Goal: Information Seeking & Learning: Learn about a topic

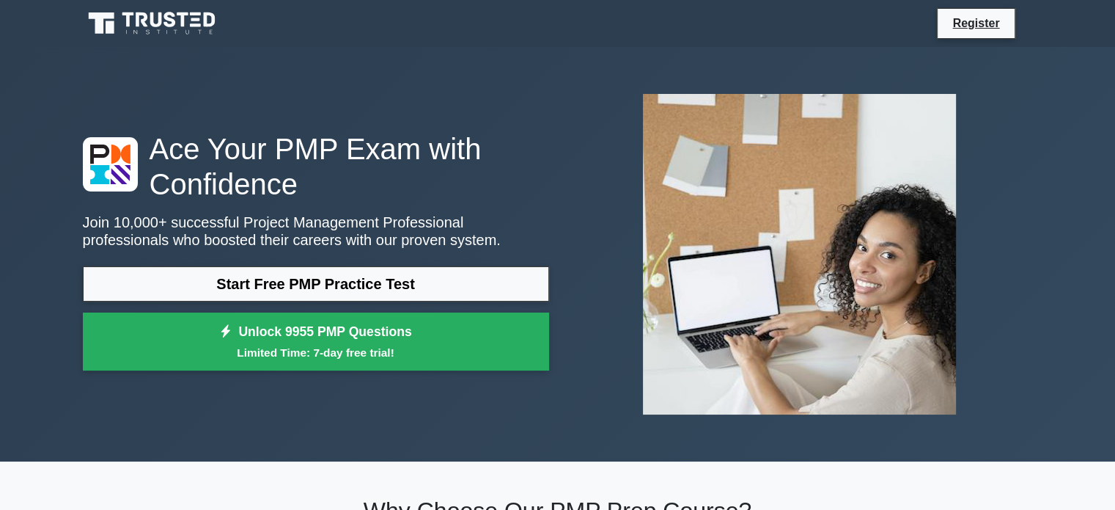
click at [1041, 111] on div at bounding box center [800, 254] width 484 height 344
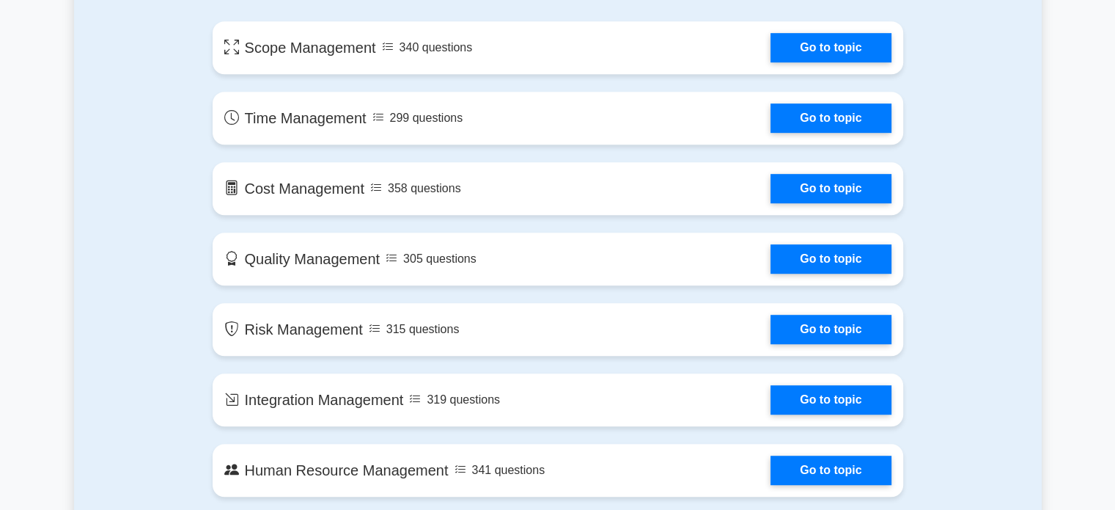
scroll to position [853, 0]
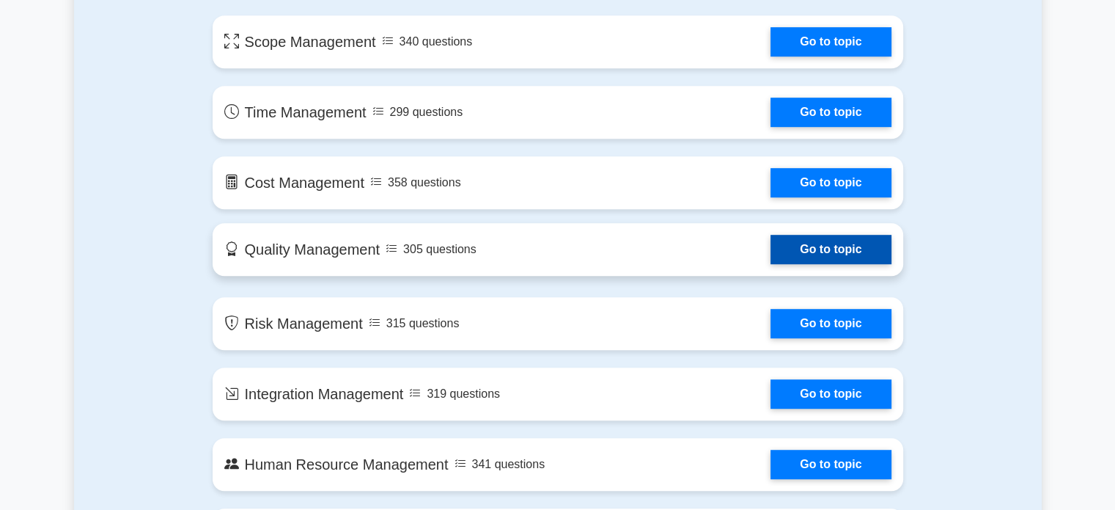
click at [771, 252] on link "Go to topic" at bounding box center [831, 249] width 120 height 29
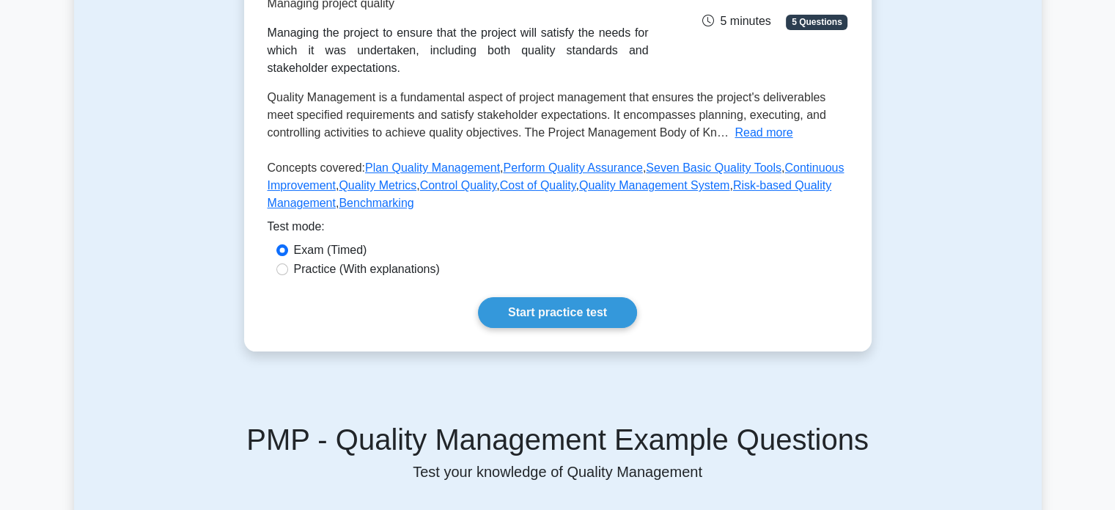
scroll to position [221, 0]
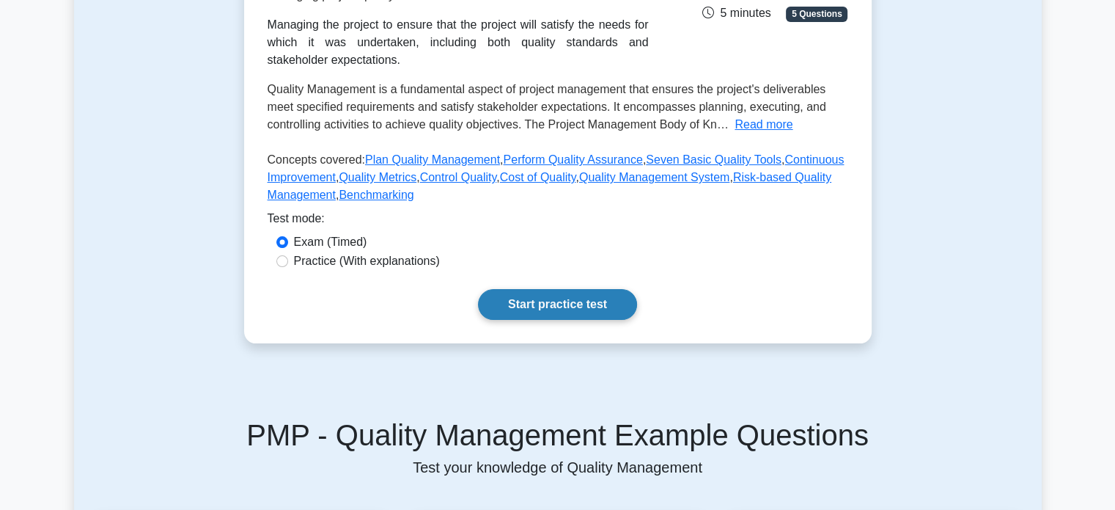
click at [573, 295] on link "Start practice test" at bounding box center [557, 304] width 159 height 31
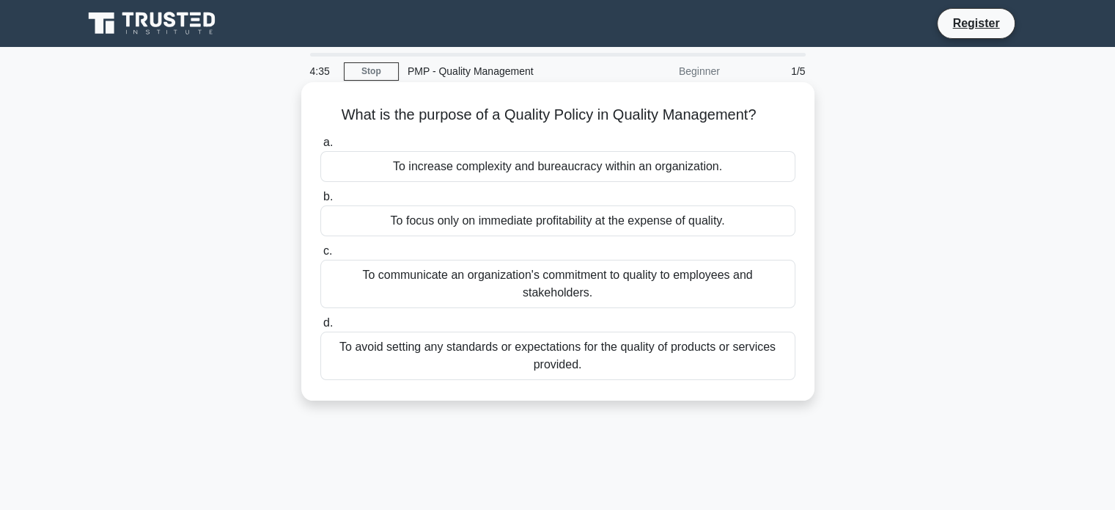
click at [584, 307] on div "To communicate an organization's commitment to quality to employees and stakeho…" at bounding box center [557, 284] width 475 height 48
click at [320, 256] on input "c. To communicate an organization's commitment to quality to employees and stak…" at bounding box center [320, 251] width 0 height 10
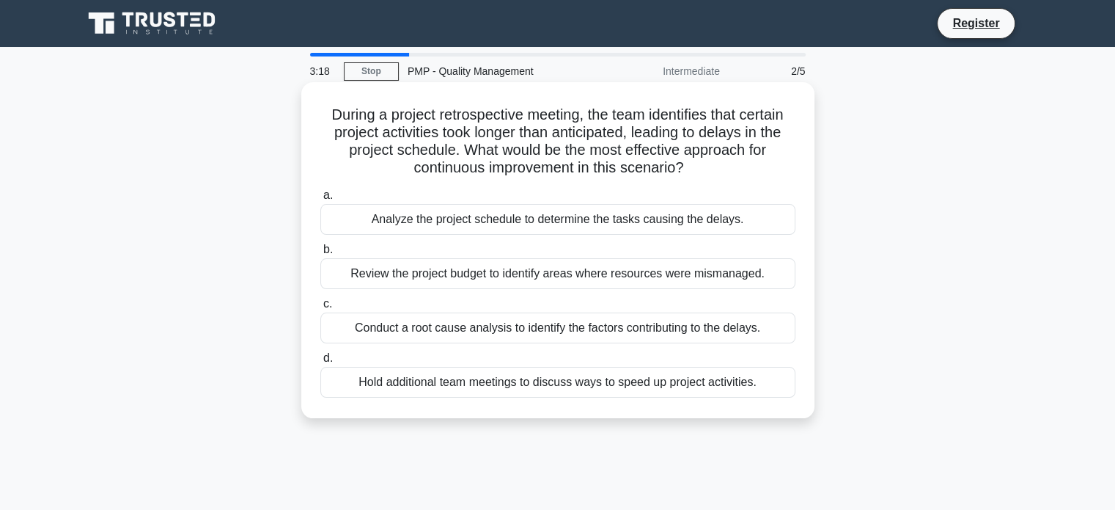
click at [524, 330] on div "Conduct a root cause analysis to identify the factors contributing to the delay…" at bounding box center [557, 327] width 475 height 31
click at [320, 309] on input "c. Conduct a root cause analysis to identify the factors contributing to the de…" at bounding box center [320, 304] width 0 height 10
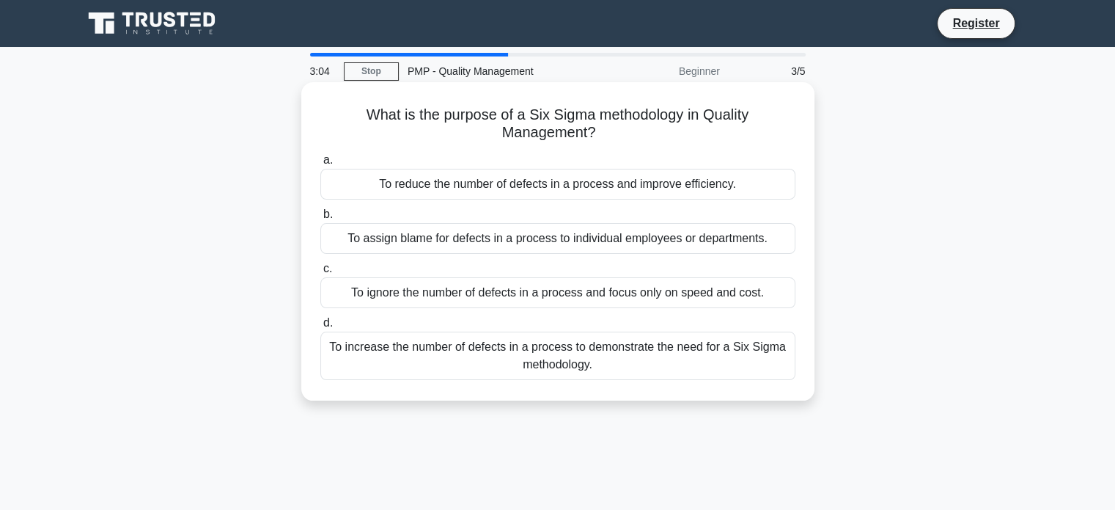
click at [519, 180] on div "To reduce the number of defects in a process and improve efficiency." at bounding box center [557, 184] width 475 height 31
click at [320, 165] on input "a. To reduce the number of defects in a process and improve efficiency." at bounding box center [320, 160] width 0 height 10
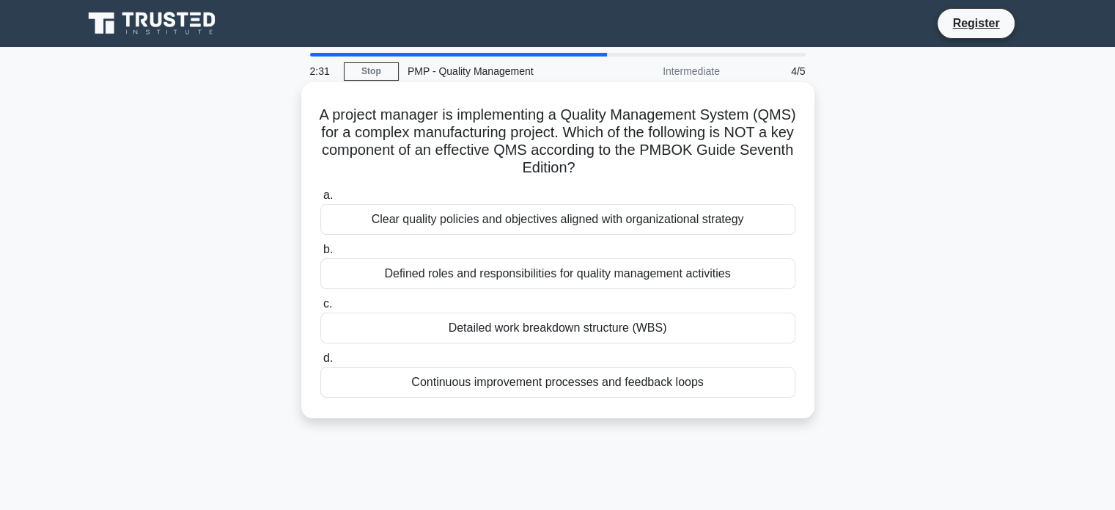
click at [483, 337] on div "Detailed work breakdown structure (WBS)" at bounding box center [557, 327] width 475 height 31
click at [320, 309] on input "c. Detailed work breakdown structure (WBS)" at bounding box center [320, 304] width 0 height 10
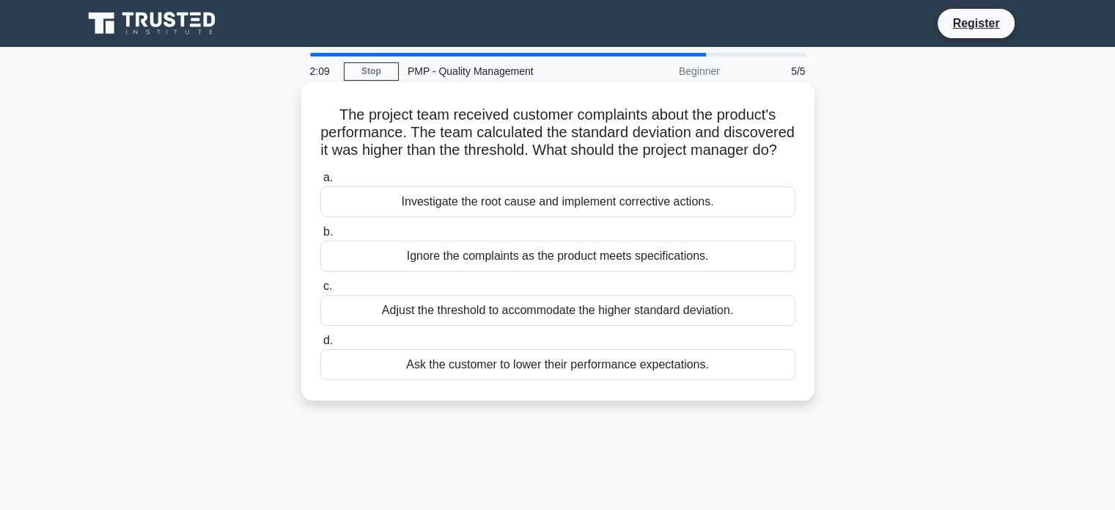
click at [486, 216] on div "Investigate the root cause and implement corrective actions." at bounding box center [557, 201] width 475 height 31
click at [320, 183] on input "a. Investigate the root cause and implement corrective actions." at bounding box center [320, 178] width 0 height 10
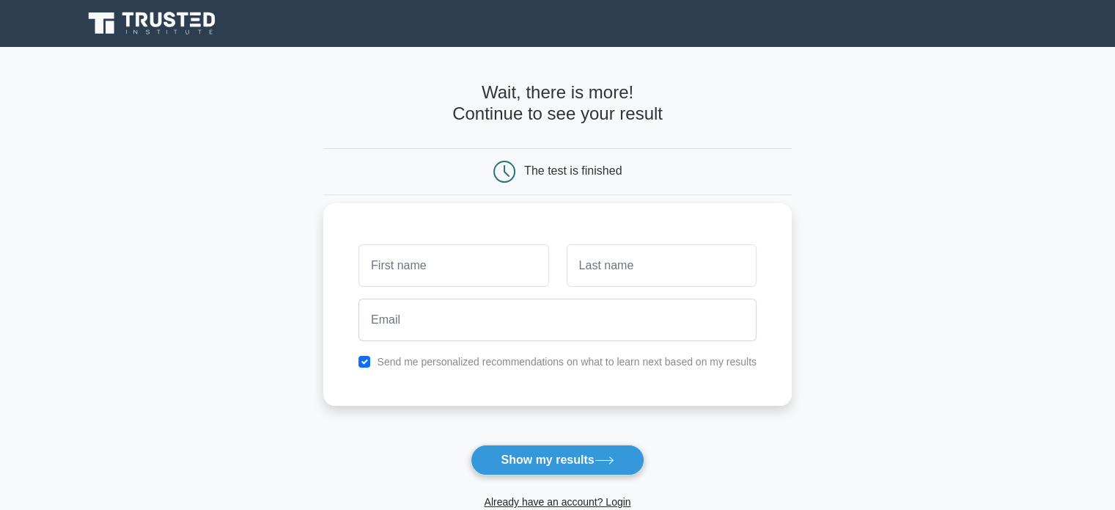
click at [496, 284] on input "text" at bounding box center [454, 265] width 190 height 43
click at [483, 266] on input "text" at bounding box center [454, 265] width 190 height 43
click at [543, 465] on button "Show my results" at bounding box center [557, 459] width 173 height 31
click at [447, 260] on input "text" at bounding box center [454, 265] width 190 height 43
type input "Nassim"
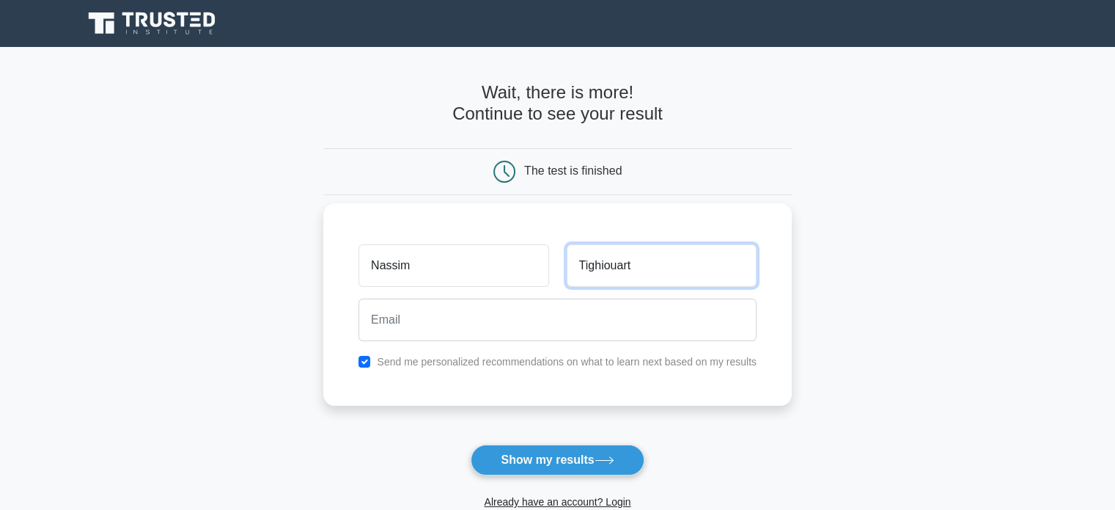
type input "Tighiouart"
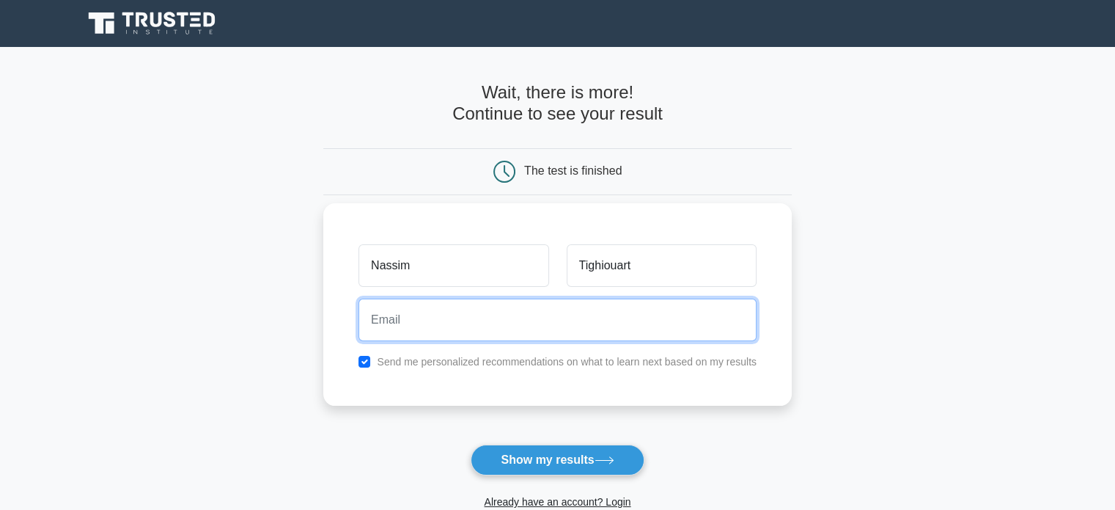
click at [402, 319] on input "email" at bounding box center [558, 319] width 398 height 43
click at [469, 318] on input "email" at bounding box center [558, 319] width 398 height 43
type input "[EMAIL_ADDRESS][DOMAIN_NAME]"
click at [471, 444] on button "Show my results" at bounding box center [557, 459] width 173 height 31
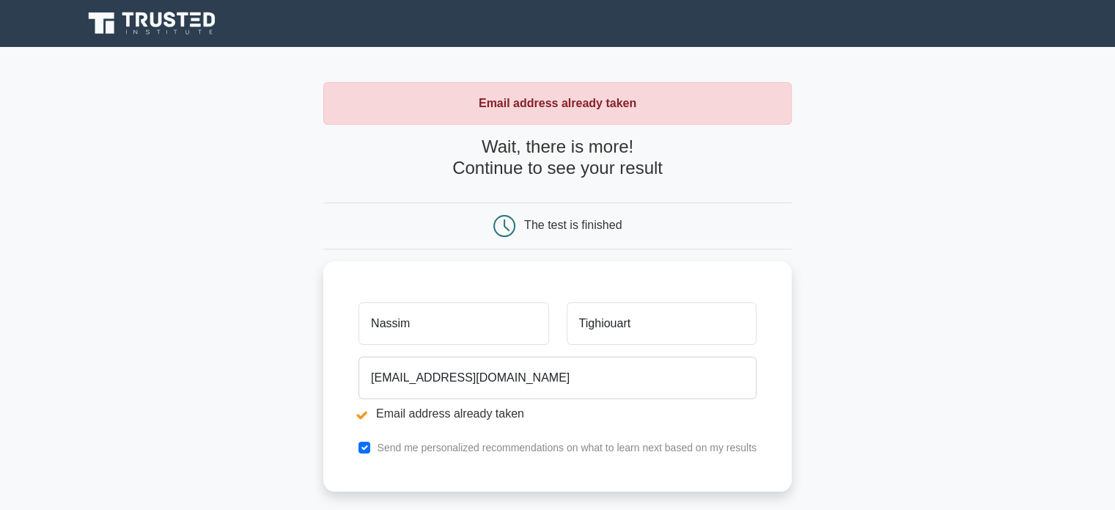
scroll to position [154, 0]
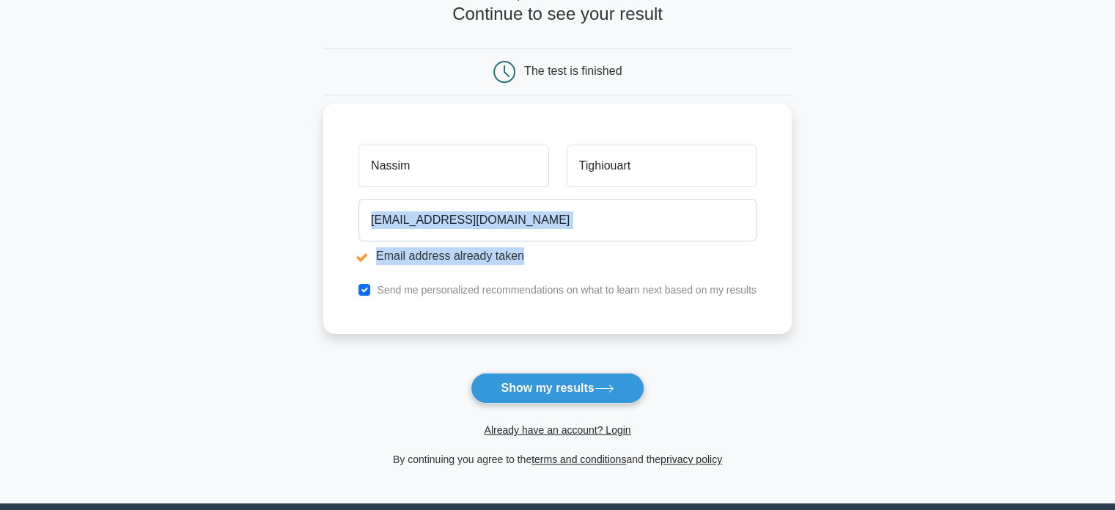
drag, startPoint x: 521, startPoint y: 246, endPoint x: 543, endPoint y: 223, distance: 32.1
click at [543, 223] on div "[EMAIL_ADDRESS][DOMAIN_NAME] Email address already taken" at bounding box center [558, 234] width 416 height 82
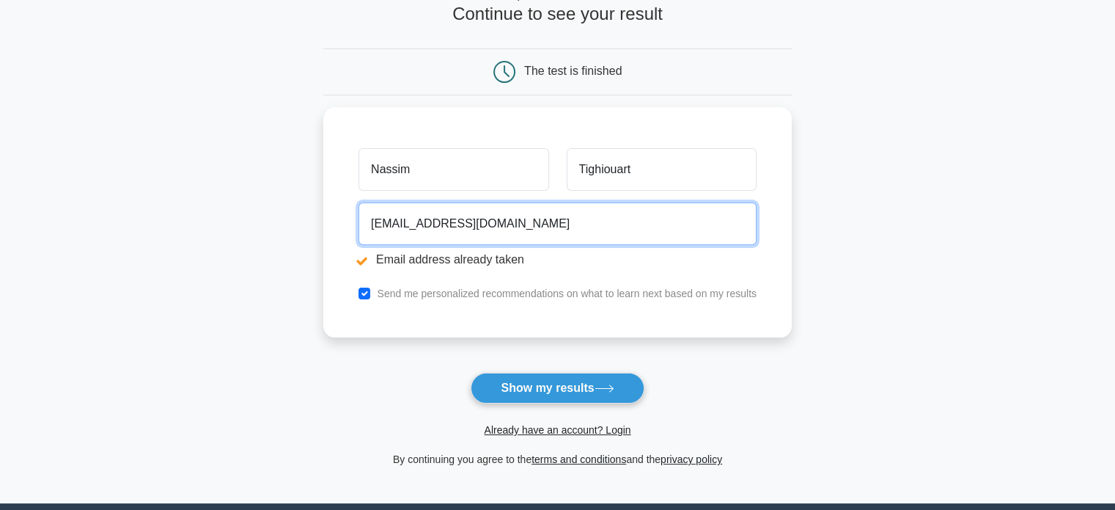
drag, startPoint x: 543, startPoint y: 223, endPoint x: 80, endPoint y: 222, distance: 463.4
click at [80, 222] on main "Email address already taken Wait, there is more! Continue to see your result Th…" at bounding box center [557, 198] width 1115 height 610
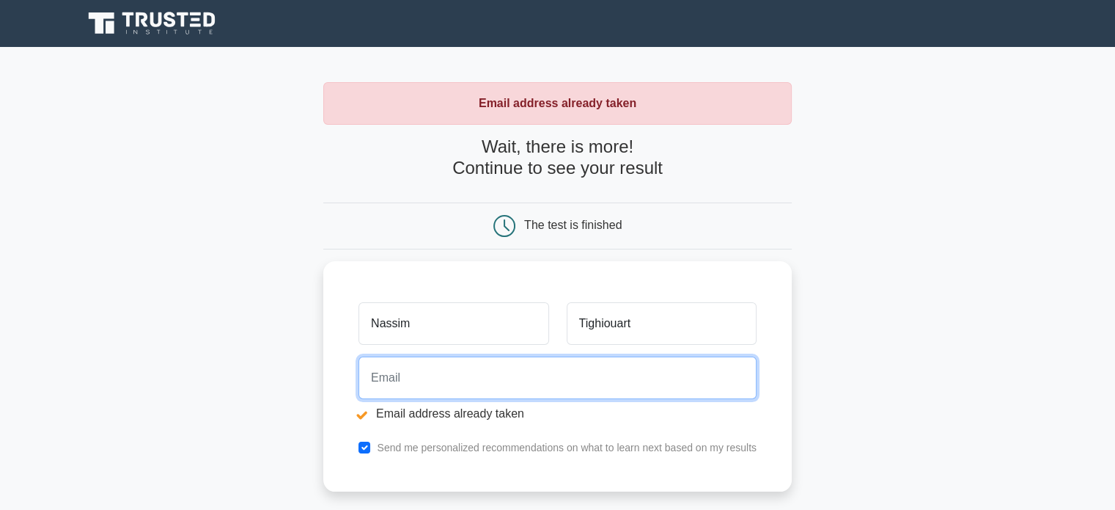
scroll to position [172, 0]
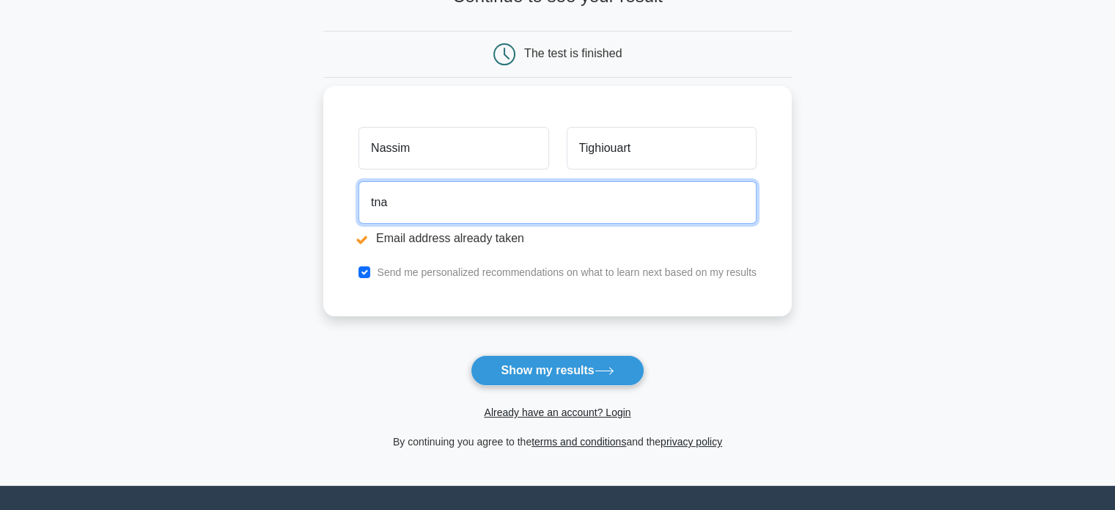
type input "[EMAIL_ADDRESS][DOMAIN_NAME]"
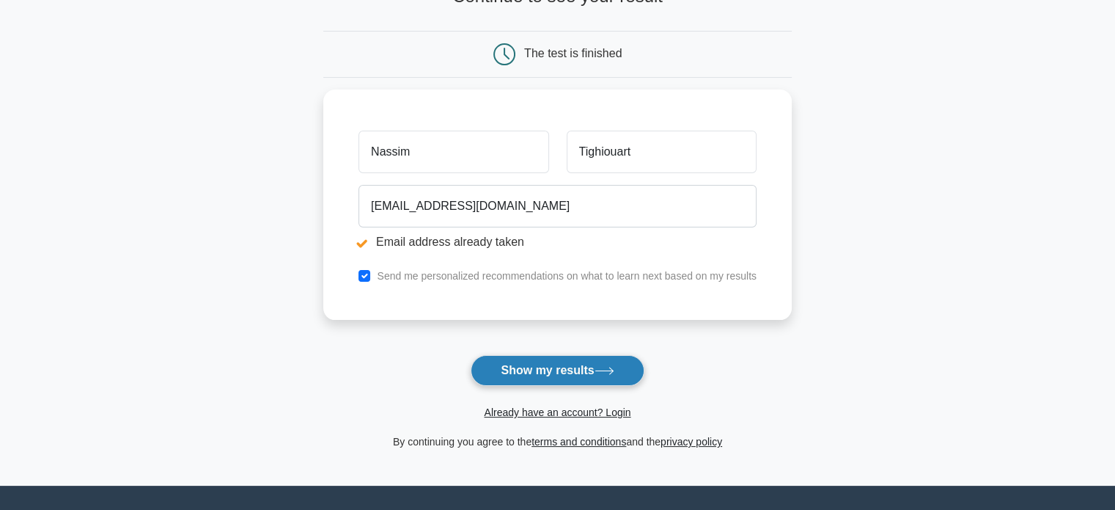
click at [578, 366] on button "Show my results" at bounding box center [557, 370] width 173 height 31
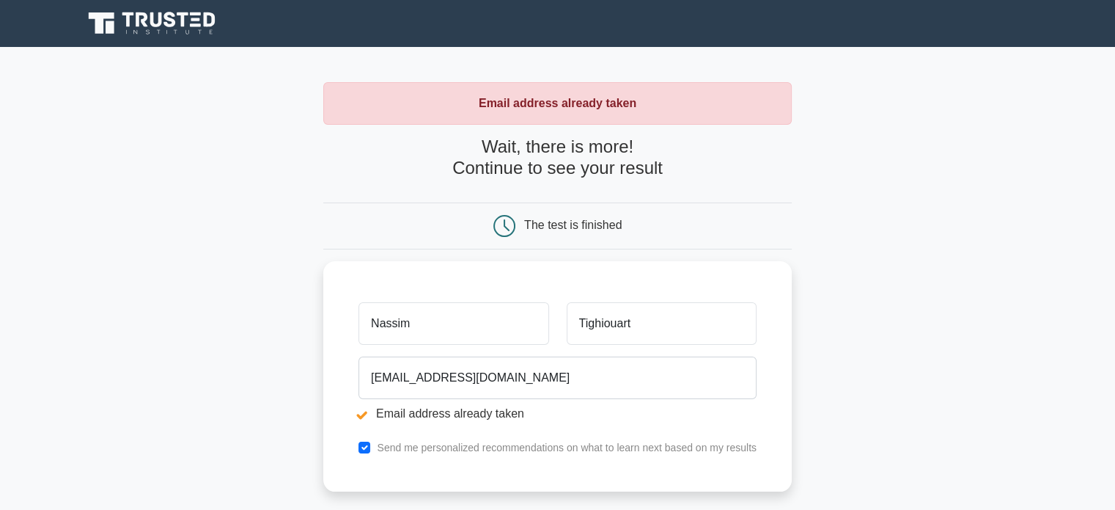
scroll to position [308, 0]
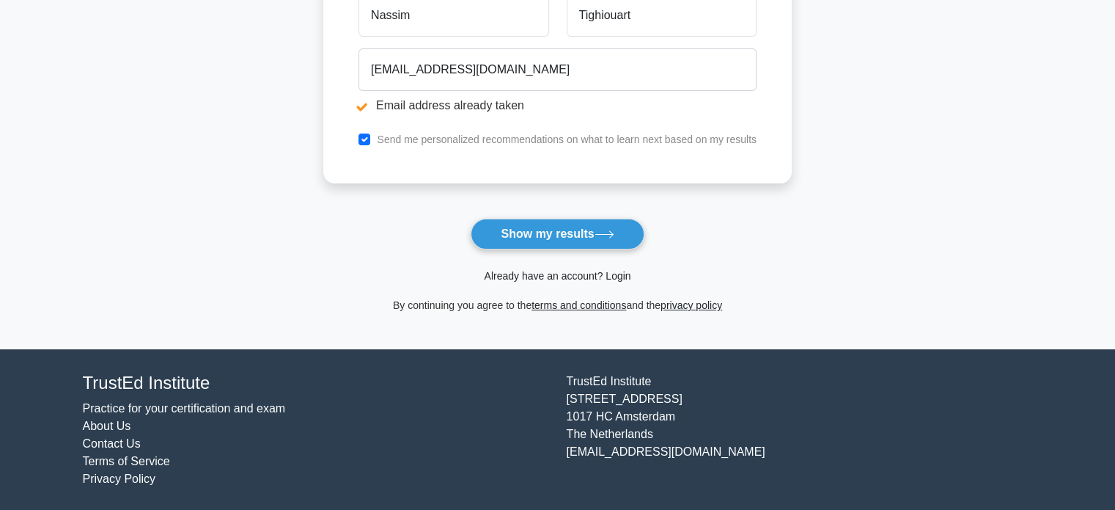
click at [544, 273] on link "Already have an account? Login" at bounding box center [557, 276] width 147 height 12
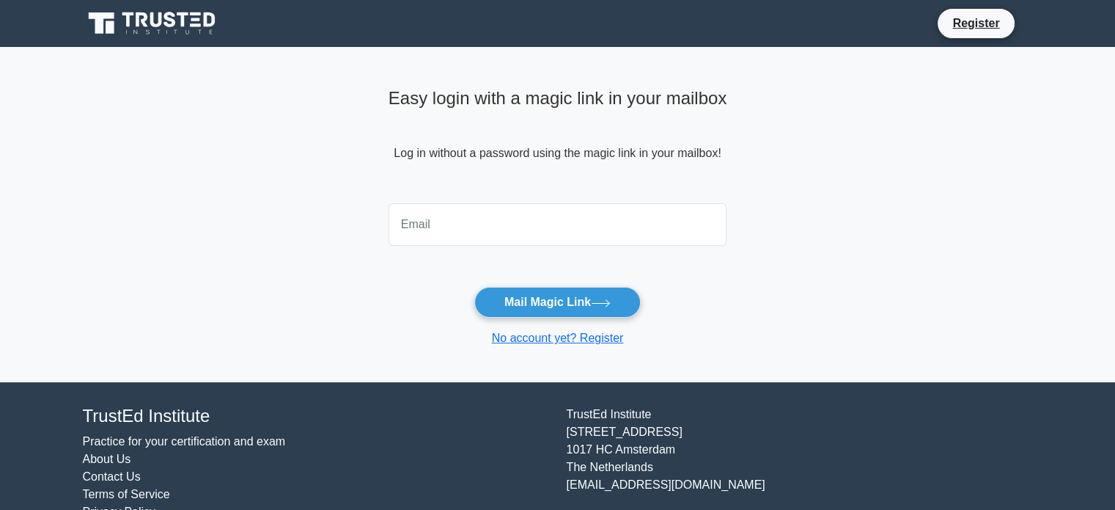
click at [522, 228] on input "email" at bounding box center [558, 224] width 339 height 43
type input "tnassim@live.fr"
click at [474, 287] on button "Mail Magic Link" at bounding box center [557, 302] width 166 height 31
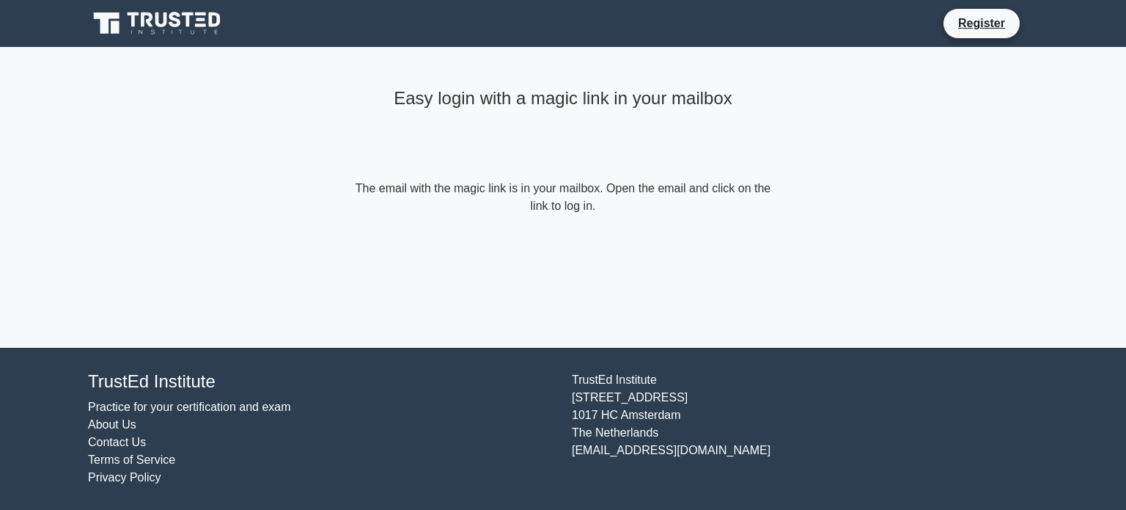
click at [182, 20] on icon at bounding box center [158, 24] width 141 height 28
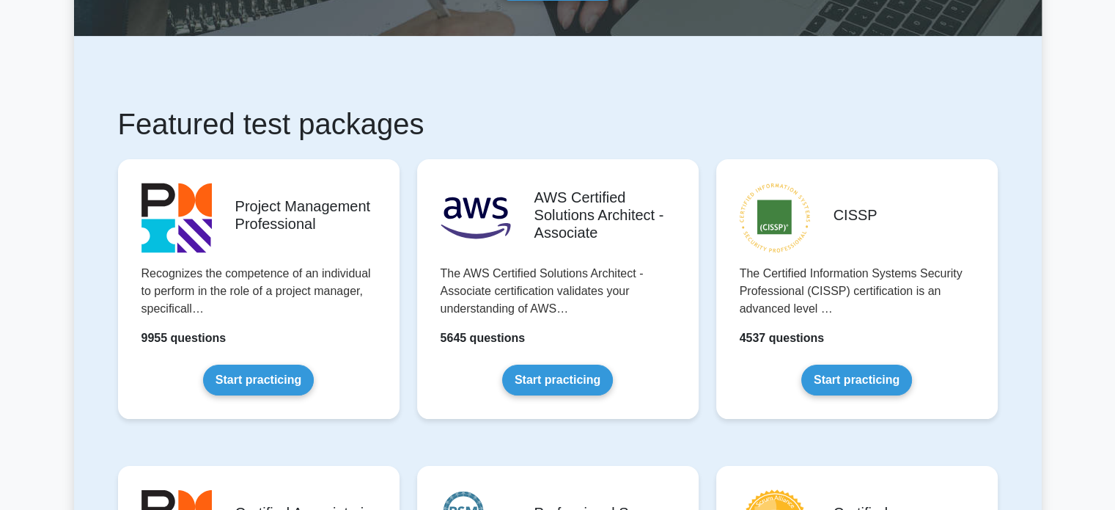
scroll to position [176, 0]
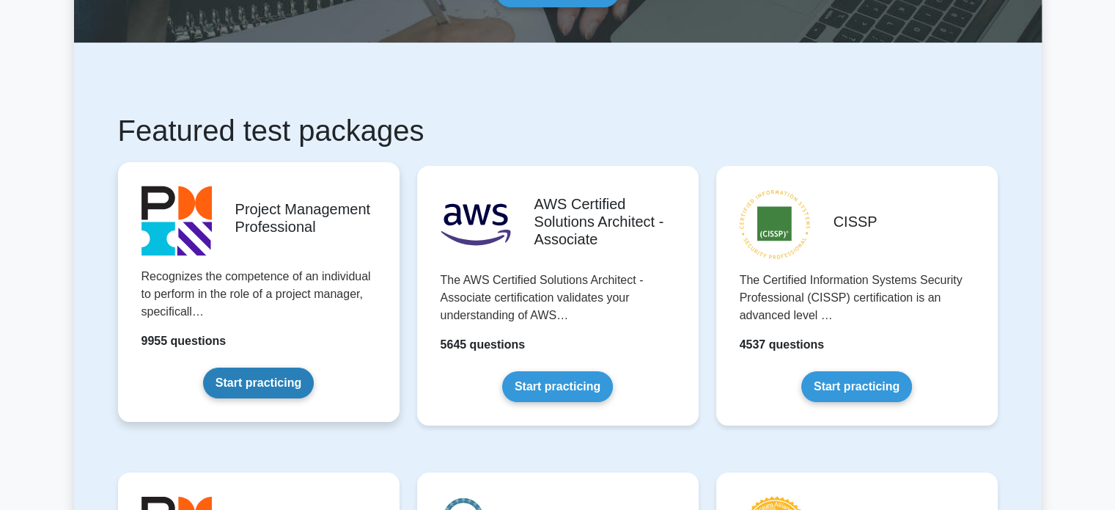
click at [238, 372] on link "Start practicing" at bounding box center [258, 382] width 111 height 31
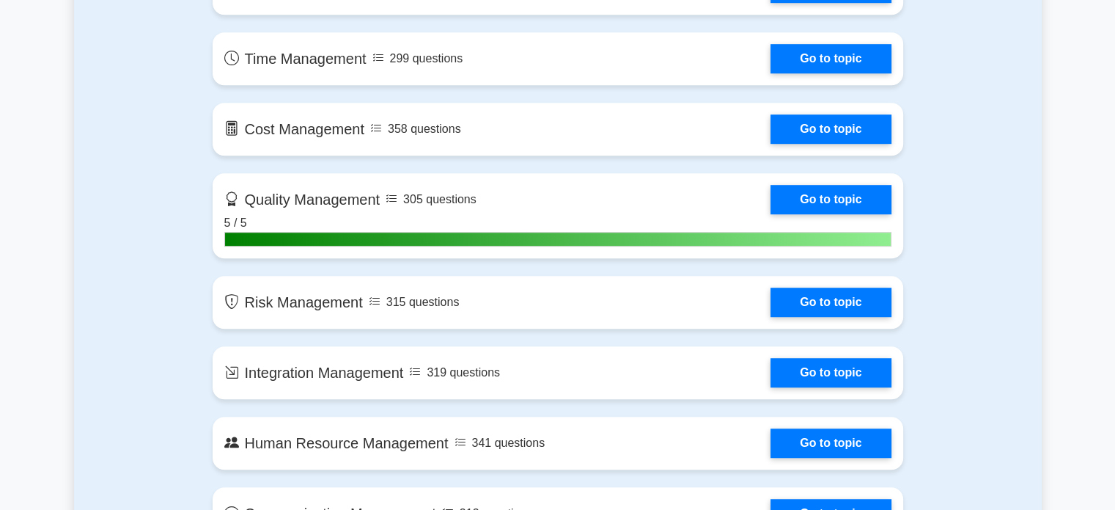
scroll to position [975, 0]
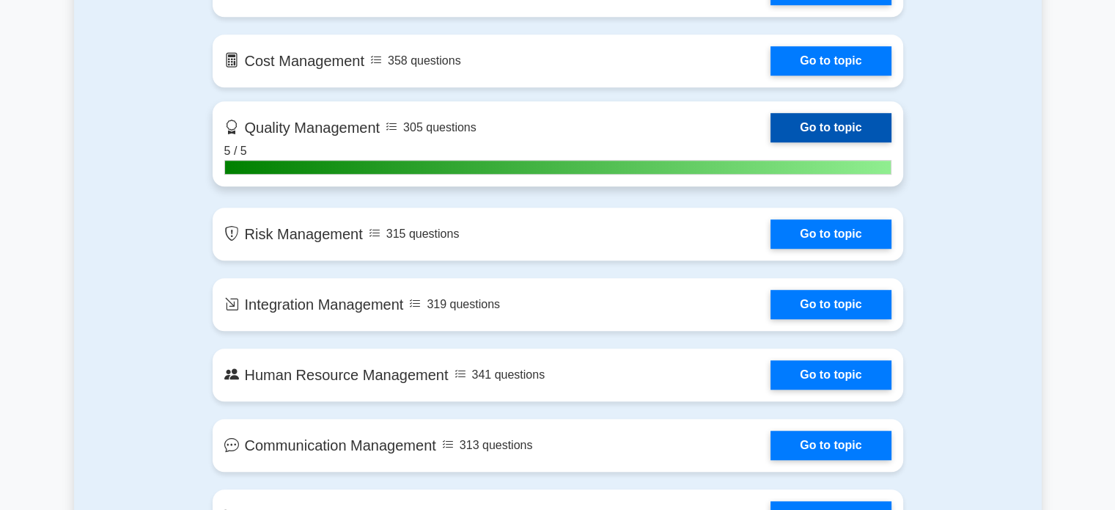
click at [771, 133] on link "Go to topic" at bounding box center [831, 127] width 120 height 29
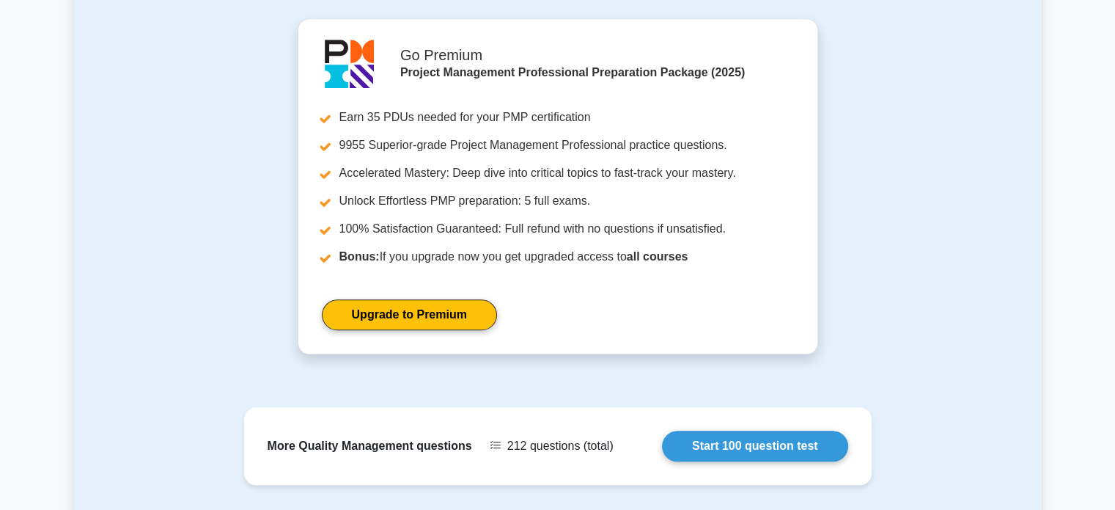
scroll to position [1306, 0]
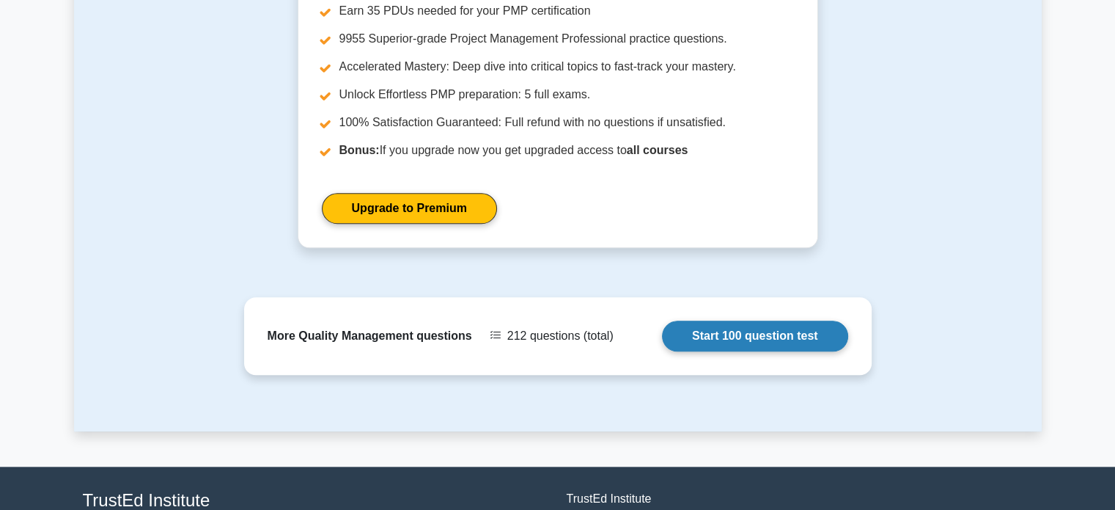
click at [734, 339] on link "Start 100 question test" at bounding box center [755, 335] width 186 height 31
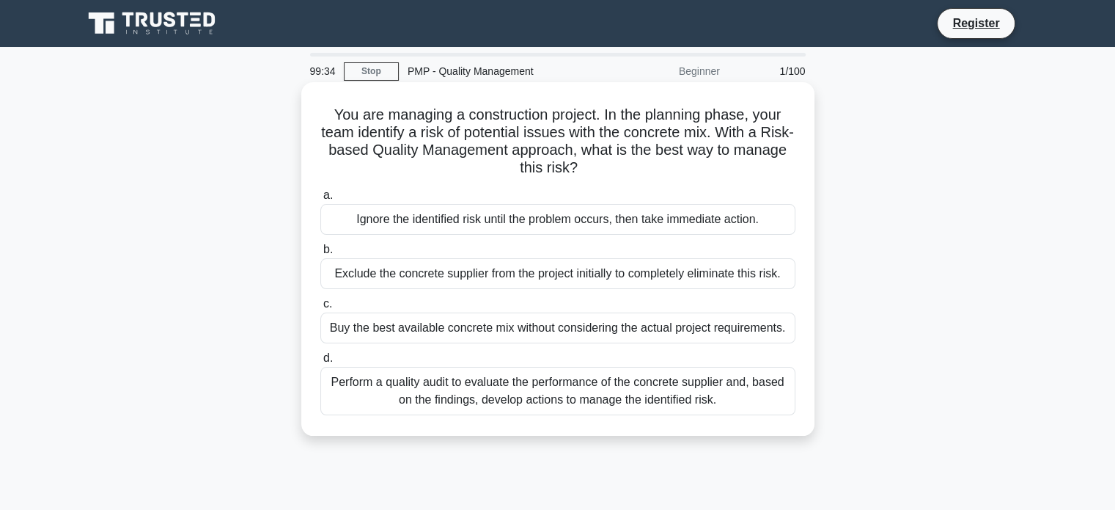
click at [622, 378] on div "Perform a quality audit to evaluate the performance of the concrete supplier an…" at bounding box center [557, 391] width 475 height 48
click at [320, 363] on input "d. Perform a quality audit to evaluate the performance of the concrete supplier…" at bounding box center [320, 358] width 0 height 10
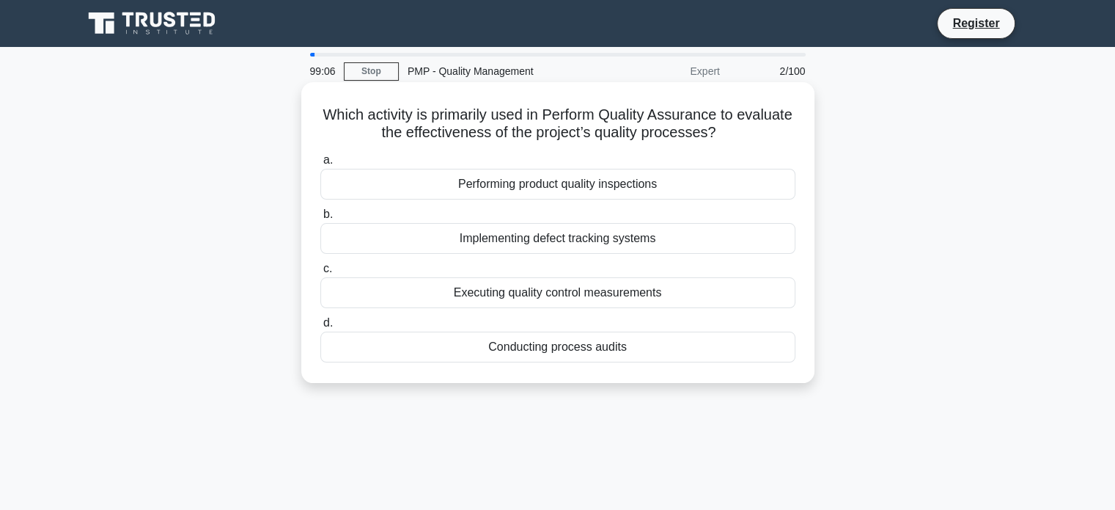
click at [525, 345] on div "Conducting process audits" at bounding box center [557, 346] width 475 height 31
click at [320, 328] on input "d. Conducting process audits" at bounding box center [320, 323] width 0 height 10
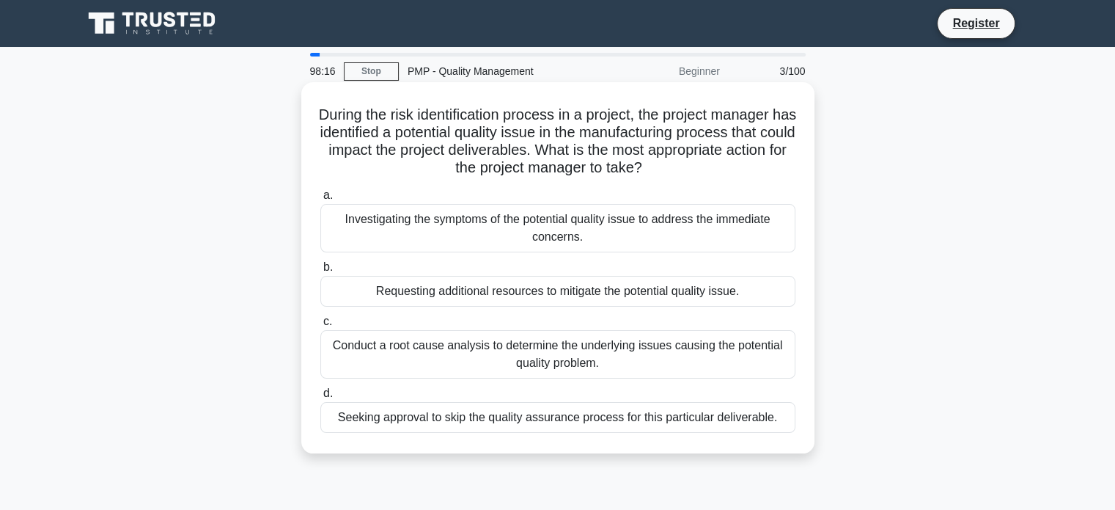
click at [571, 354] on div "Conduct a root cause analysis to determine the underlying issues causing the po…" at bounding box center [557, 354] width 475 height 48
click at [320, 326] on input "c. Conduct a root cause analysis to determine the underlying issues causing the…" at bounding box center [320, 322] width 0 height 10
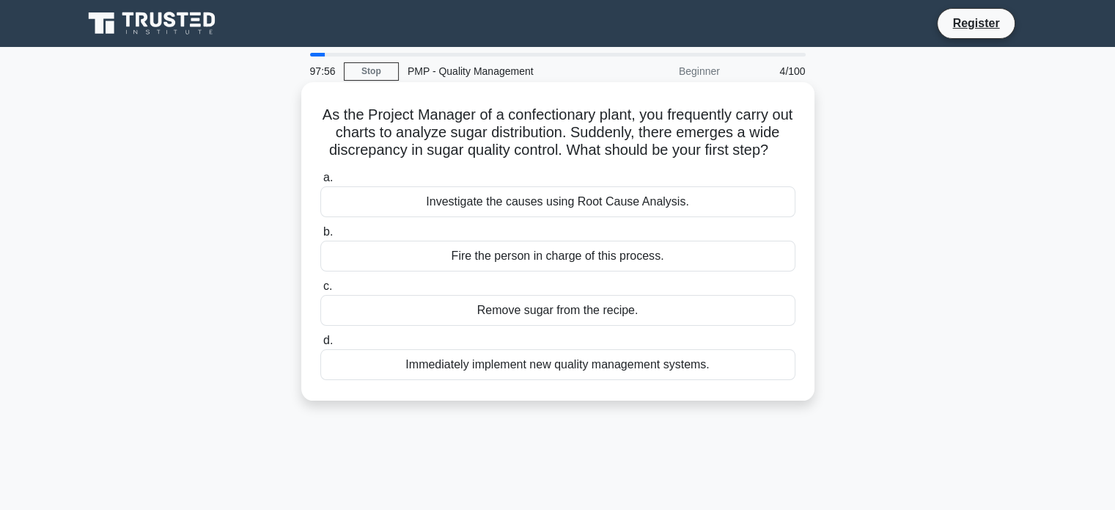
click at [563, 217] on div "Investigate the causes using Root Cause Analysis." at bounding box center [557, 201] width 475 height 31
click at [320, 183] on input "a. Investigate the causes using Root Cause Analysis." at bounding box center [320, 178] width 0 height 10
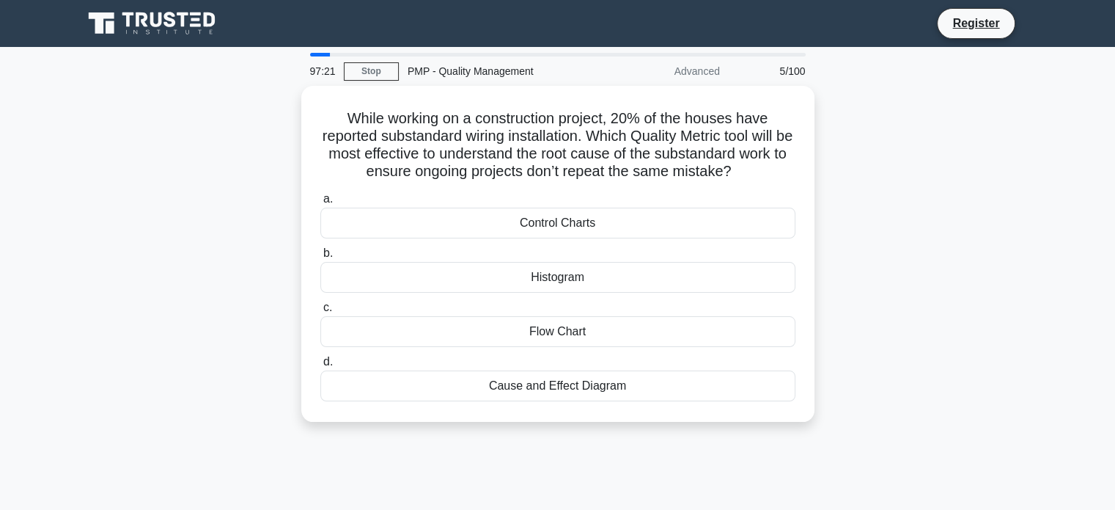
click at [963, 306] on div "While working on a construction project, 20% of the houses have reported substa…" at bounding box center [558, 262] width 968 height 353
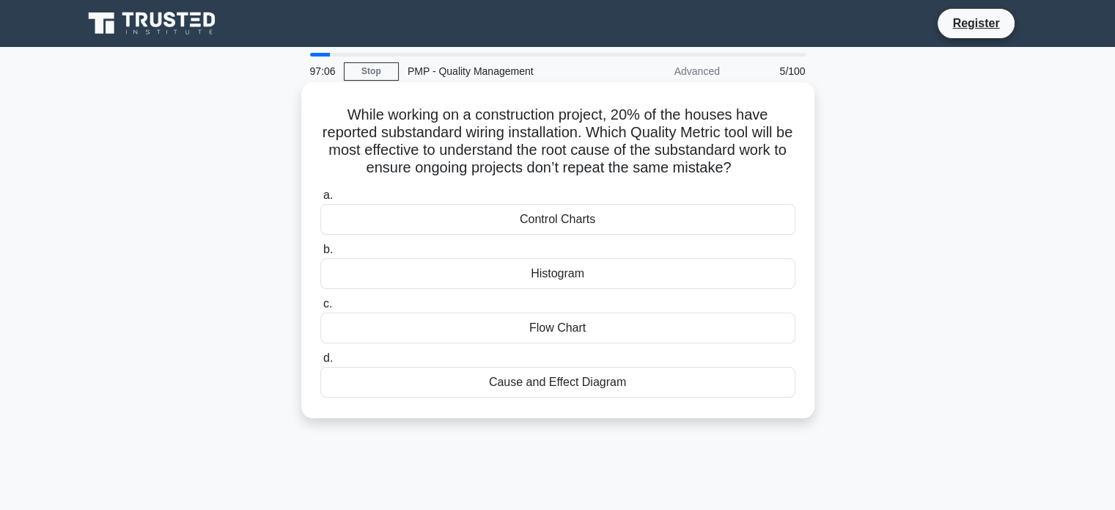
click at [507, 376] on div "Cause and Effect Diagram" at bounding box center [557, 382] width 475 height 31
click at [320, 363] on input "d. Cause and Effect Diagram" at bounding box center [320, 358] width 0 height 10
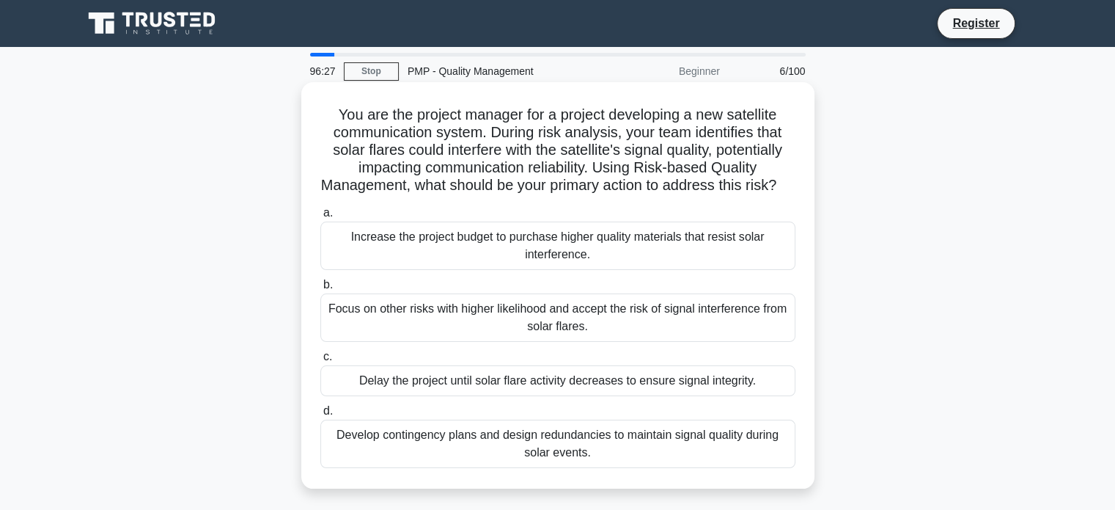
click at [576, 463] on div "Develop contingency plans and design redundancies to maintain signal quality du…" at bounding box center [557, 443] width 475 height 48
click at [320, 416] on input "d. Develop contingency plans and design redundancies to maintain signal quality…" at bounding box center [320, 411] width 0 height 10
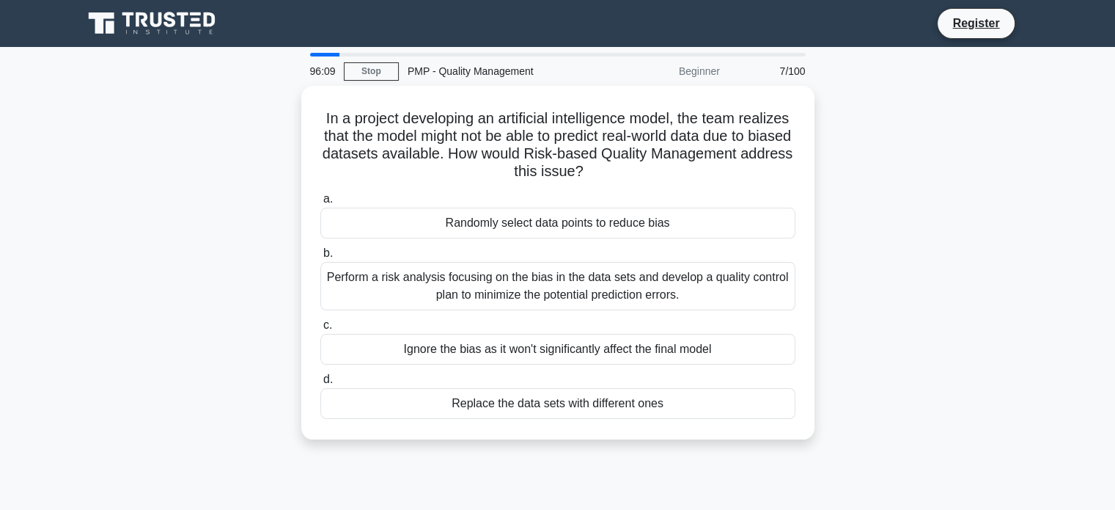
click at [1022, 287] on div "In a project developing an artificial intelligence model, the team realizes tha…" at bounding box center [558, 271] width 968 height 371
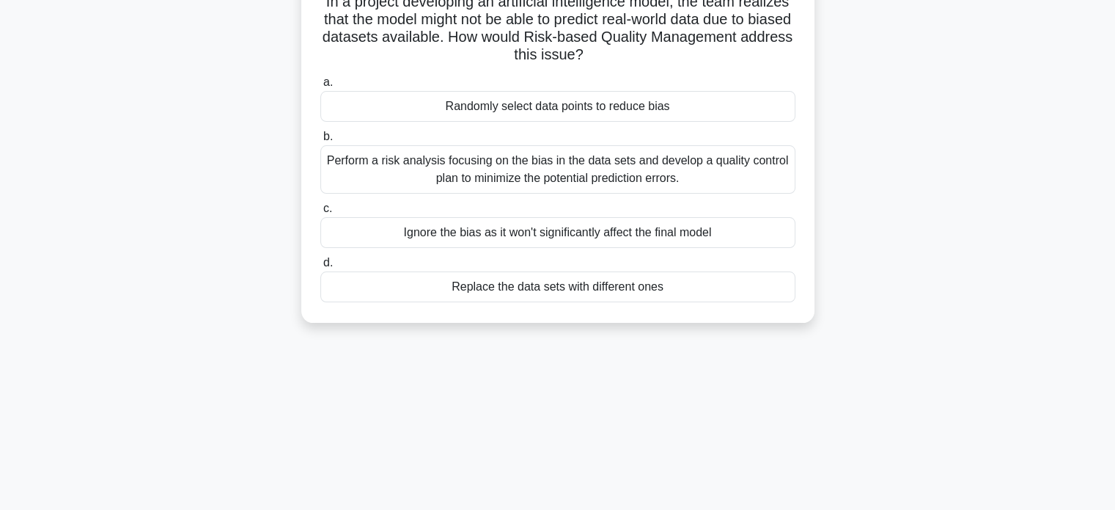
scroll to position [26, 0]
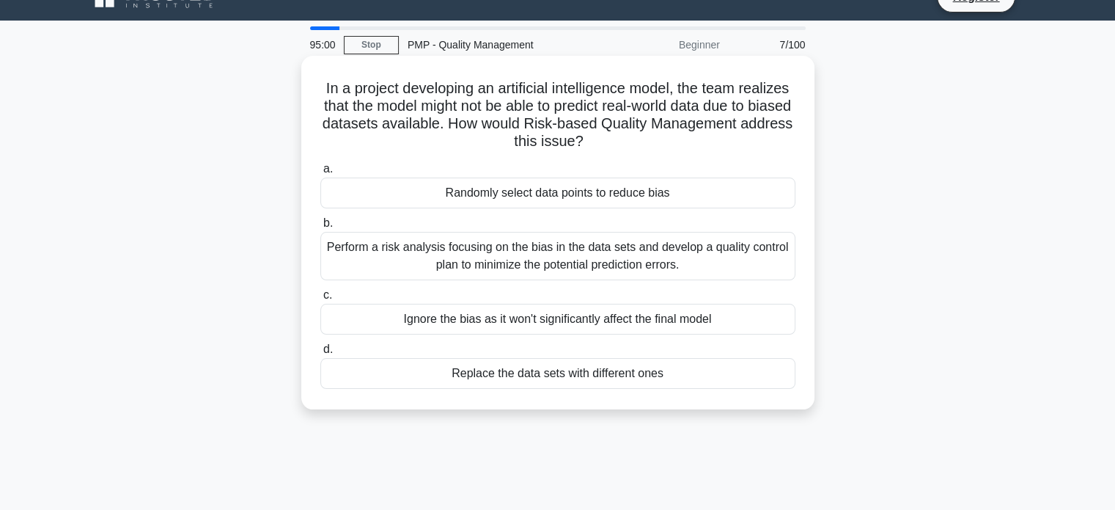
click at [562, 357] on label "d. Replace the data sets with different ones" at bounding box center [557, 364] width 475 height 48
click at [320, 354] on input "d. Replace the data sets with different ones" at bounding box center [320, 350] width 0 height 10
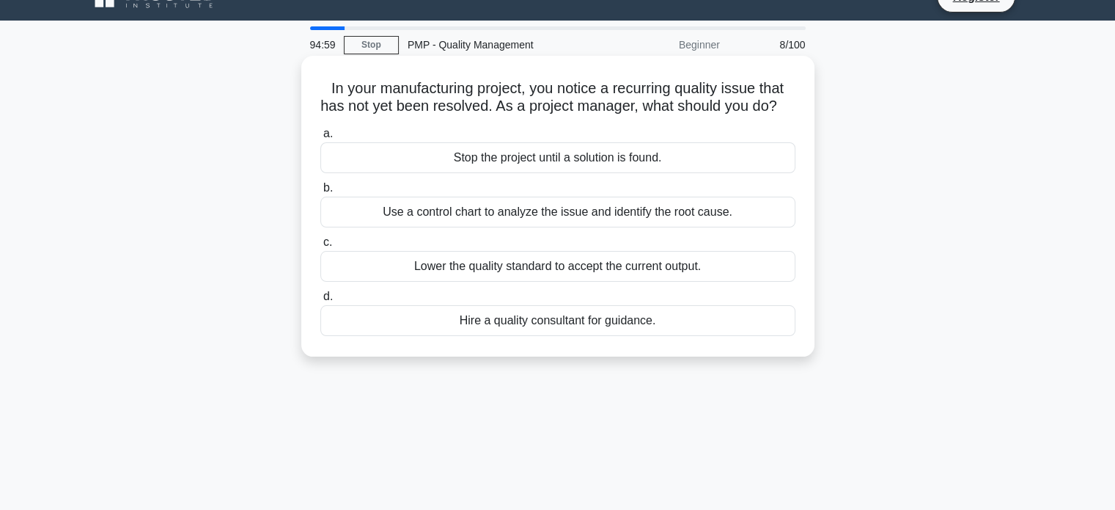
scroll to position [0, 0]
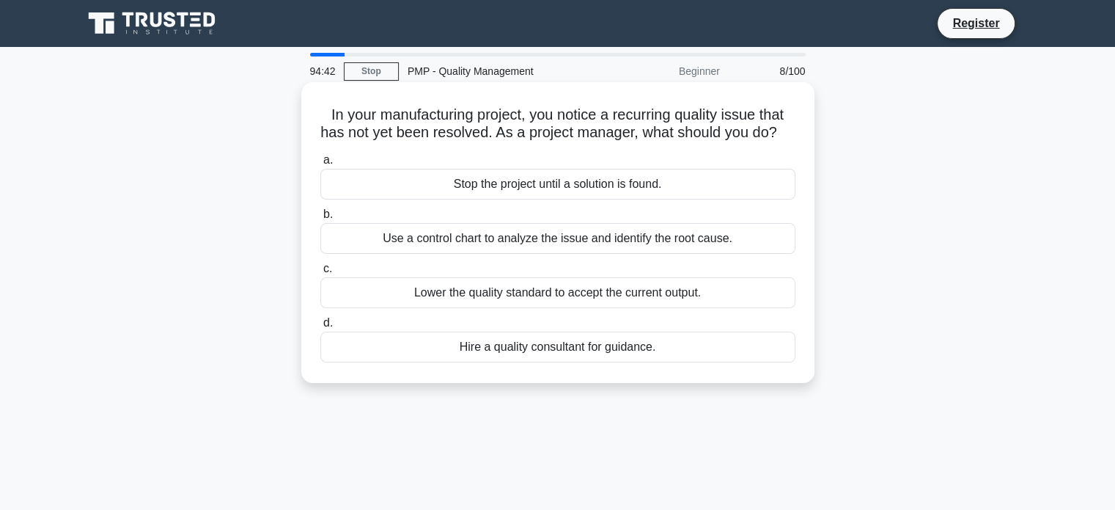
click at [570, 250] on div "Use a control chart to analyze the issue and identify the root cause." at bounding box center [557, 238] width 475 height 31
click at [320, 219] on input "b. Use a control chart to analyze the issue and identify the root cause." at bounding box center [320, 215] width 0 height 10
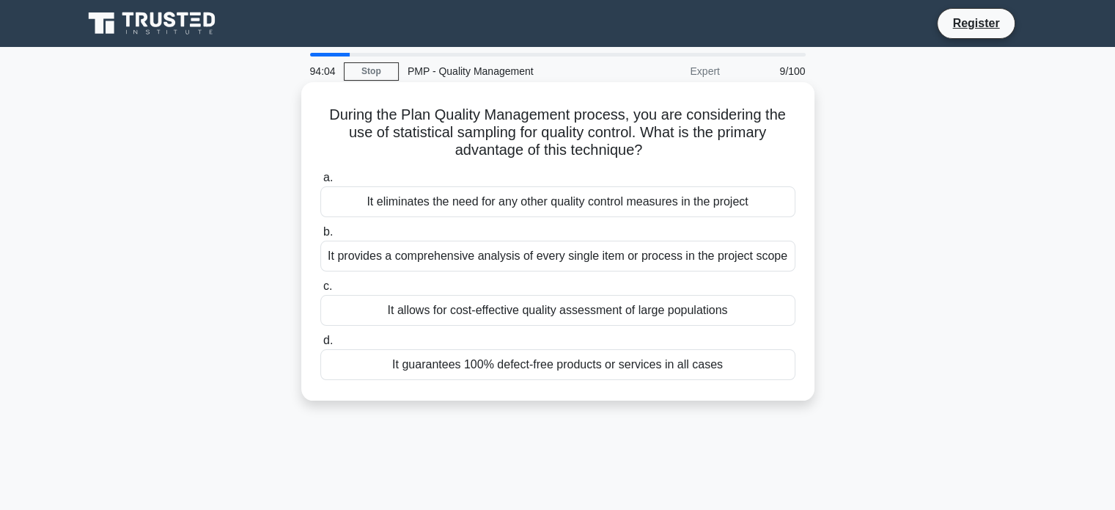
click at [592, 314] on div "It allows for cost-effective quality assessment of large populations" at bounding box center [557, 310] width 475 height 31
click at [320, 291] on input "c. It allows for cost-effective quality assessment of large populations" at bounding box center [320, 287] width 0 height 10
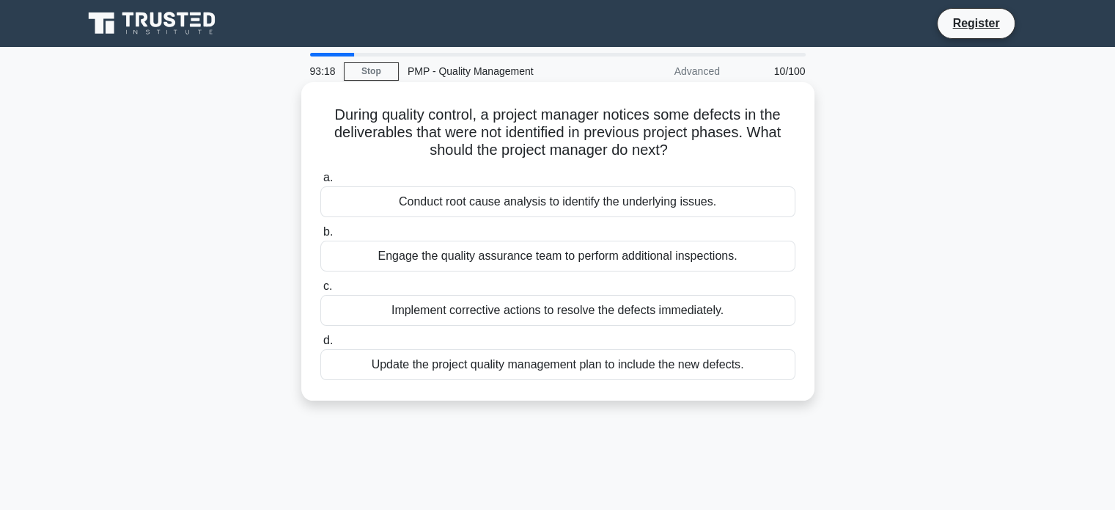
click at [608, 320] on div "Implement corrective actions to resolve the defects immediately." at bounding box center [557, 310] width 475 height 31
click at [320, 291] on input "c. Implement corrective actions to resolve the defects immediately." at bounding box center [320, 287] width 0 height 10
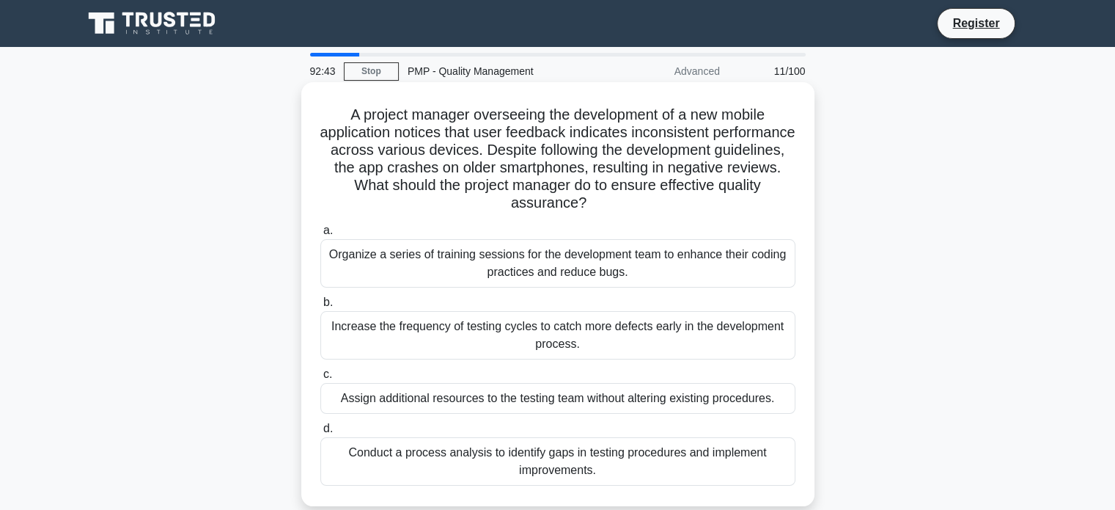
click at [556, 463] on div "Conduct a process analysis to identify gaps in testing procedures and implement…" at bounding box center [557, 461] width 475 height 48
click at [320, 433] on input "d. Conduct a process analysis to identify gaps in testing procedures and implem…" at bounding box center [320, 429] width 0 height 10
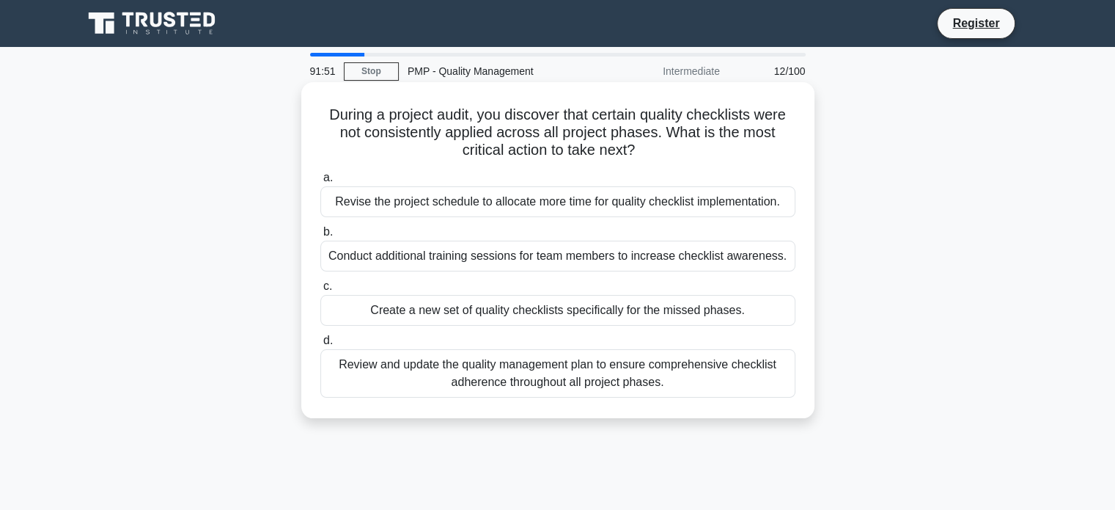
click at [543, 386] on div "Review and update the quality management plan to ensure comprehensive checklist…" at bounding box center [557, 373] width 475 height 48
click at [320, 345] on input "d. Review and update the quality management plan to ensure comprehensive checkl…" at bounding box center [320, 341] width 0 height 10
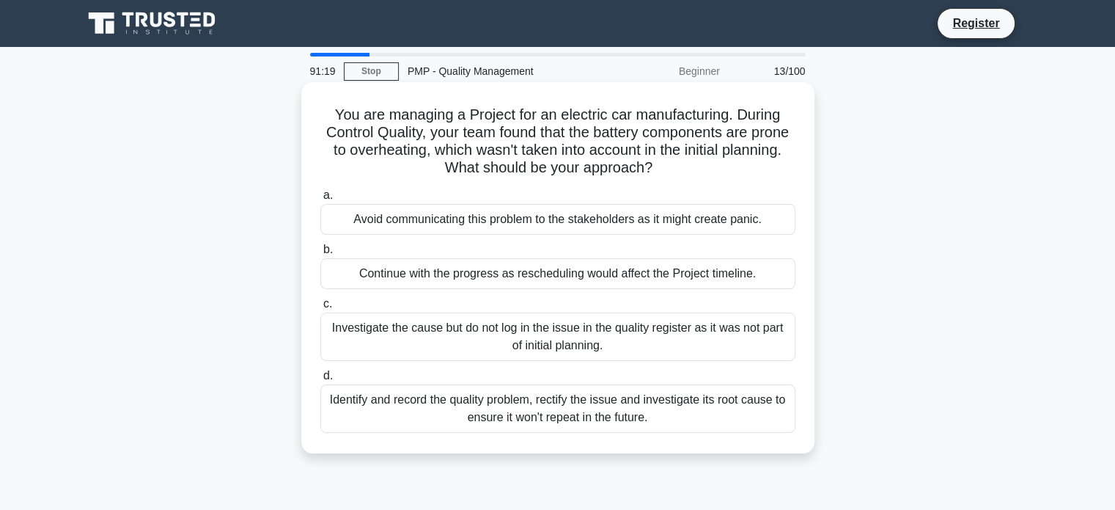
click at [507, 430] on div "Identify and record the quality problem, rectify the issue and investigate its …" at bounding box center [557, 408] width 475 height 48
click at [320, 381] on input "d. Identify and record the quality problem, rectify the issue and investigate i…" at bounding box center [320, 376] width 0 height 10
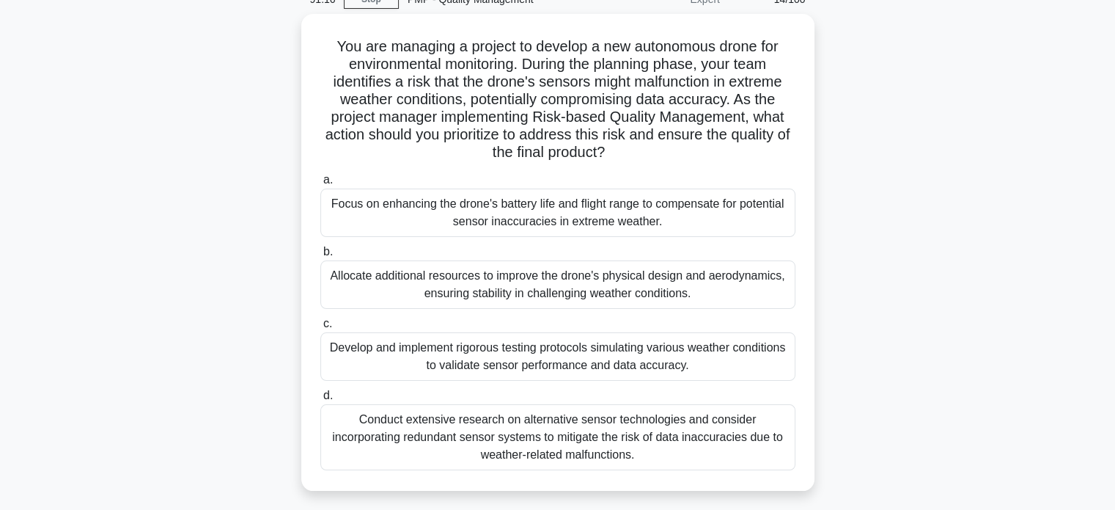
scroll to position [64, 0]
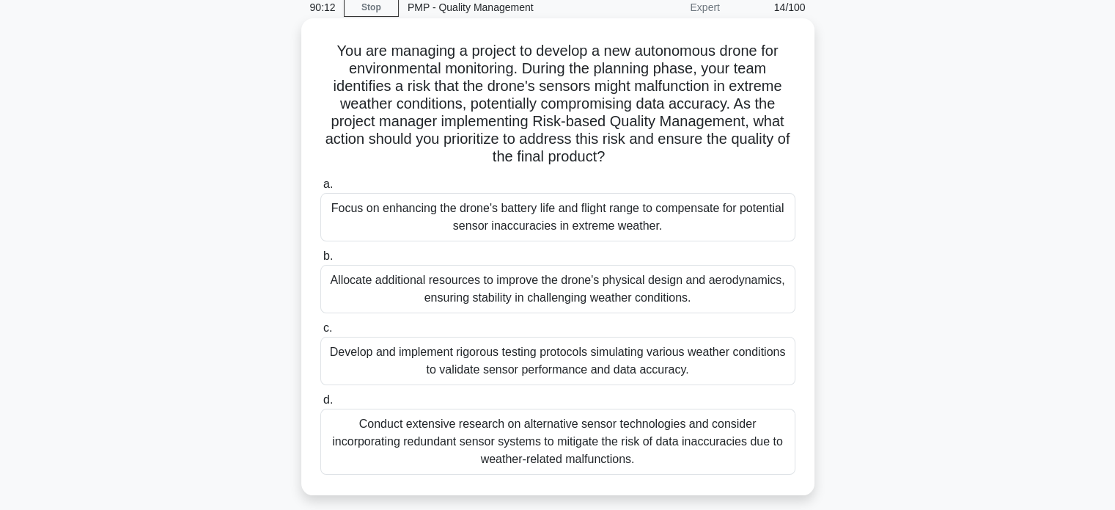
click at [492, 359] on div "Develop and implement rigorous testing protocols simulating various weather con…" at bounding box center [557, 361] width 475 height 48
click at [320, 333] on input "c. Develop and implement rigorous testing protocols simulating various weather …" at bounding box center [320, 328] width 0 height 10
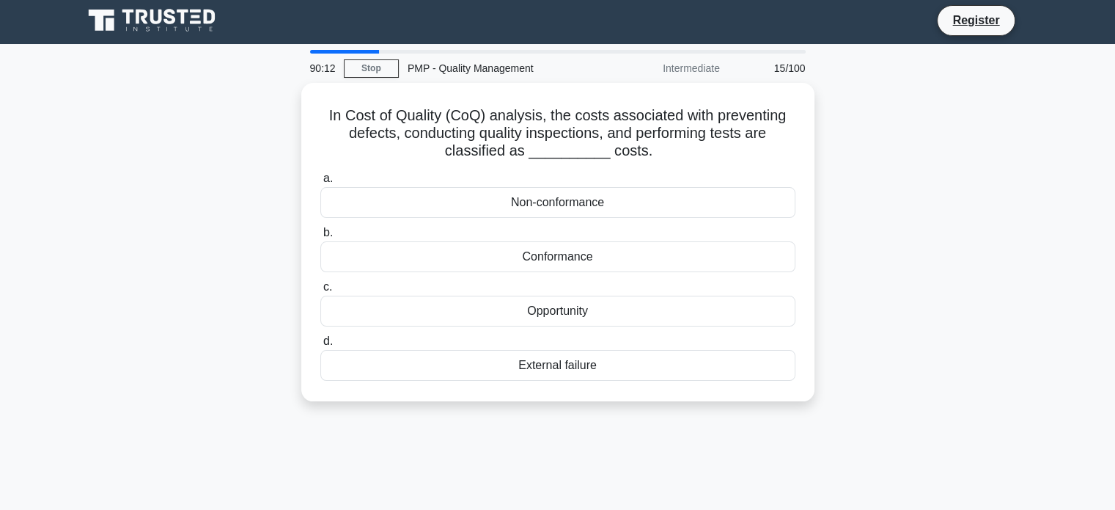
scroll to position [0, 0]
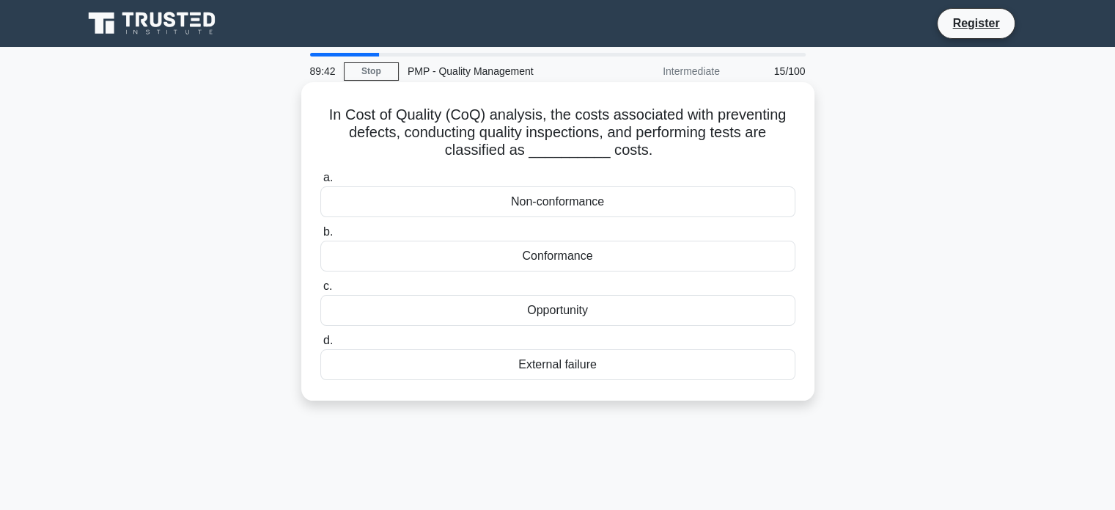
click at [619, 260] on div "Conformance" at bounding box center [557, 255] width 475 height 31
click at [320, 237] on input "b. Conformance" at bounding box center [320, 232] width 0 height 10
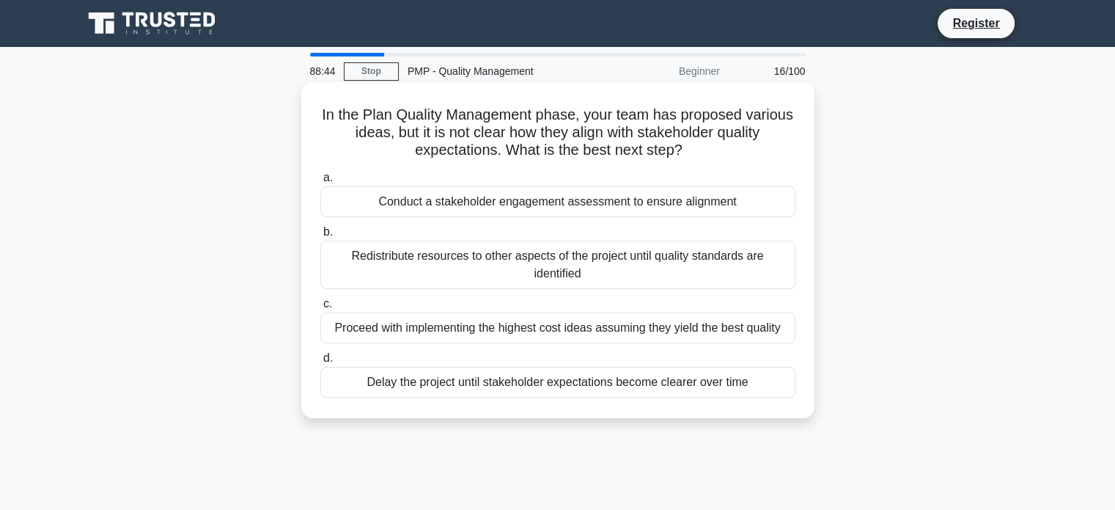
click at [581, 211] on div "Conduct a stakeholder engagement assessment to ensure alignment" at bounding box center [557, 201] width 475 height 31
click at [320, 183] on input "a. Conduct a stakeholder engagement assessment to ensure alignment" at bounding box center [320, 178] width 0 height 10
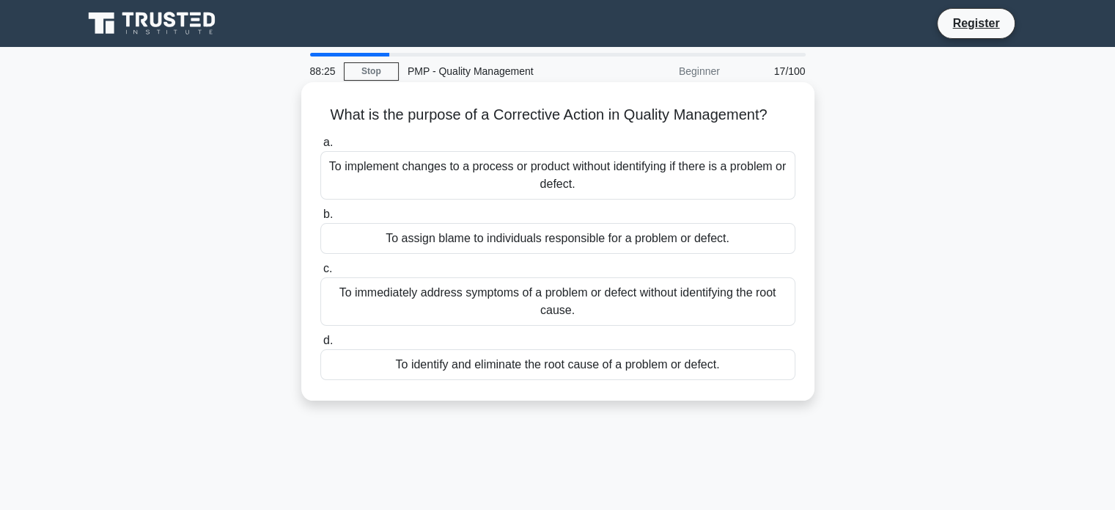
click at [696, 363] on div "To identify and eliminate the root cause of a problem or defect." at bounding box center [557, 364] width 475 height 31
click at [320, 345] on input "d. To identify and eliminate the root cause of a problem or defect." at bounding box center [320, 341] width 0 height 10
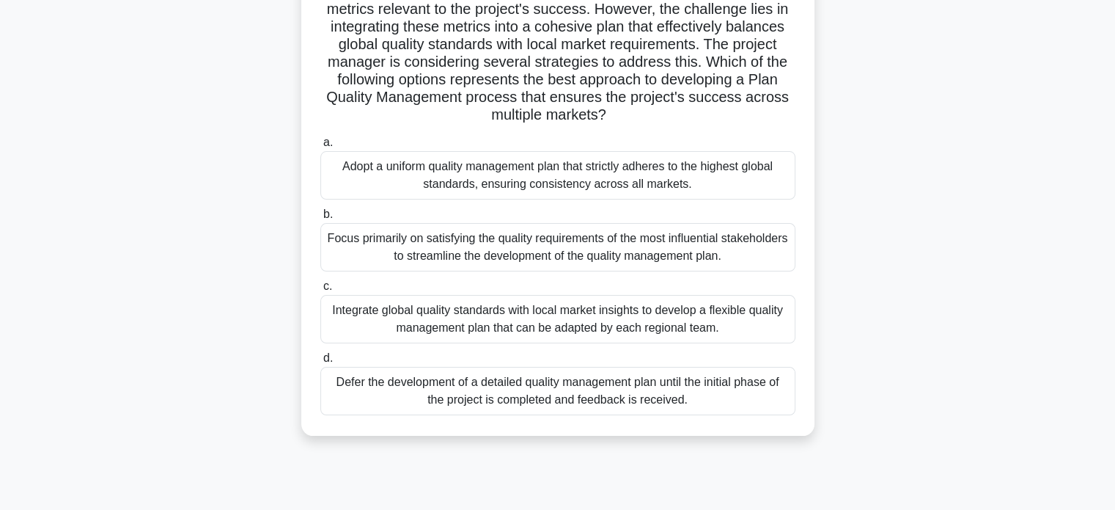
scroll to position [245, 0]
click at [578, 186] on div "Adopt a uniform quality management plan that strictly adheres to the highest gl…" at bounding box center [557, 176] width 475 height 48
click at [320, 149] on input "a. Adopt a uniform quality management plan that strictly adheres to the highest…" at bounding box center [320, 144] width 0 height 10
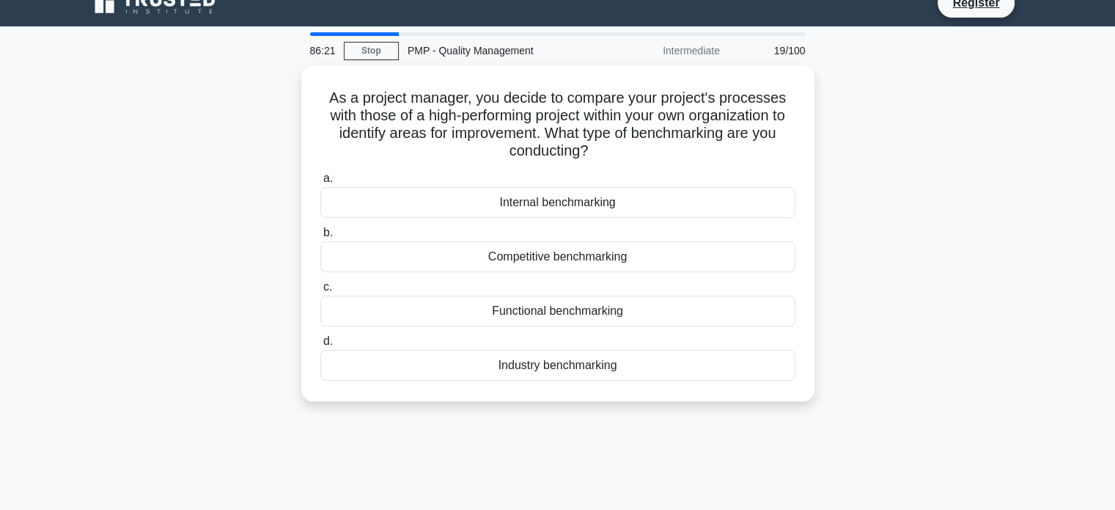
scroll to position [0, 0]
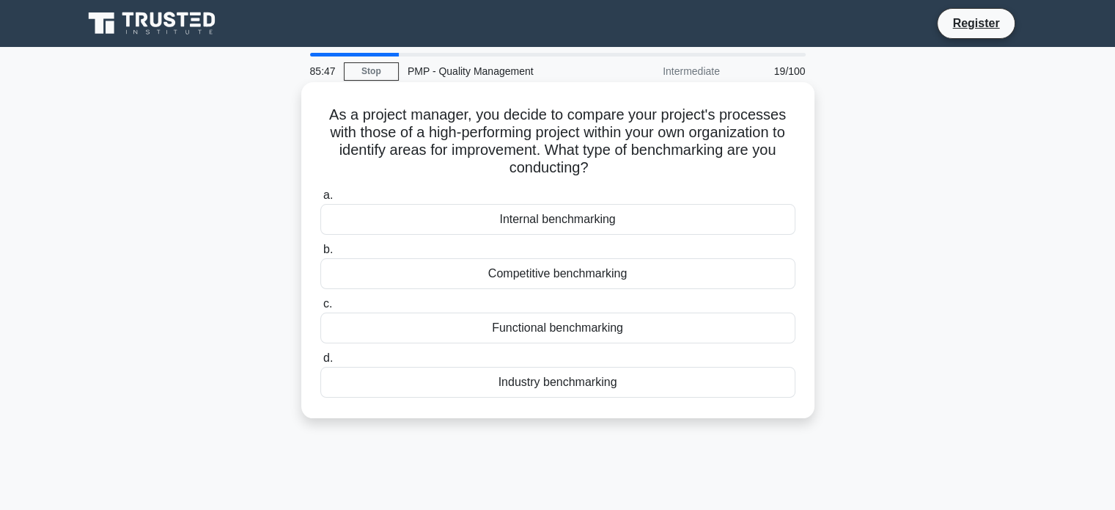
click at [594, 230] on div "Internal benchmarking" at bounding box center [557, 219] width 475 height 31
click at [320, 200] on input "a. Internal benchmarking" at bounding box center [320, 196] width 0 height 10
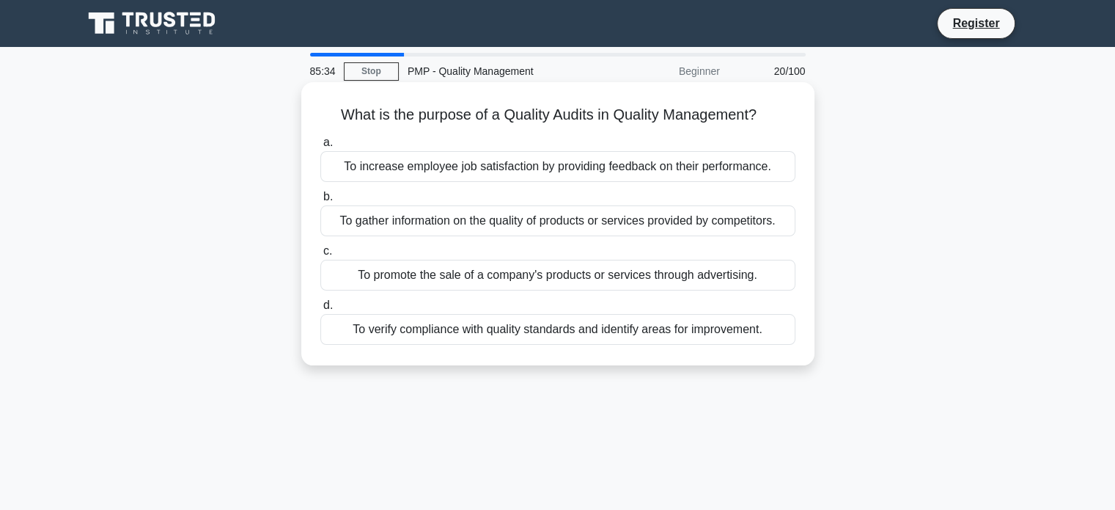
click at [575, 321] on div "To verify compliance with quality standards and identify areas for improvement." at bounding box center [557, 329] width 475 height 31
click at [320, 310] on input "d. To verify compliance with quality standards and identify areas for improveme…" at bounding box center [320, 306] width 0 height 10
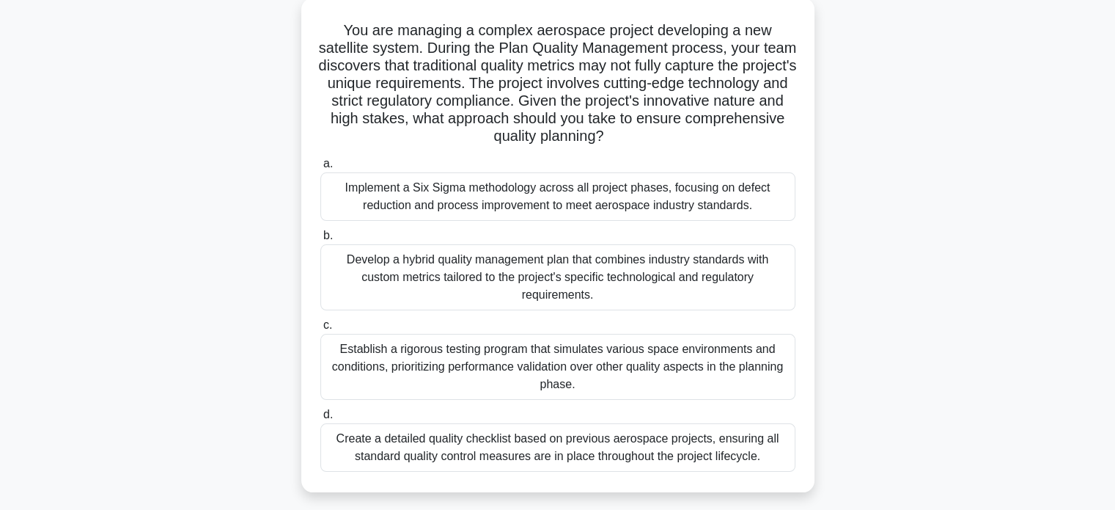
scroll to position [81, 0]
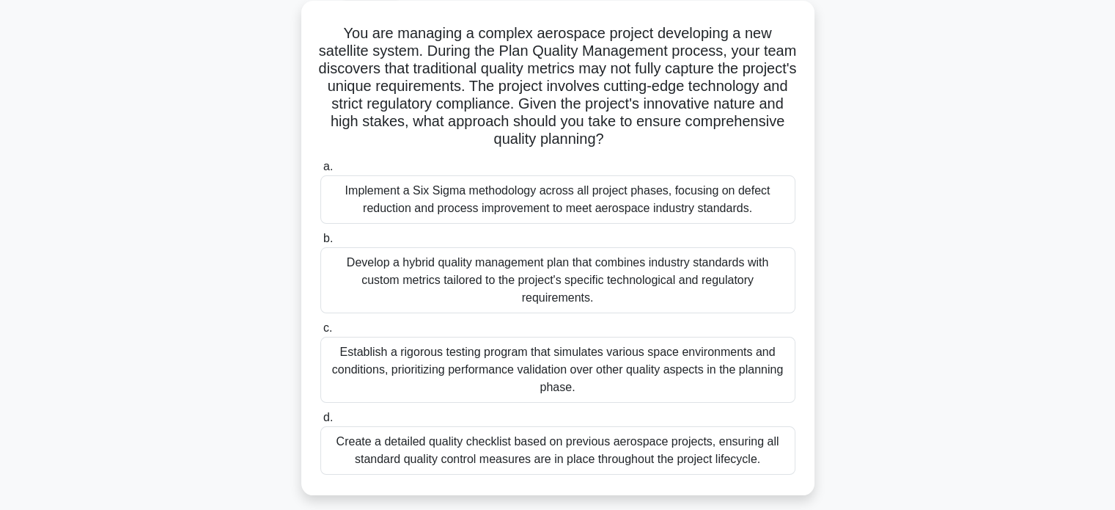
click at [590, 220] on div "Implement a Six Sigma methodology across all project phases, focusing on defect…" at bounding box center [557, 199] width 475 height 48
click at [320, 172] on input "a. Implement a Six Sigma methodology across all project phases, focusing on def…" at bounding box center [320, 167] width 0 height 10
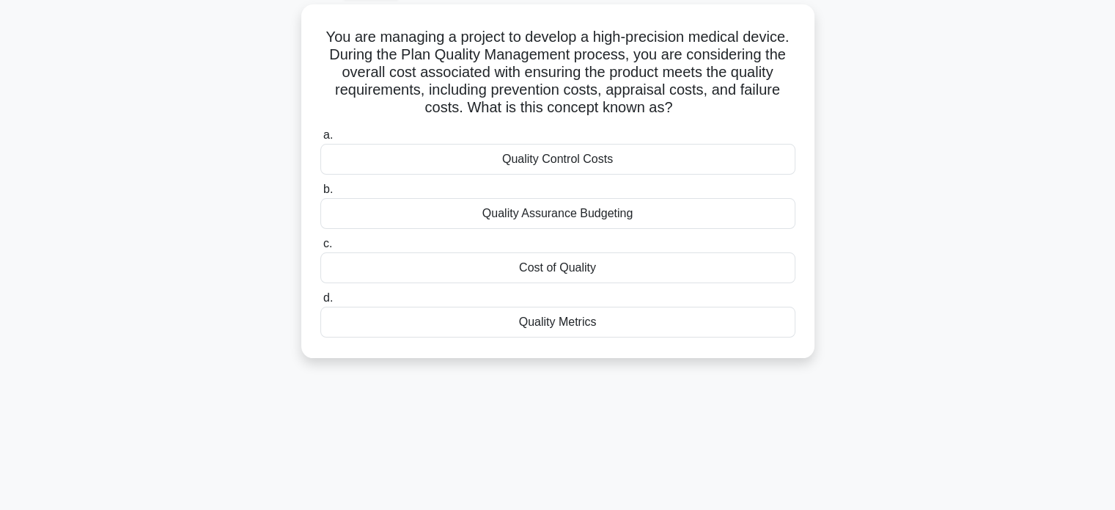
scroll to position [0, 0]
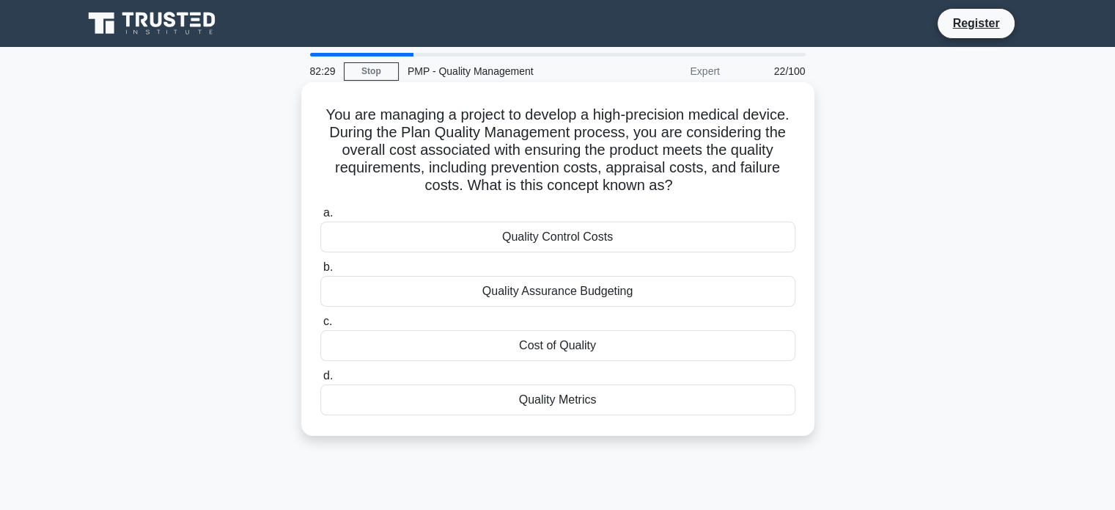
click at [562, 339] on div "Cost of Quality" at bounding box center [557, 345] width 475 height 31
click at [320, 326] on input "c. Cost of Quality" at bounding box center [320, 322] width 0 height 10
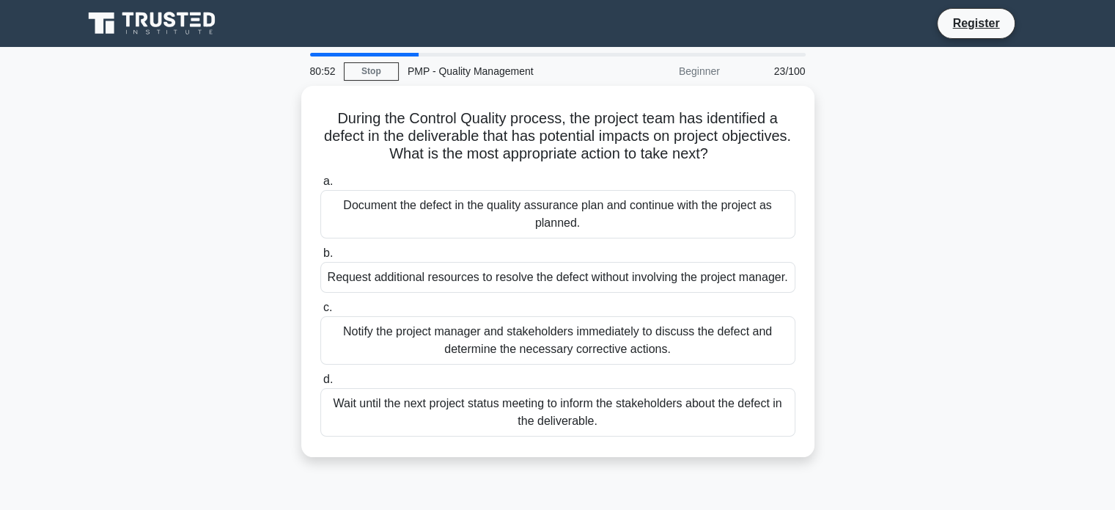
click at [562, 339] on div "Notify the project manager and stakeholders immediately to discuss the defect a…" at bounding box center [557, 340] width 475 height 48
click at [320, 312] on input "c. Notify the project manager and stakeholders immediately to discuss the defec…" at bounding box center [320, 308] width 0 height 10
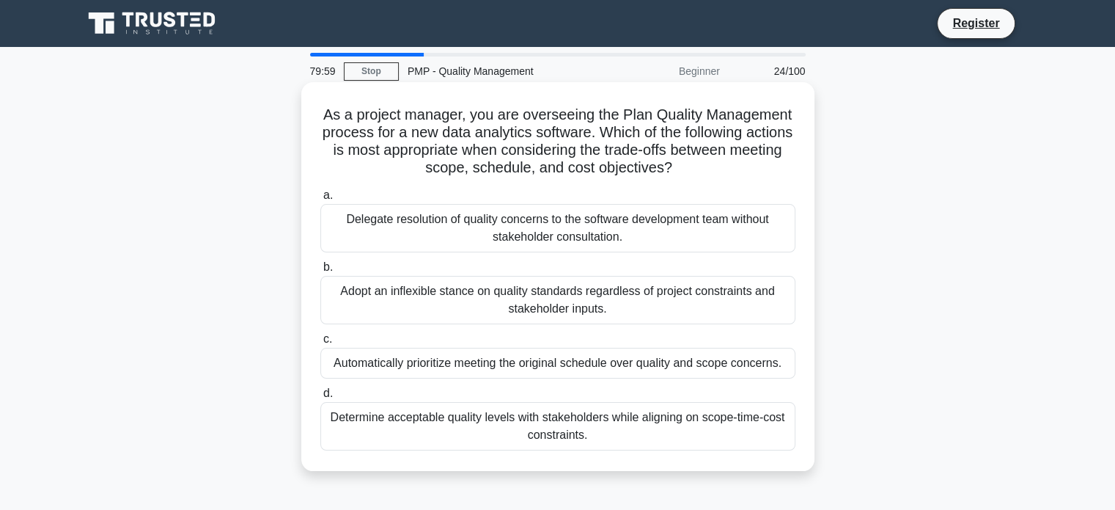
click at [597, 413] on div "Determine acceptable quality levels with stakeholders while aligning on scope-t…" at bounding box center [557, 426] width 475 height 48
click at [320, 398] on input "d. Determine acceptable quality levels with stakeholders while aligning on scop…" at bounding box center [320, 394] width 0 height 10
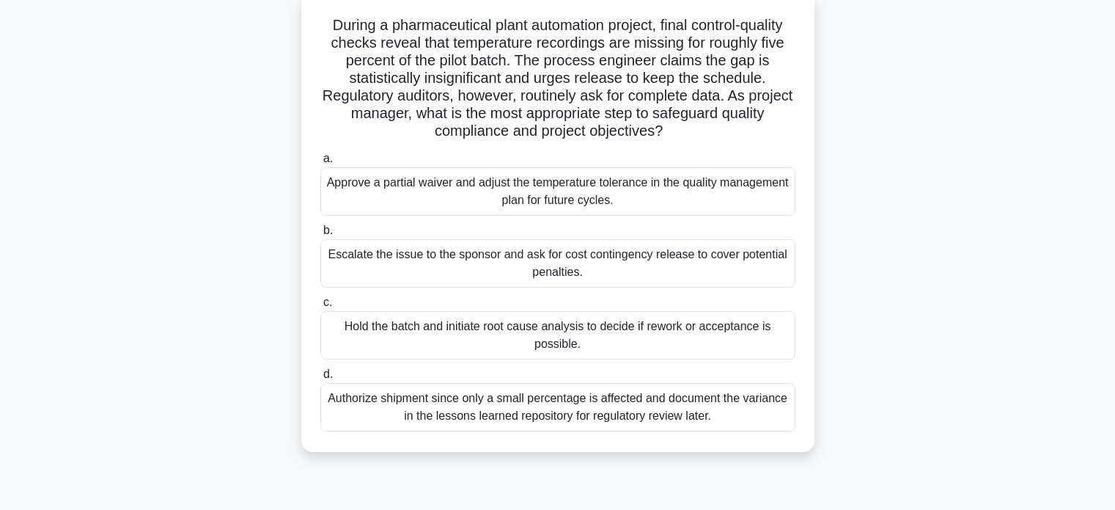
scroll to position [94, 0]
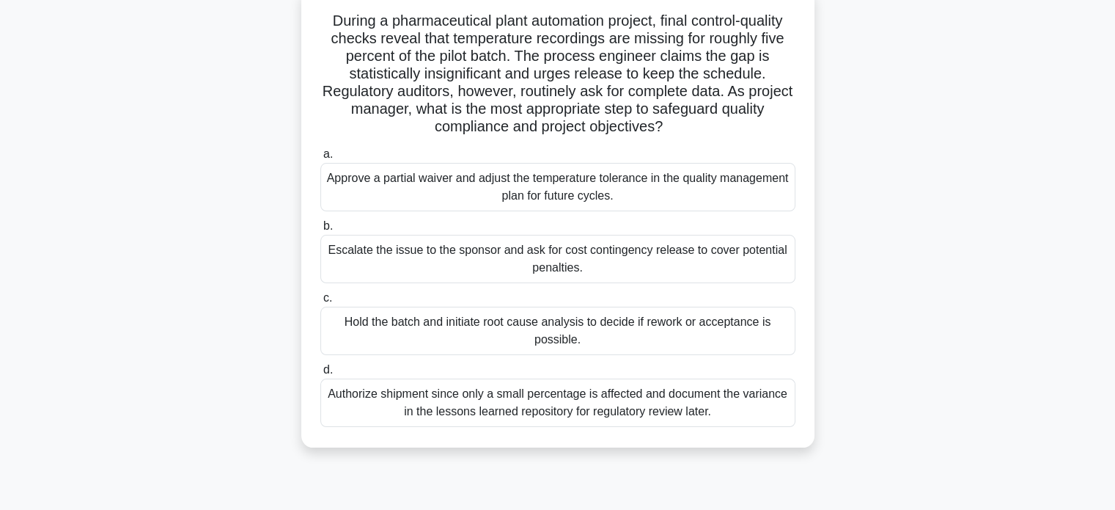
click at [437, 325] on div "Hold the batch and initiate root cause analysis to decide if rework or acceptan…" at bounding box center [557, 330] width 475 height 48
click at [320, 303] on input "c. Hold the batch and initiate root cause analysis to decide if rework or accep…" at bounding box center [320, 298] width 0 height 10
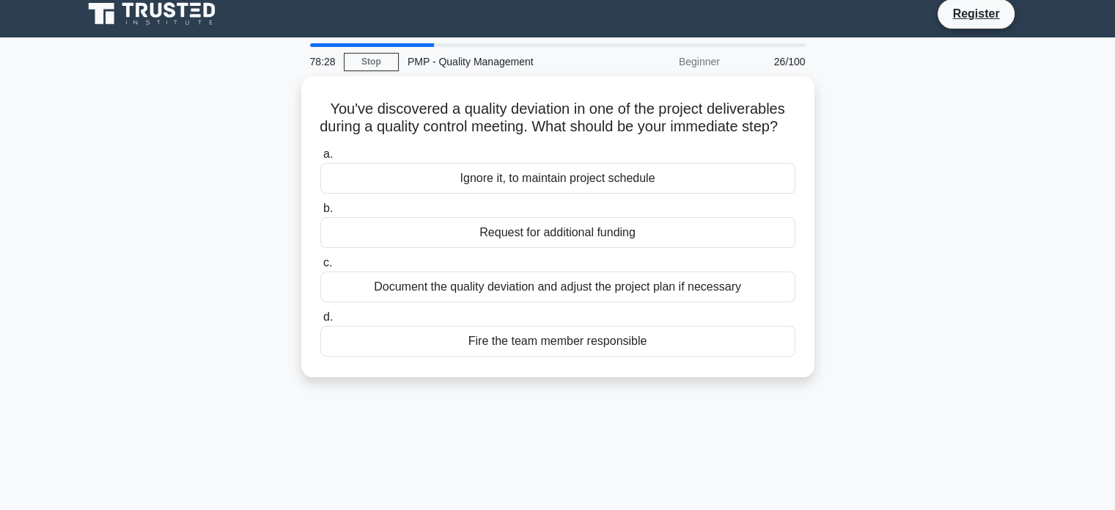
scroll to position [0, 0]
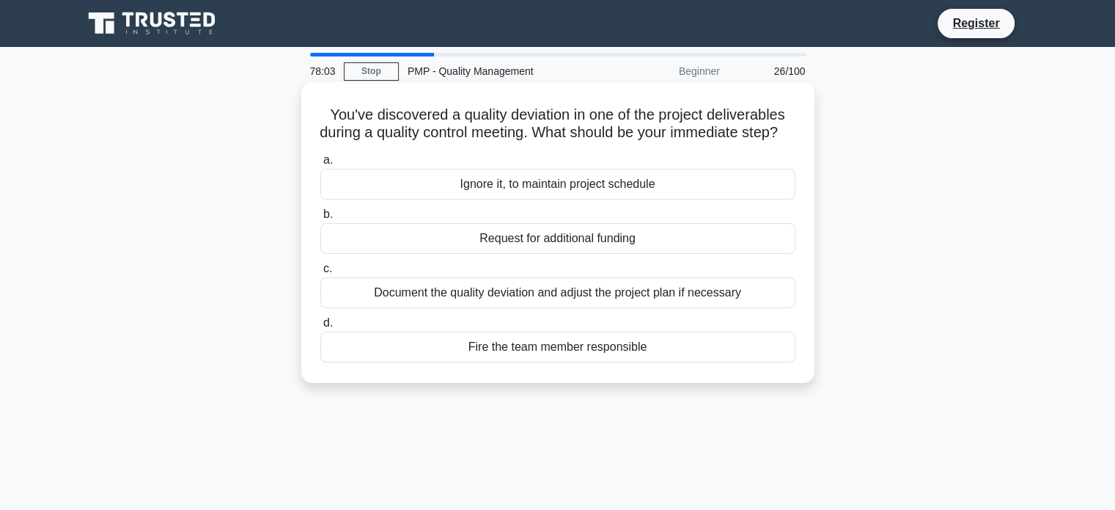
click at [452, 308] on div "Document the quality deviation and adjust the project plan if necessary" at bounding box center [557, 292] width 475 height 31
click at [320, 273] on input "c. Document the quality deviation and adjust the project plan if necessary" at bounding box center [320, 269] width 0 height 10
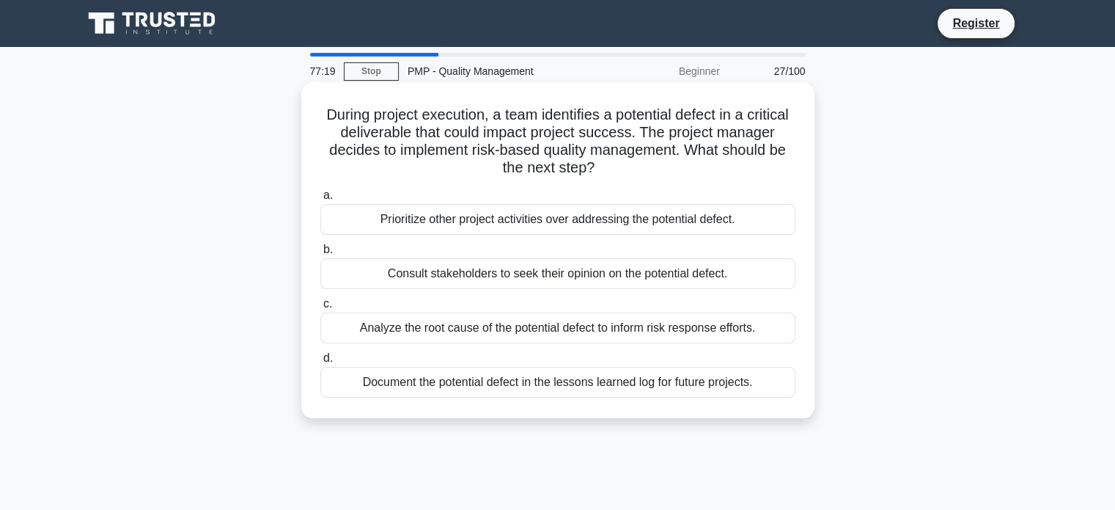
click at [596, 331] on div "Analyze the root cause of the potential defect to inform risk response efforts." at bounding box center [557, 327] width 475 height 31
click at [320, 309] on input "c. Analyze the root cause of the potential defect to inform risk response effor…" at bounding box center [320, 304] width 0 height 10
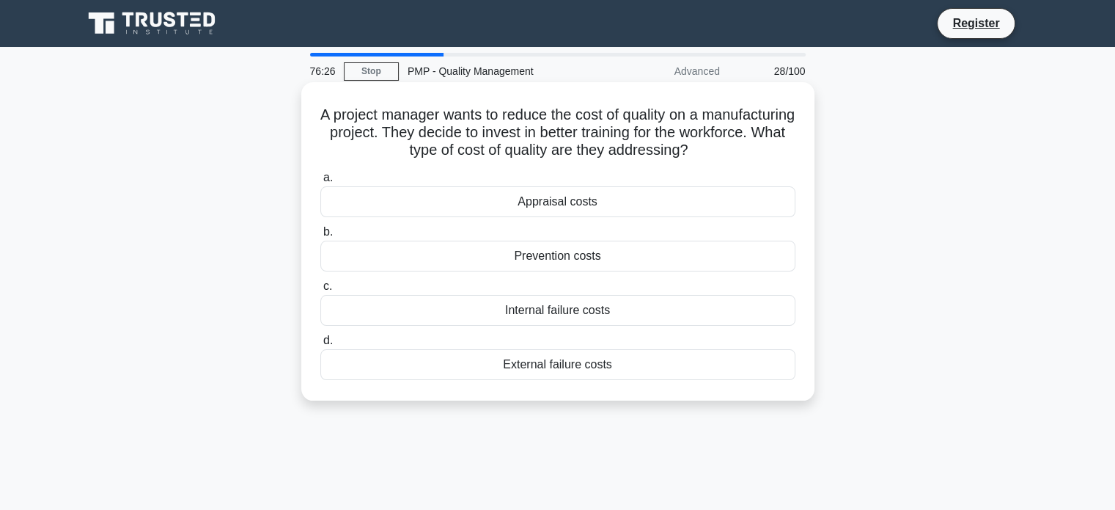
click at [556, 301] on div "Internal failure costs" at bounding box center [557, 310] width 475 height 31
click at [320, 291] on input "c. Internal failure costs" at bounding box center [320, 287] width 0 height 10
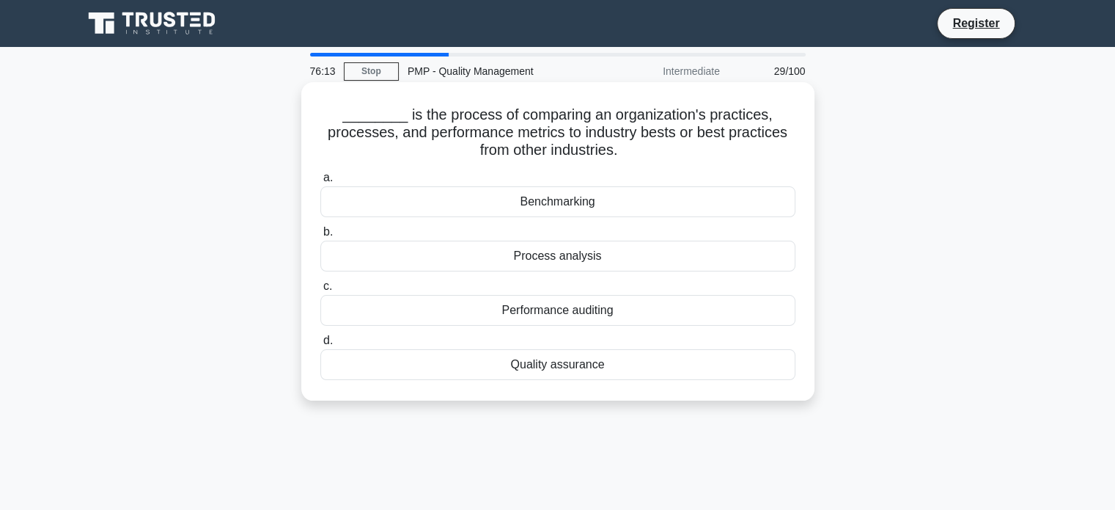
click at [632, 196] on div "Benchmarking" at bounding box center [557, 201] width 475 height 31
click at [320, 183] on input "a. Benchmarking" at bounding box center [320, 178] width 0 height 10
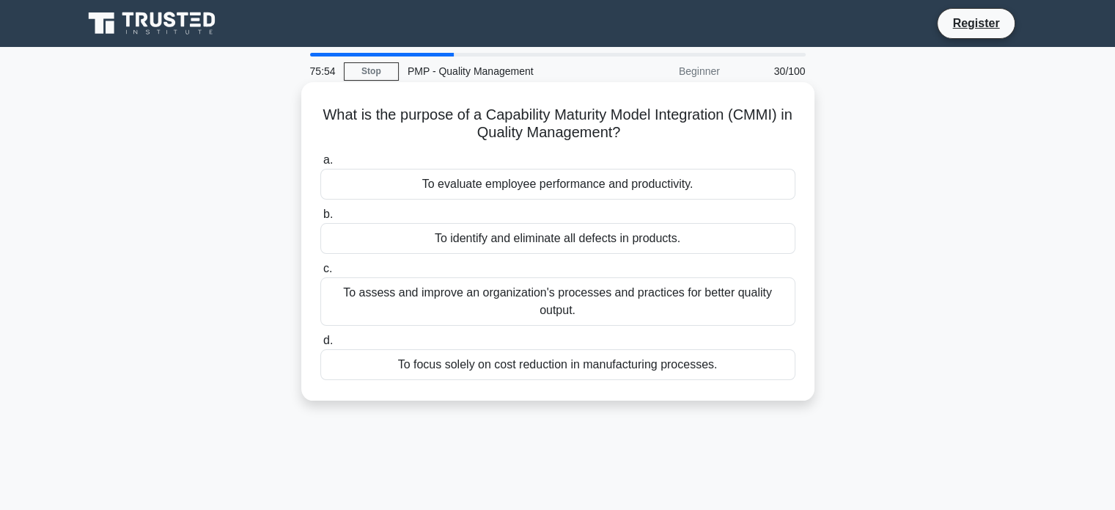
click at [551, 298] on div "To assess and improve an organization's processes and practices for better qual…" at bounding box center [557, 301] width 475 height 48
click at [320, 273] on input "c. To assess and improve an organization's processes and practices for better q…" at bounding box center [320, 269] width 0 height 10
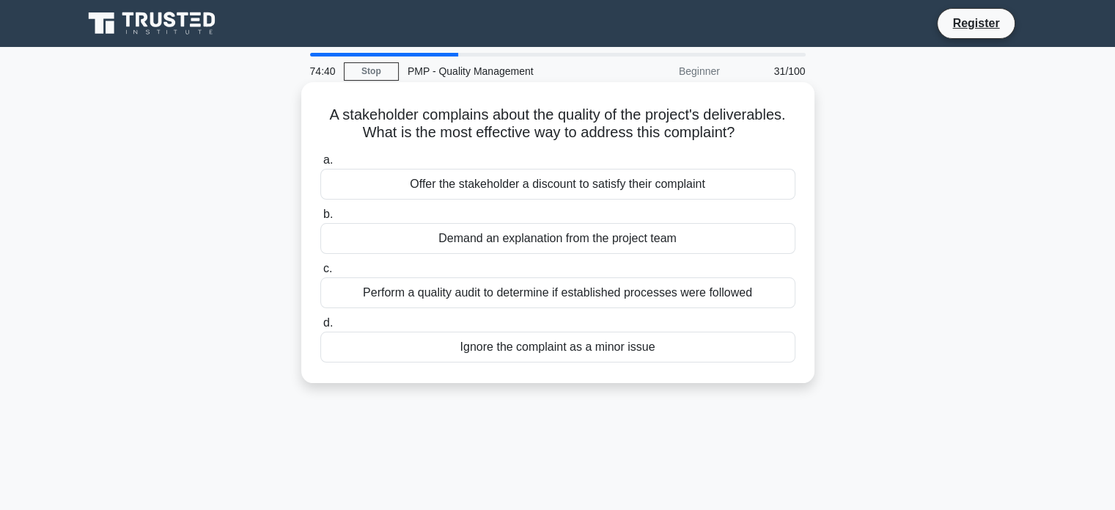
drag, startPoint x: 611, startPoint y: 273, endPoint x: 622, endPoint y: 289, distance: 19.1
click at [622, 289] on label "c. Perform a quality audit to determine if established processes were followed" at bounding box center [557, 284] width 475 height 48
click at [622, 289] on div "Perform a quality audit to determine if established processes were followed" at bounding box center [557, 292] width 475 height 31
click at [320, 273] on input "c. Perform a quality audit to determine if established processes were followed" at bounding box center [320, 269] width 0 height 10
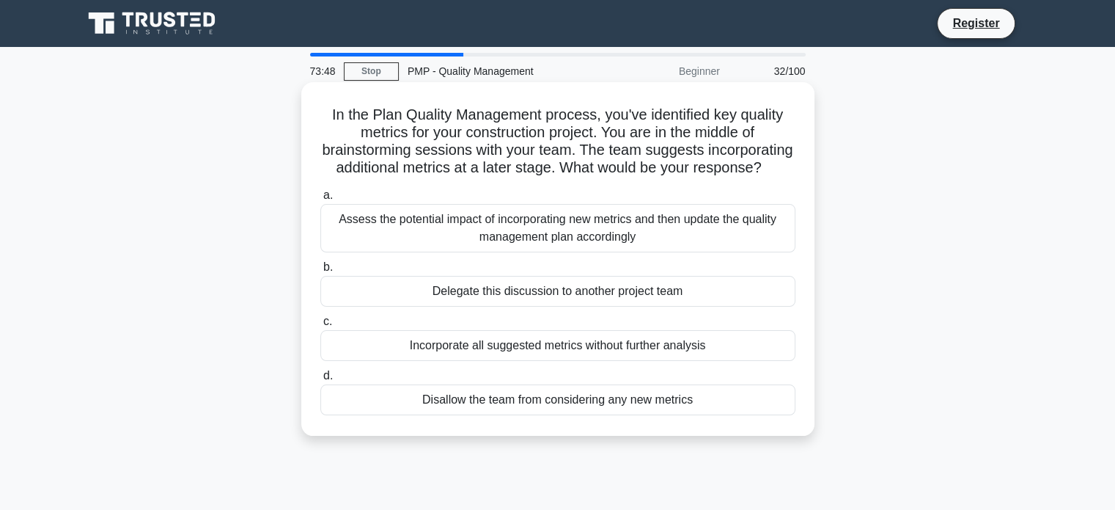
click at [628, 251] on div "Assess the potential impact of incorporating new metrics and then update the qu…" at bounding box center [557, 228] width 475 height 48
click at [320, 200] on input "a. Assess the potential impact of incorporating new metrics and then update the…" at bounding box center [320, 196] width 0 height 10
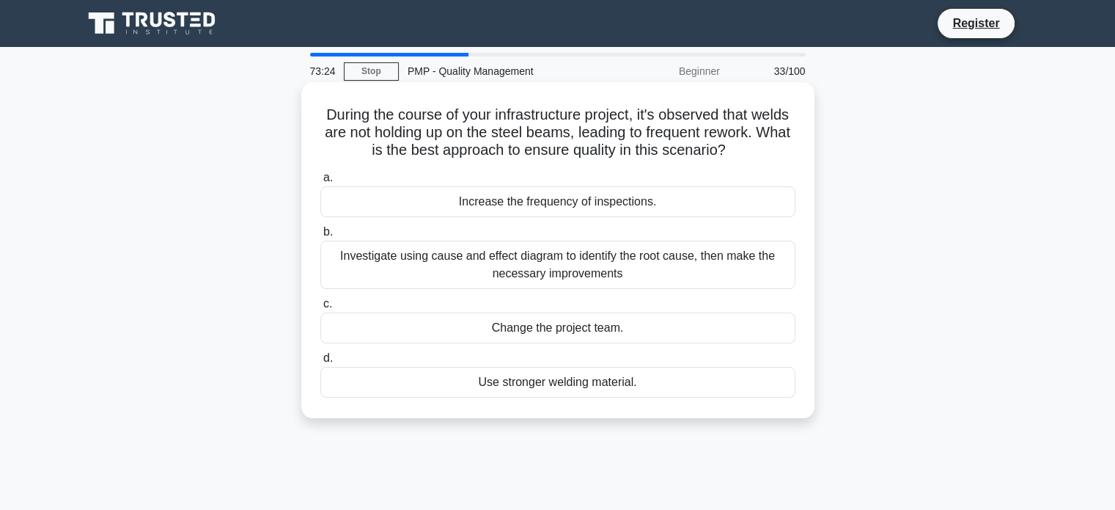
click at [485, 284] on div "Investigate using cause and effect diagram to identify the root cause, then mak…" at bounding box center [557, 264] width 475 height 48
click at [320, 237] on input "b. Investigate using cause and effect diagram to identify the root cause, then …" at bounding box center [320, 232] width 0 height 10
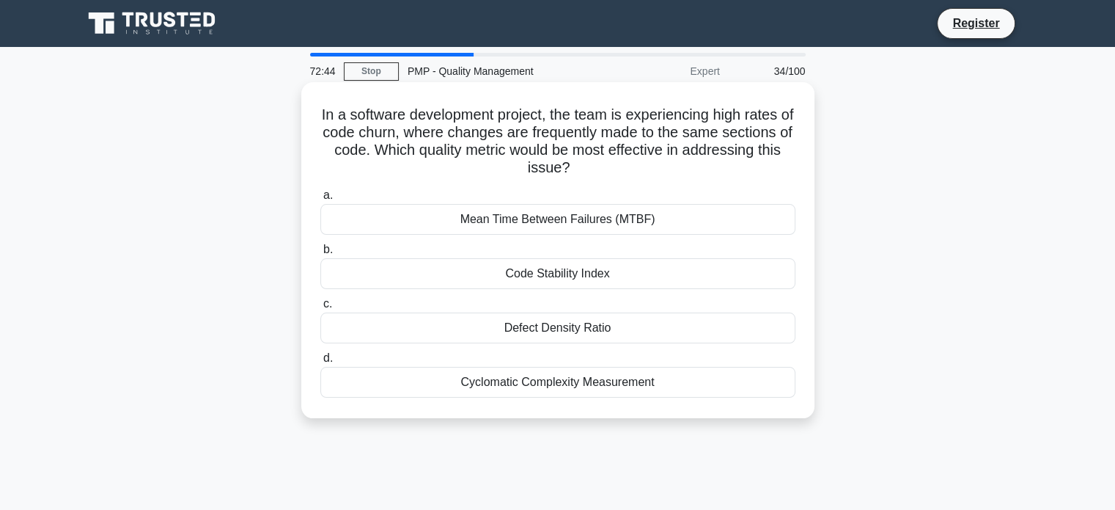
click at [547, 280] on div "Code Stability Index" at bounding box center [557, 273] width 475 height 31
click at [320, 254] on input "b. Code Stability Index" at bounding box center [320, 250] width 0 height 10
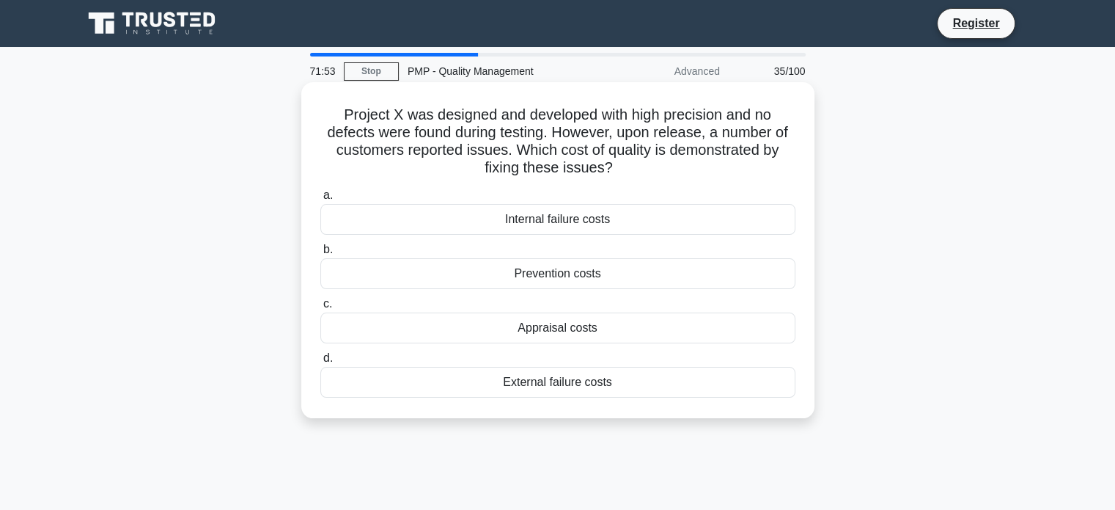
click at [581, 390] on div "External failure costs" at bounding box center [557, 382] width 475 height 31
click at [320, 363] on input "d. External failure costs" at bounding box center [320, 358] width 0 height 10
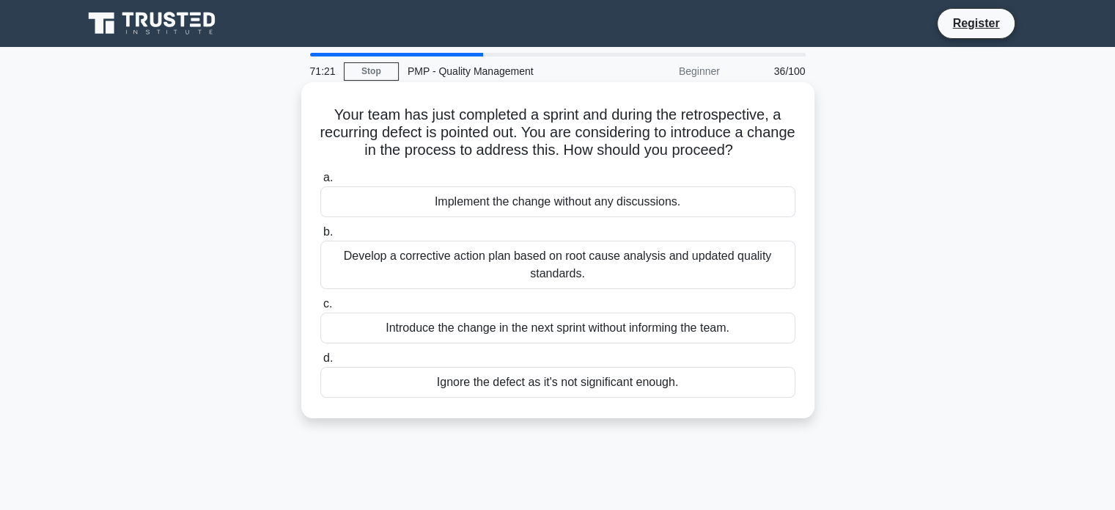
click at [457, 284] on div "Develop a corrective action plan based on root cause analysis and updated quali…" at bounding box center [557, 264] width 475 height 48
click at [320, 237] on input "b. Develop a corrective action plan based on root cause analysis and updated qu…" at bounding box center [320, 232] width 0 height 10
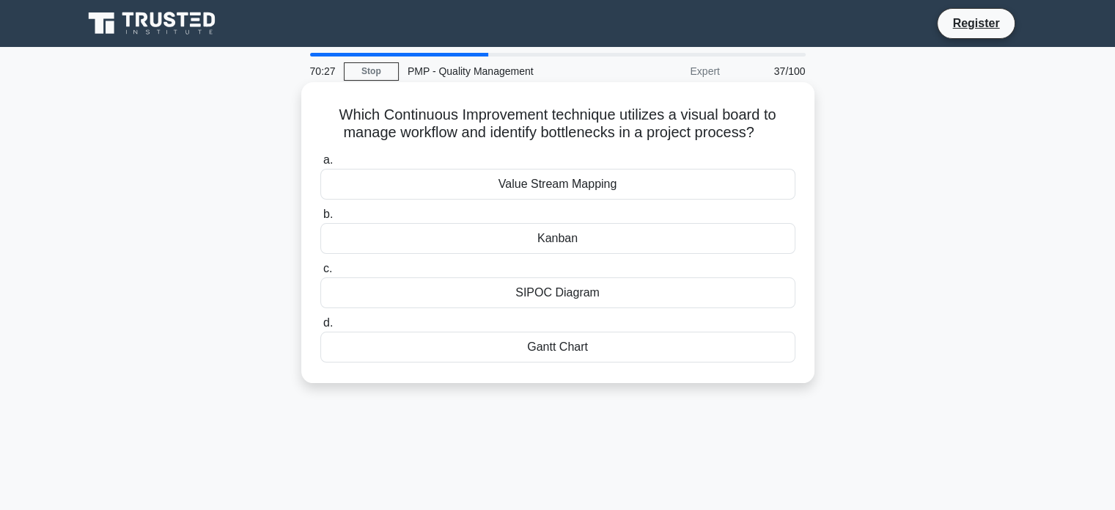
click at [507, 184] on div "Value Stream Mapping" at bounding box center [557, 184] width 475 height 31
click at [320, 165] on input "a. Value Stream Mapping" at bounding box center [320, 160] width 0 height 10
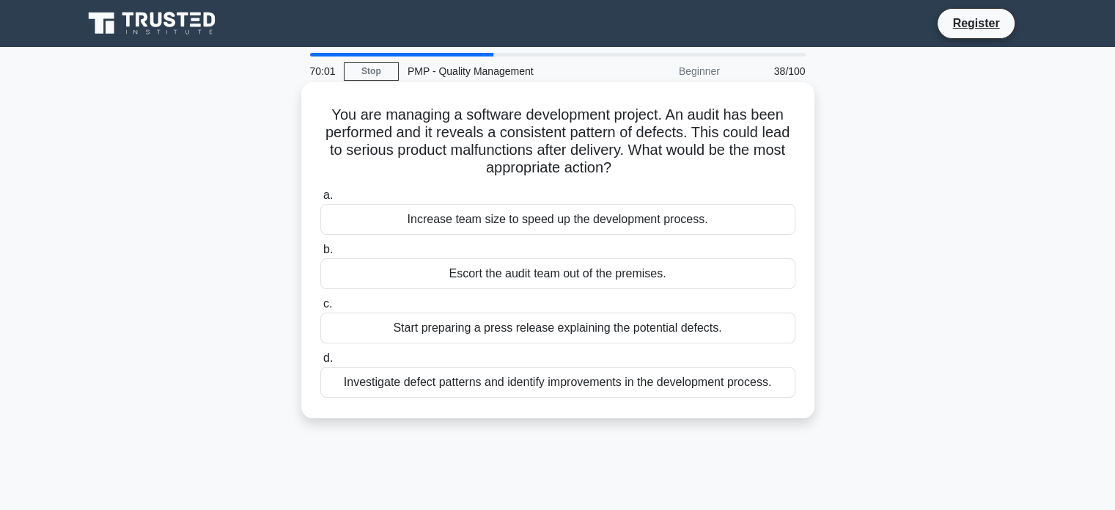
click at [651, 384] on div "Investigate defect patterns and identify improvements in the development proces…" at bounding box center [557, 382] width 475 height 31
click at [320, 363] on input "d. Investigate defect patterns and identify improvements in the development pro…" at bounding box center [320, 358] width 0 height 10
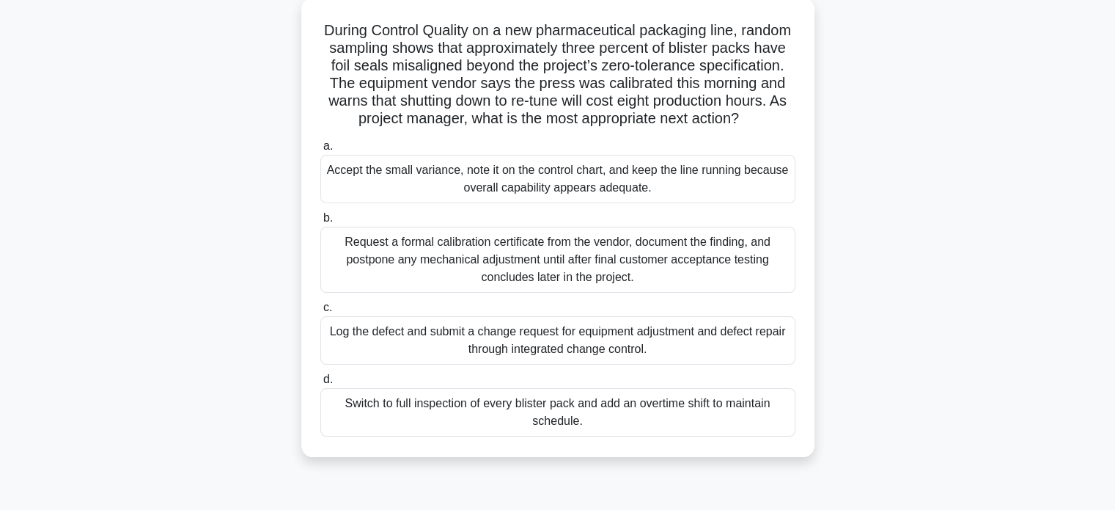
scroll to position [91, 0]
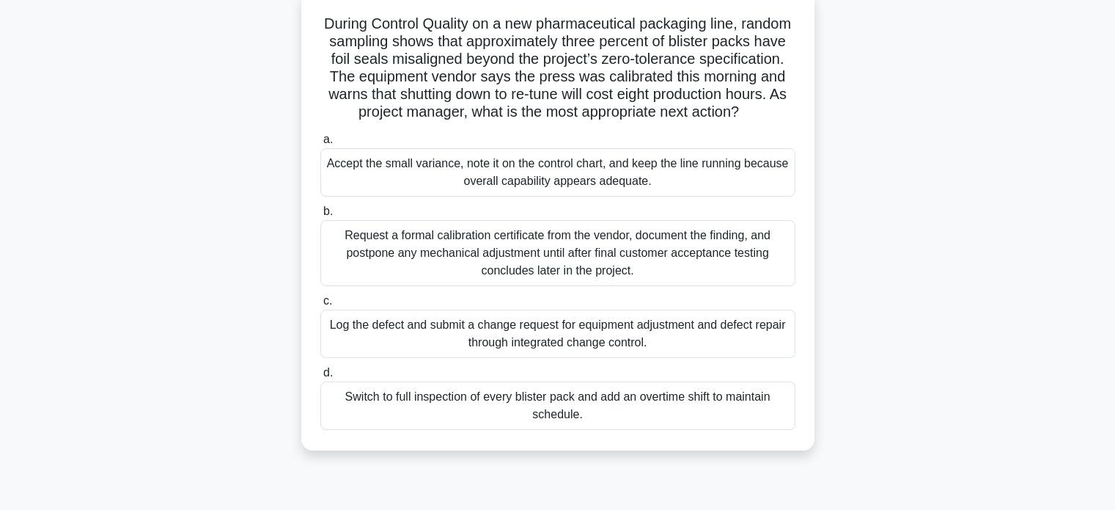
click at [479, 267] on div "Request a formal calibration certificate from the vendor, document the finding,…" at bounding box center [557, 253] width 475 height 66
click at [320, 216] on input "b. Request a formal calibration certificate from the vendor, document the findi…" at bounding box center [320, 212] width 0 height 10
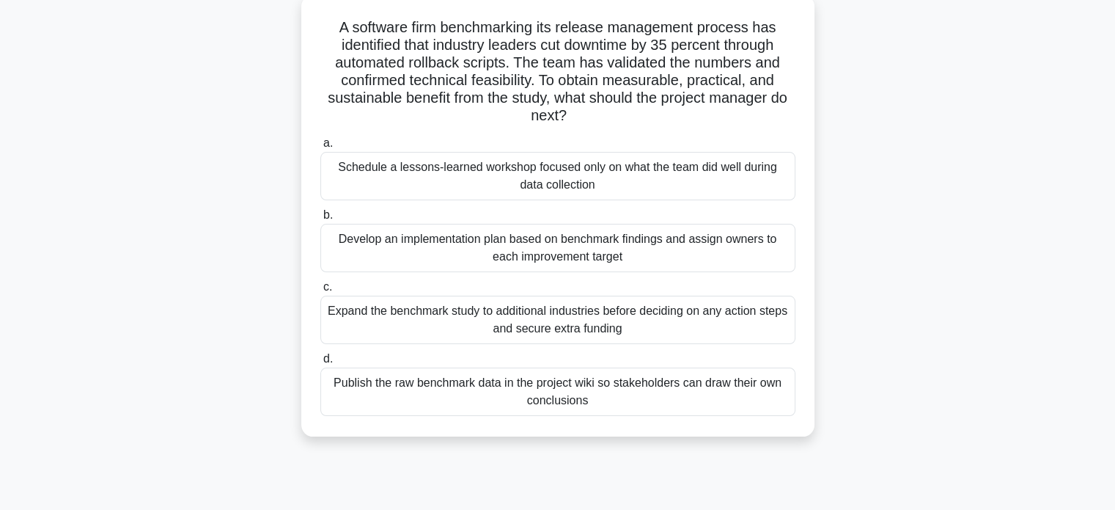
scroll to position [93, 0]
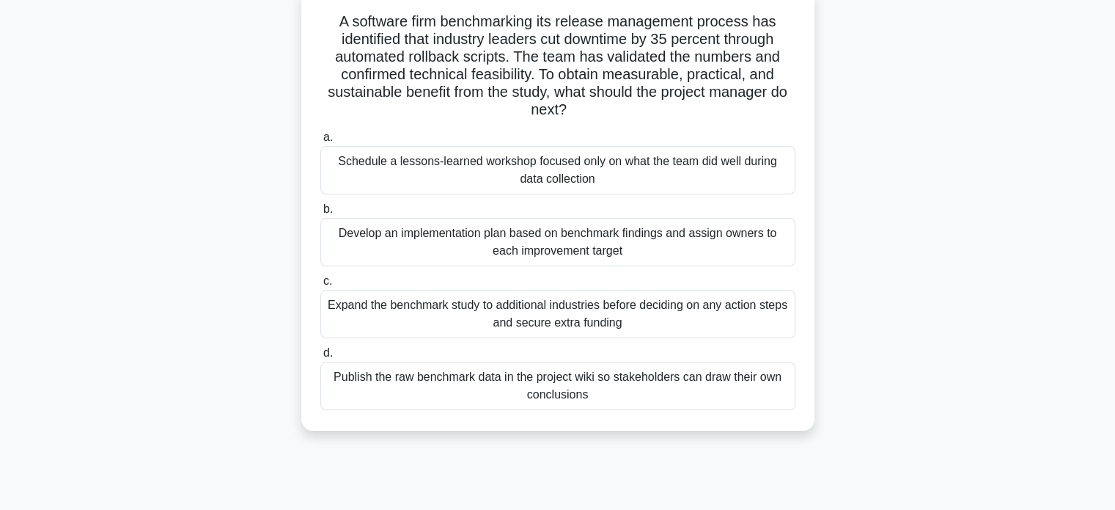
click at [607, 249] on div "Develop an implementation plan based on benchmark findings and assign owners to…" at bounding box center [557, 242] width 475 height 48
click at [320, 214] on input "b. Develop an implementation plan based on benchmark findings and assign owners…" at bounding box center [320, 210] width 0 height 10
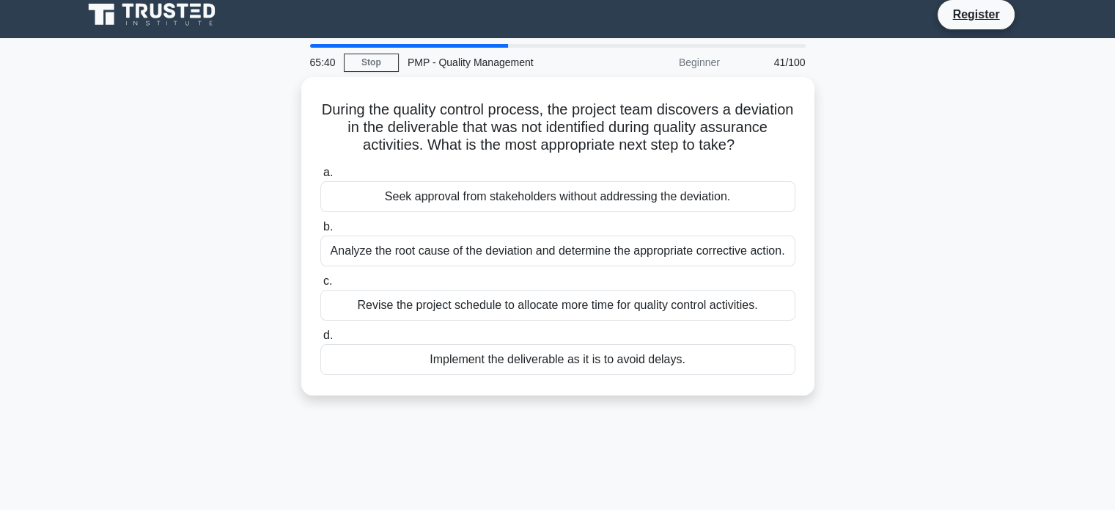
scroll to position [0, 0]
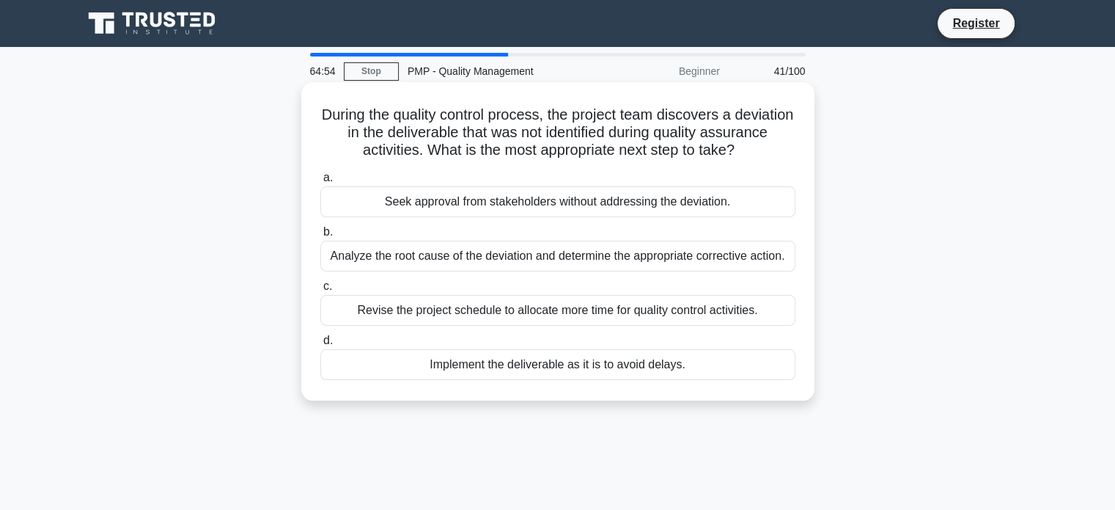
click at [628, 255] on div "Analyze the root cause of the deviation and determine the appropriate correctiv…" at bounding box center [557, 255] width 475 height 31
click at [320, 237] on input "b. Analyze the root cause of the deviation and determine the appropriate correc…" at bounding box center [320, 232] width 0 height 10
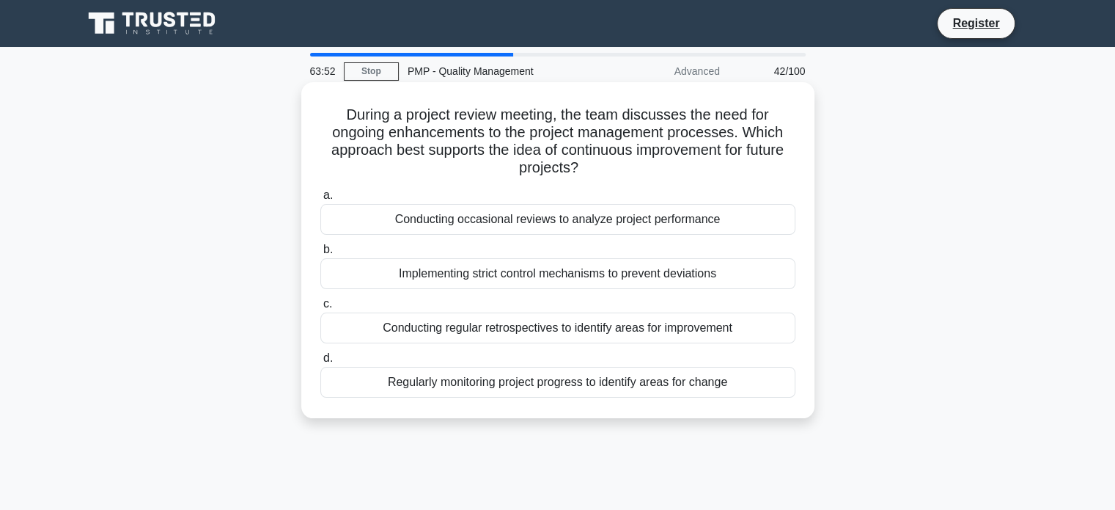
click at [526, 322] on div "Conducting regular retrospectives to identify areas for improvement" at bounding box center [557, 327] width 475 height 31
click at [320, 309] on input "c. Conducting regular retrospectives to identify areas for improvement" at bounding box center [320, 304] width 0 height 10
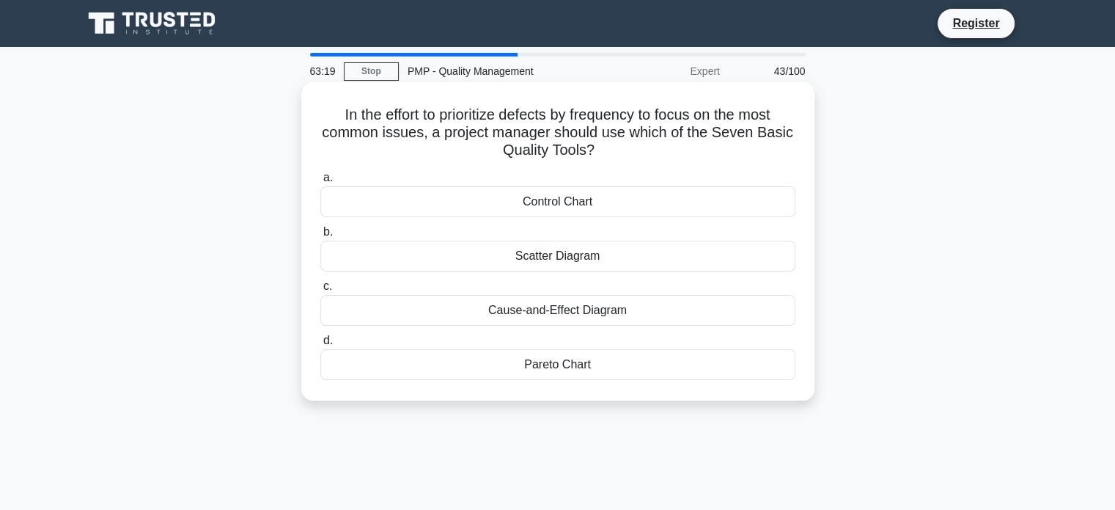
click at [591, 363] on div "Pareto Chart" at bounding box center [557, 364] width 475 height 31
click at [320, 345] on input "d. Pareto Chart" at bounding box center [320, 341] width 0 height 10
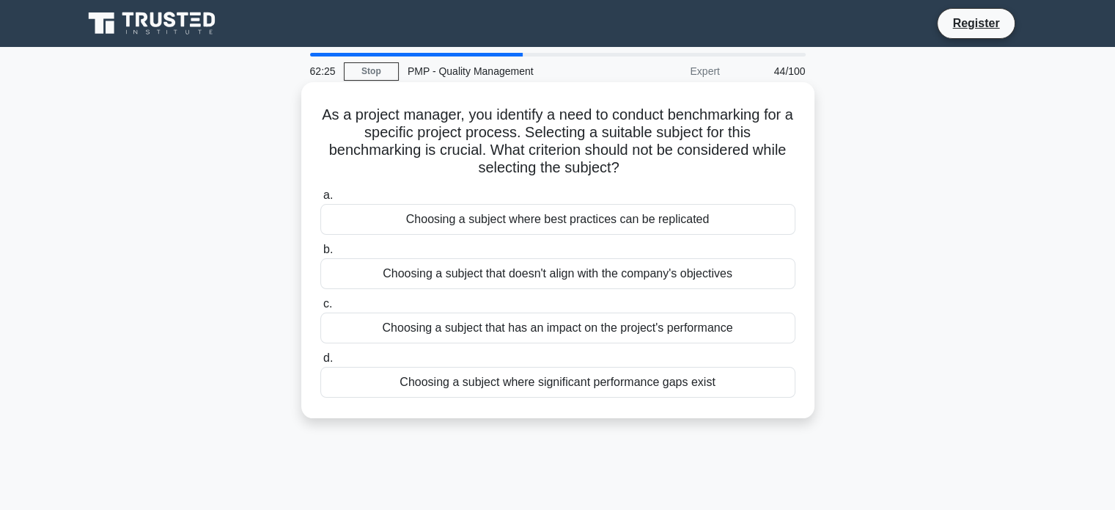
click at [656, 271] on div "Choosing a subject that doesn't align with the company's objectives" at bounding box center [557, 273] width 475 height 31
click at [320, 254] on input "b. Choosing a subject that doesn't align with the company's objectives" at bounding box center [320, 250] width 0 height 10
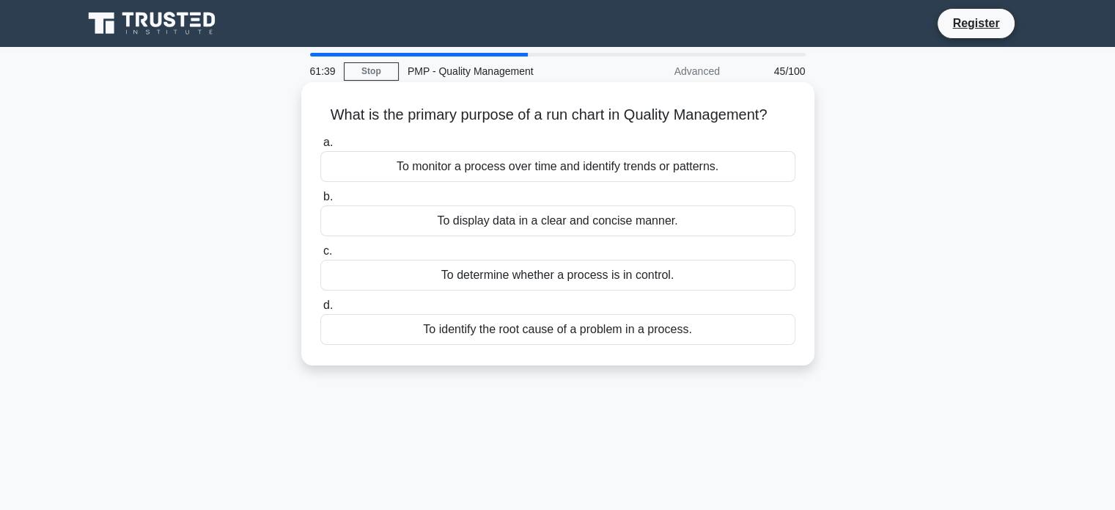
click at [566, 174] on div "To monitor a process over time and identify trends or patterns." at bounding box center [557, 166] width 475 height 31
click at [320, 147] on input "a. To monitor a process over time and identify trends or patterns." at bounding box center [320, 143] width 0 height 10
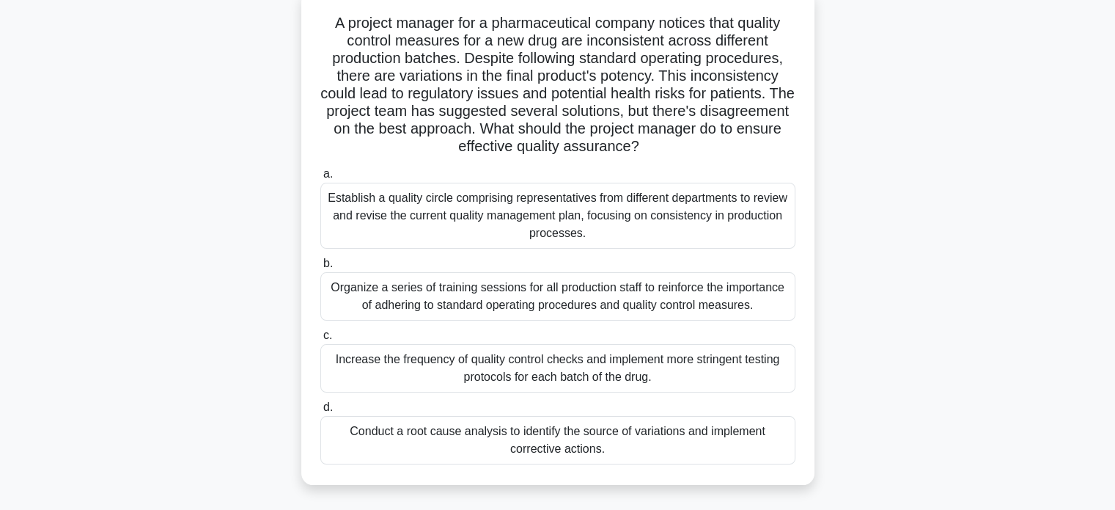
scroll to position [96, 0]
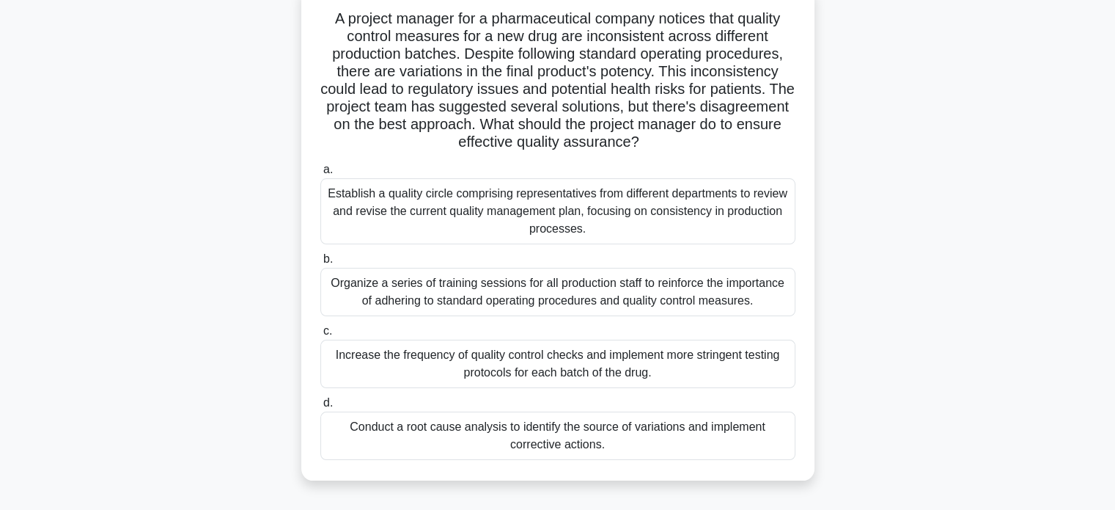
click at [588, 446] on div "Conduct a root cause analysis to identify the source of variations and implemen…" at bounding box center [557, 435] width 475 height 48
click at [320, 408] on input "d. Conduct a root cause analysis to identify the source of variations and imple…" at bounding box center [320, 403] width 0 height 10
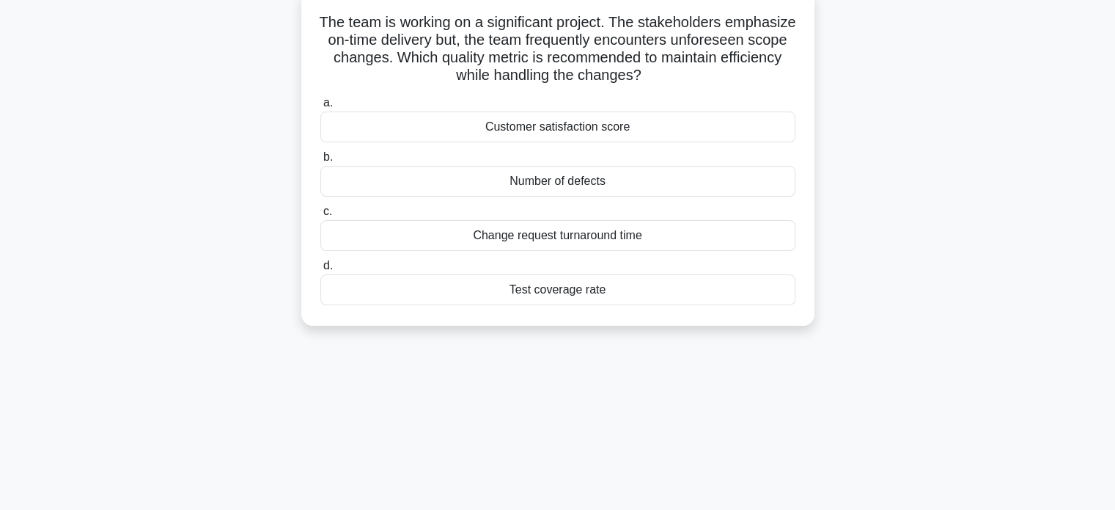
scroll to position [0, 0]
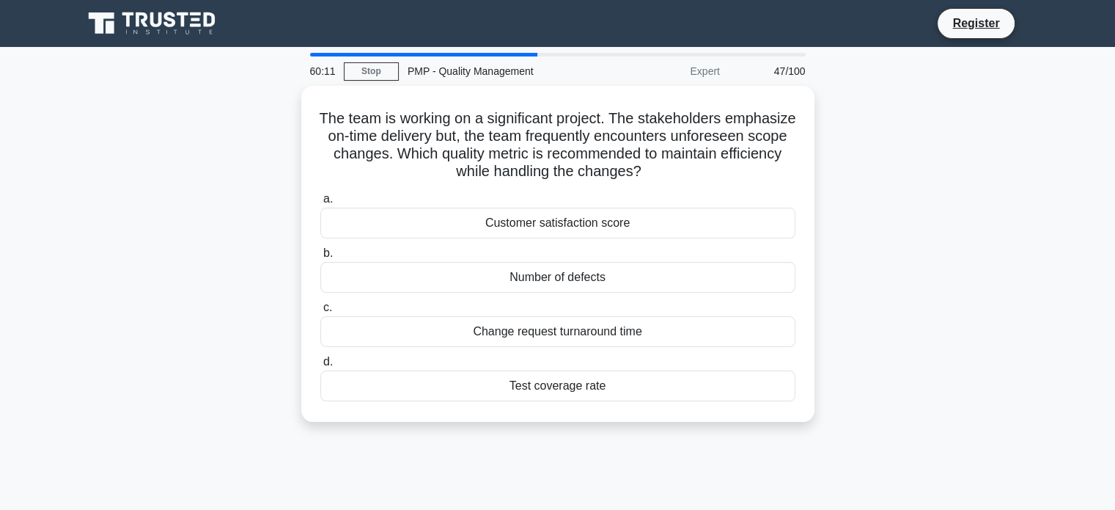
click at [942, 276] on div "The team is working on a significant project. The stakeholders emphasize on-tim…" at bounding box center [558, 262] width 968 height 353
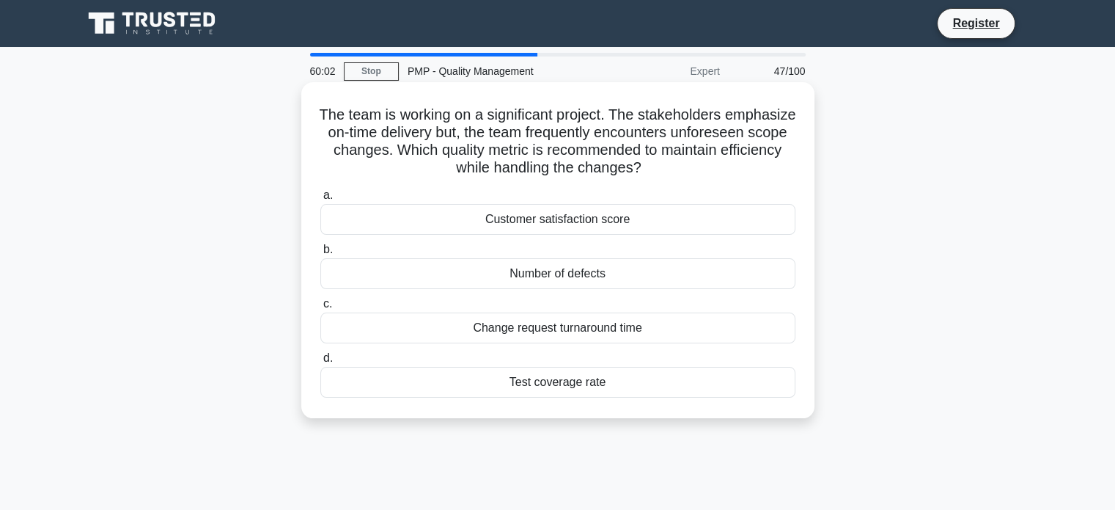
click at [613, 337] on div "Change request turnaround time" at bounding box center [557, 327] width 475 height 31
click at [320, 309] on input "c. Change request turnaround time" at bounding box center [320, 304] width 0 height 10
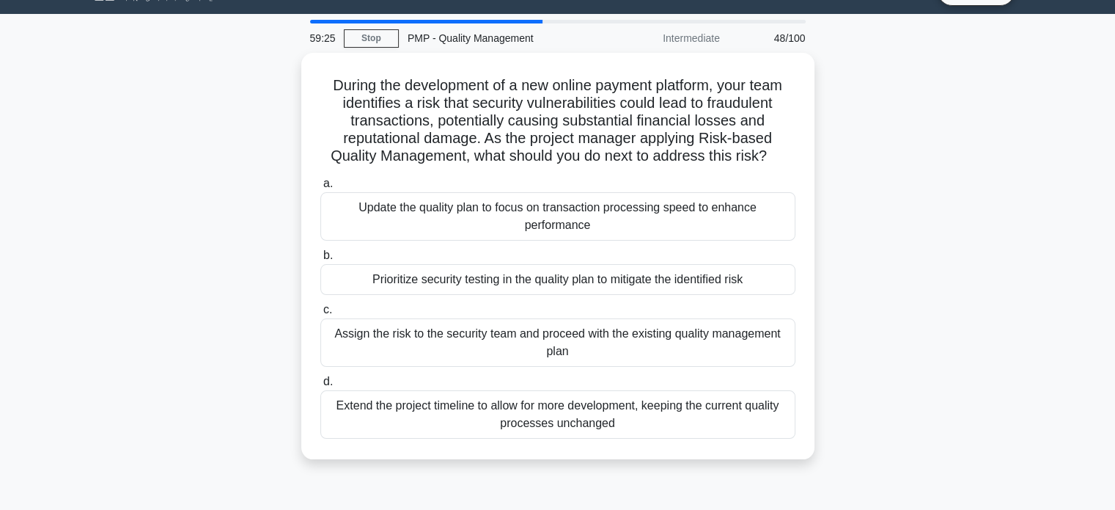
scroll to position [32, 0]
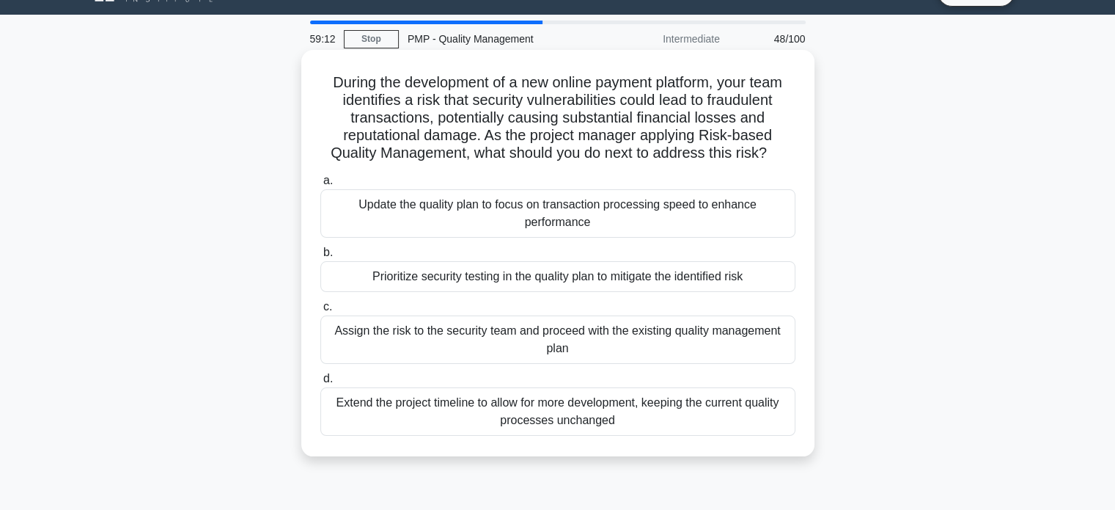
click at [573, 286] on div "Prioritize security testing in the quality plan to mitigate the identified risk" at bounding box center [557, 276] width 475 height 31
click at [320, 257] on input "b. Prioritize security testing in the quality plan to mitigate the identified r…" at bounding box center [320, 253] width 0 height 10
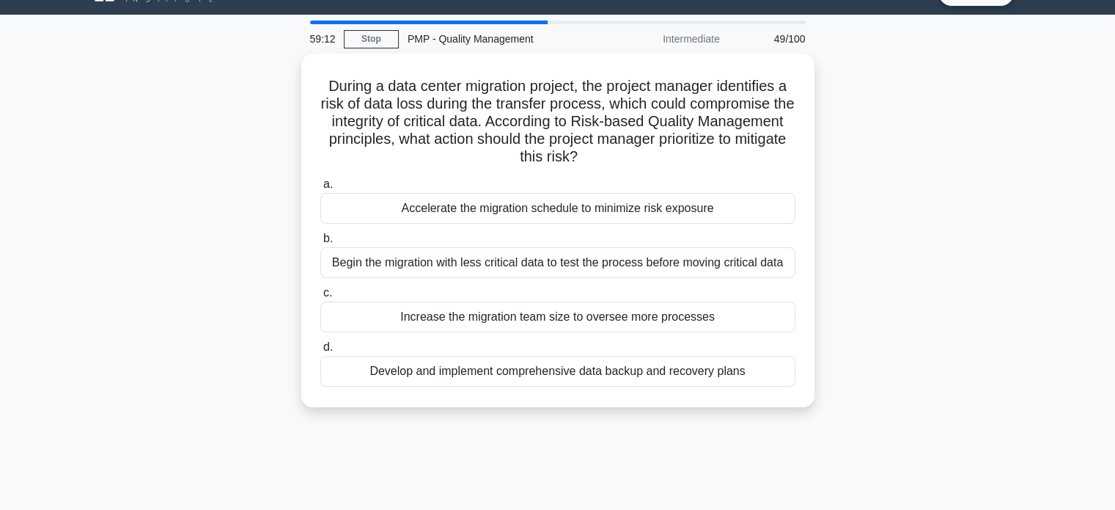
scroll to position [0, 0]
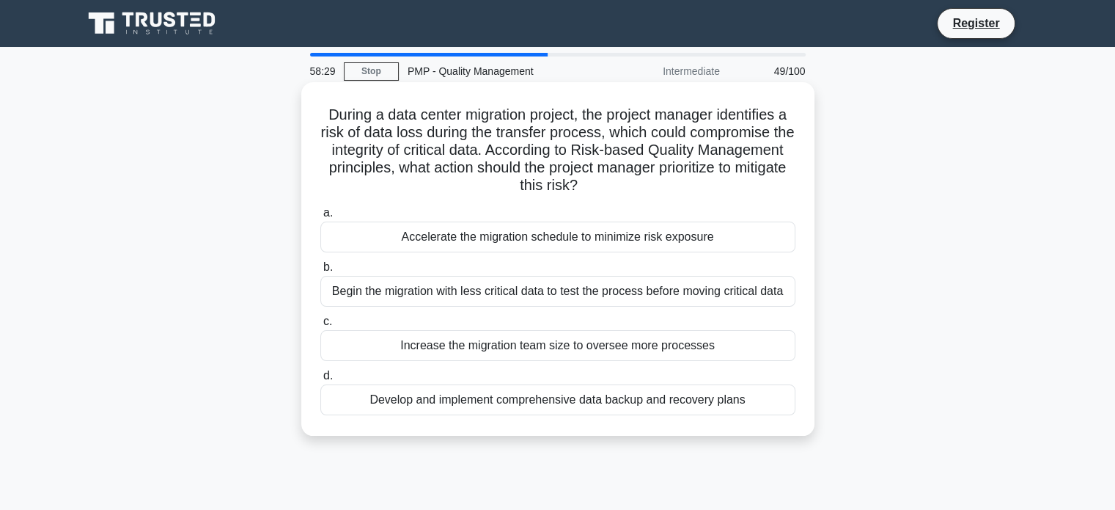
click at [508, 402] on div "Develop and implement comprehensive data backup and recovery plans" at bounding box center [557, 399] width 475 height 31
click at [320, 381] on input "d. Develop and implement comprehensive data backup and recovery plans" at bounding box center [320, 376] width 0 height 10
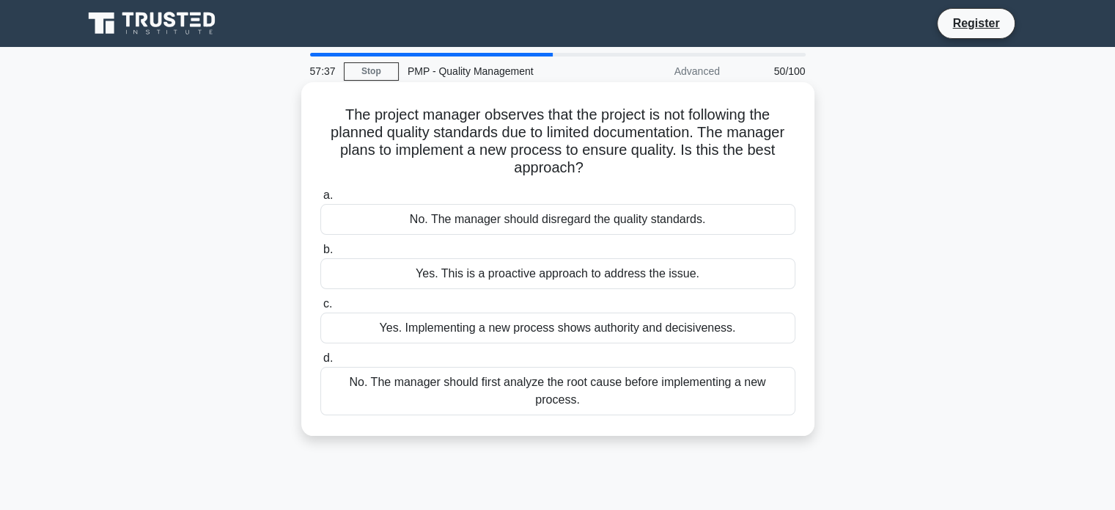
click at [517, 392] on div "No. The manager should first analyze the root cause before implementing a new p…" at bounding box center [557, 391] width 475 height 48
click at [320, 363] on input "d. No. The manager should first analyze the root cause before implementing a ne…" at bounding box center [320, 358] width 0 height 10
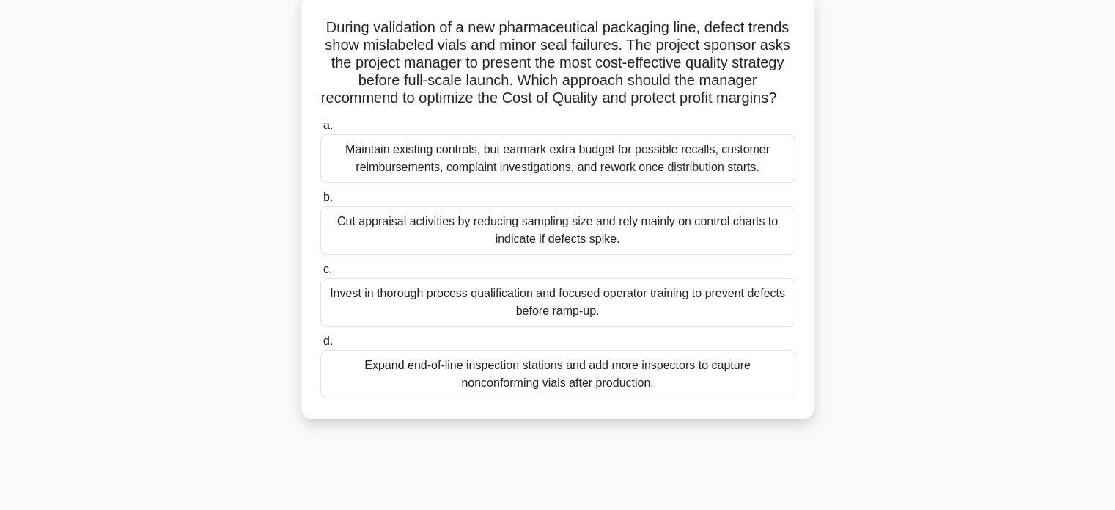
scroll to position [95, 0]
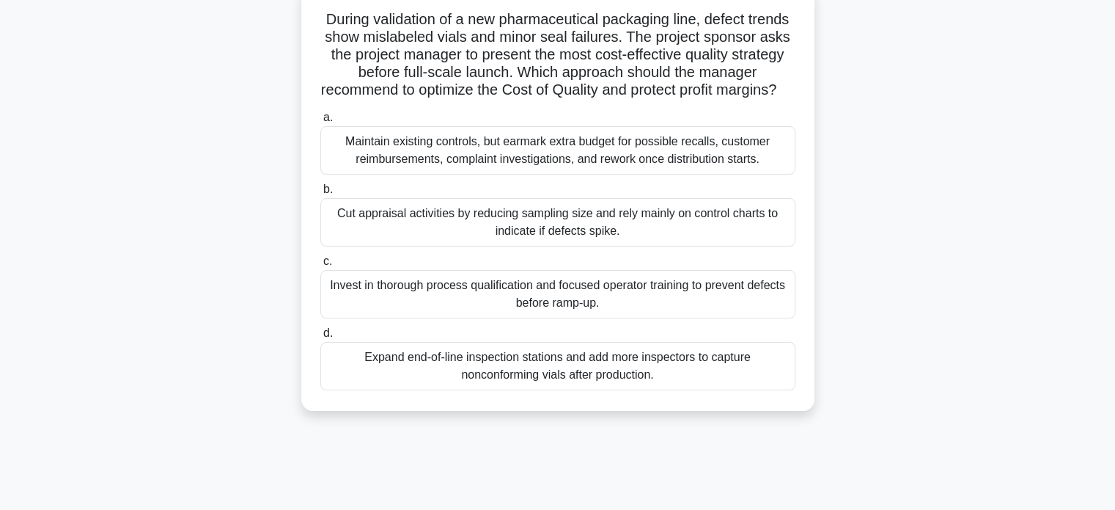
click at [540, 405] on div "During validation of a new pharmaceutical packaging line, defect trends show mi…" at bounding box center [557, 199] width 501 height 412
click at [516, 383] on div "Expand end-of-line inspection stations and add more inspectors to capture nonco…" at bounding box center [557, 366] width 475 height 48
click at [320, 338] on input "d. Expand end-of-line inspection stations and add more inspectors to capture no…" at bounding box center [320, 333] width 0 height 10
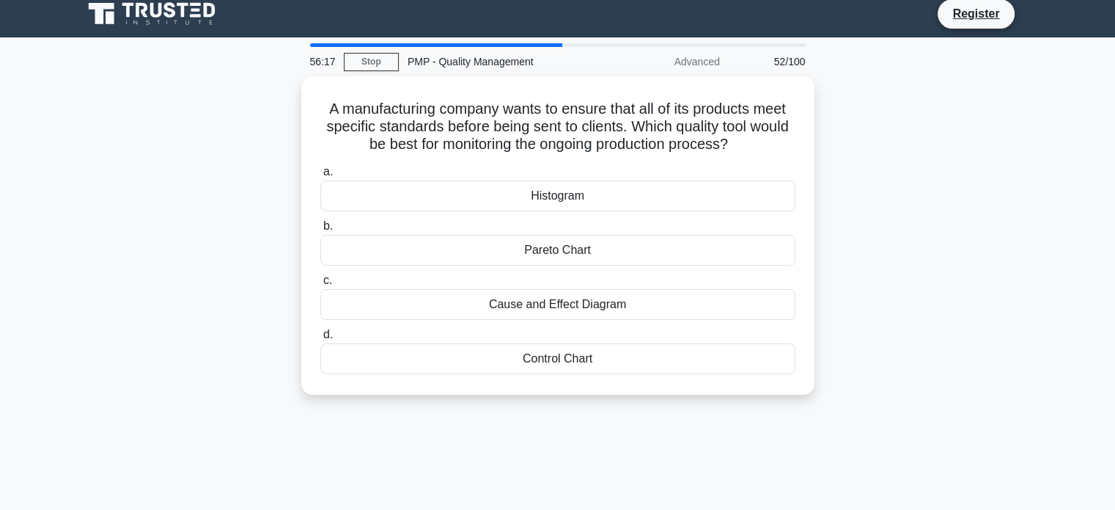
scroll to position [0, 0]
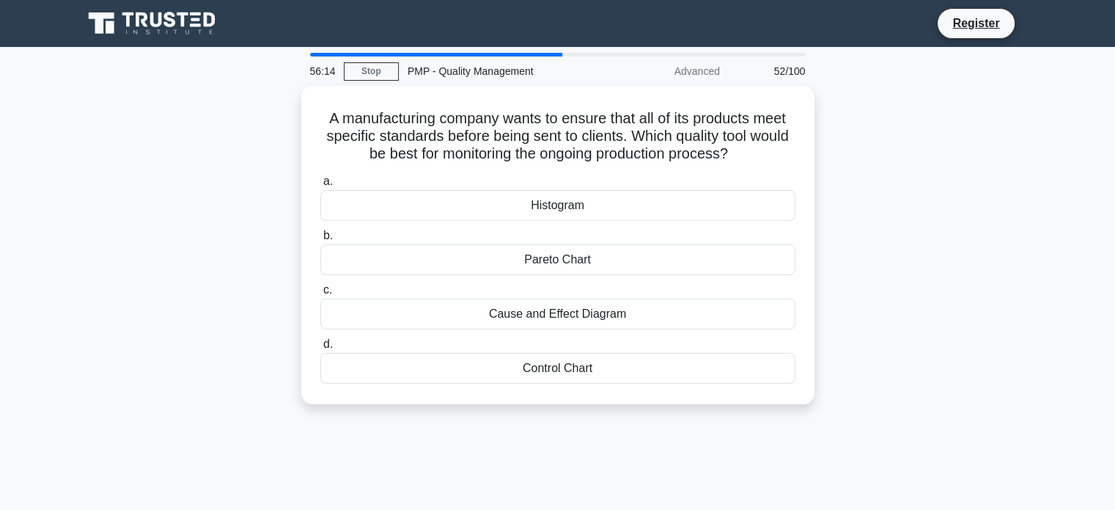
click at [972, 221] on div "A manufacturing company wants to ensure that all of its products meet specific …" at bounding box center [558, 254] width 968 height 336
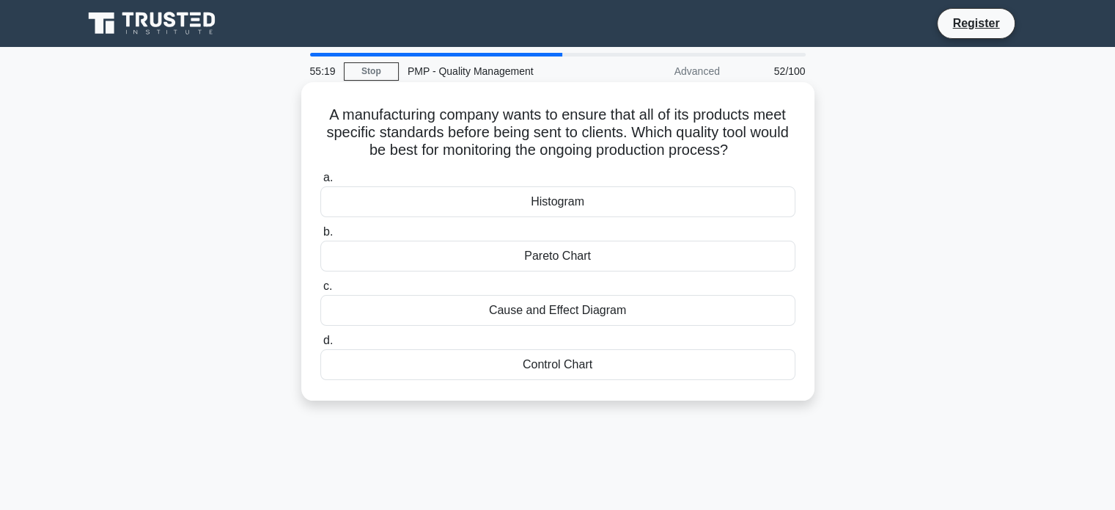
click at [555, 369] on div "Control Chart" at bounding box center [557, 364] width 475 height 31
click at [320, 345] on input "d. Control Chart" at bounding box center [320, 341] width 0 height 10
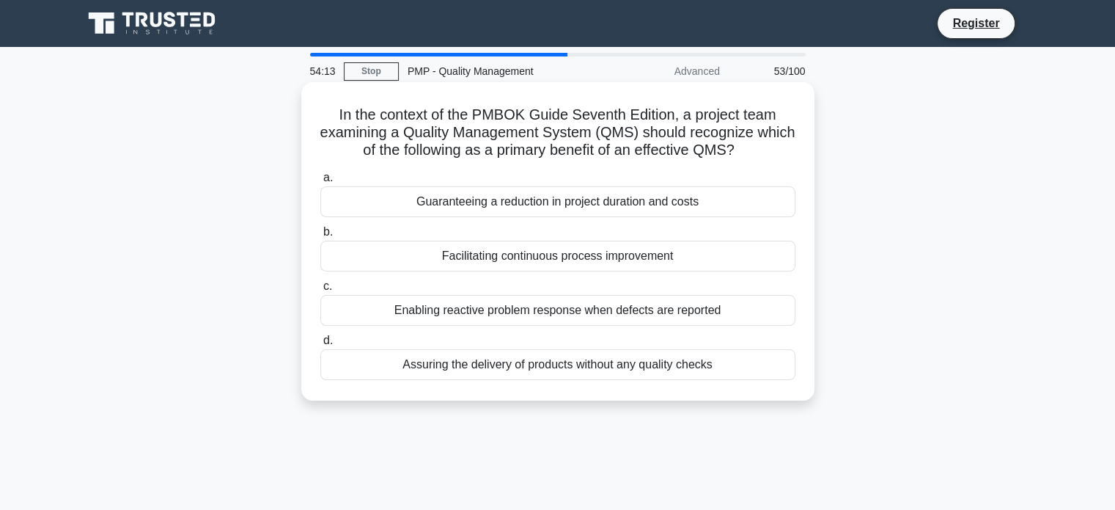
click at [467, 257] on div "Facilitating continuous process improvement" at bounding box center [557, 255] width 475 height 31
click at [320, 237] on input "b. Facilitating continuous process improvement" at bounding box center [320, 232] width 0 height 10
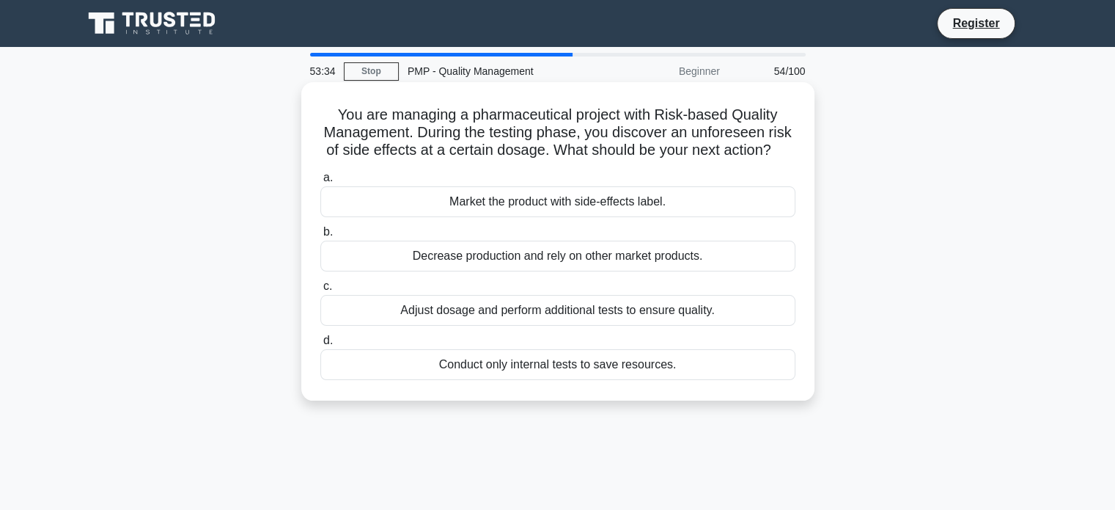
click at [477, 324] on div "Adjust dosage and perform additional tests to ensure quality." at bounding box center [557, 310] width 475 height 31
click at [320, 291] on input "c. Adjust dosage and perform additional tests to ensure quality." at bounding box center [320, 287] width 0 height 10
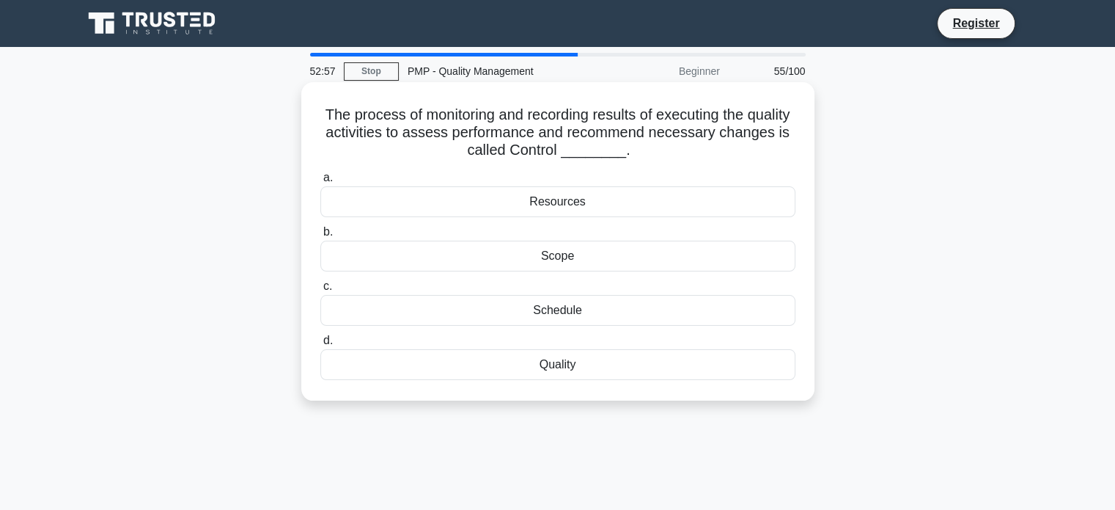
click at [522, 366] on div "Quality" at bounding box center [557, 364] width 475 height 31
click at [320, 345] on input "d. Quality" at bounding box center [320, 341] width 0 height 10
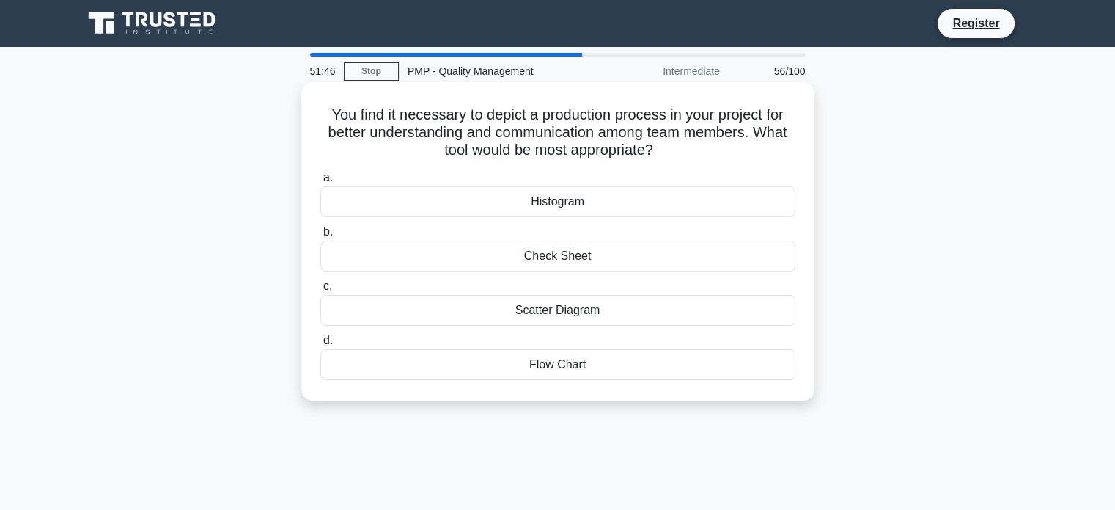
click at [557, 363] on div "Flow Chart" at bounding box center [557, 364] width 475 height 31
click at [320, 345] on input "d. Flow Chart" at bounding box center [320, 341] width 0 height 10
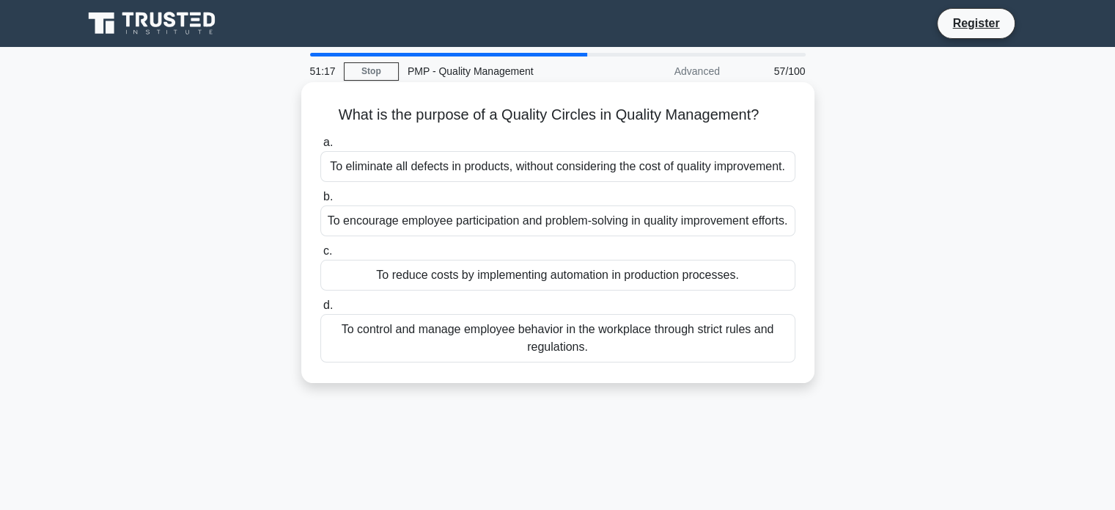
click at [543, 222] on div "To encourage employee participation and problem-solving in quality improvement …" at bounding box center [557, 220] width 475 height 31
click at [320, 202] on input "b. To encourage employee participation and problem-solving in quality improveme…" at bounding box center [320, 197] width 0 height 10
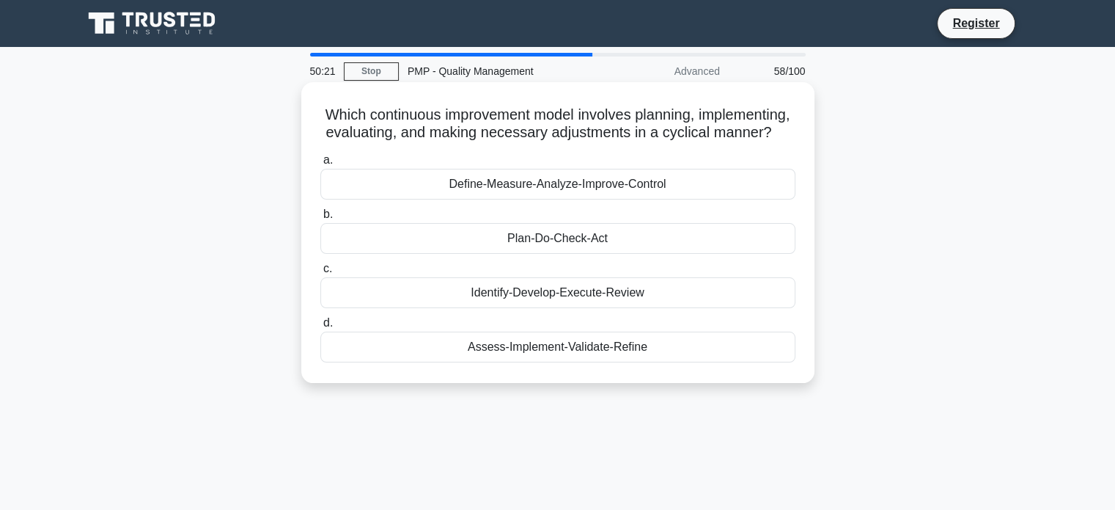
click at [581, 196] on div "Define-Measure-Analyze-Improve-Control" at bounding box center [557, 184] width 475 height 31
click at [320, 165] on input "a. Define-Measure-Analyze-Improve-Control" at bounding box center [320, 160] width 0 height 10
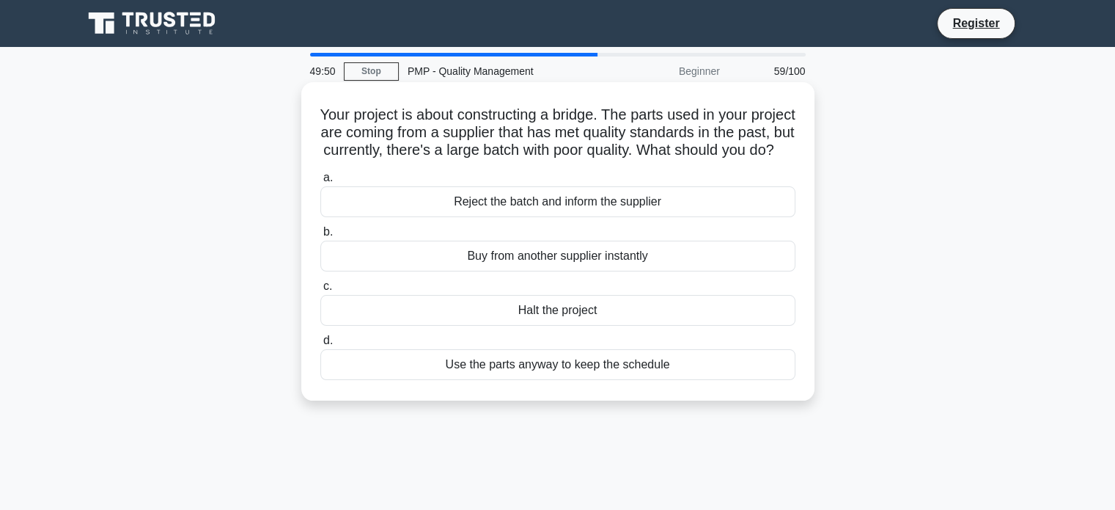
click at [569, 217] on div "Reject the batch and inform the supplier" at bounding box center [557, 201] width 475 height 31
click at [320, 183] on input "a. Reject the batch and inform the supplier" at bounding box center [320, 178] width 0 height 10
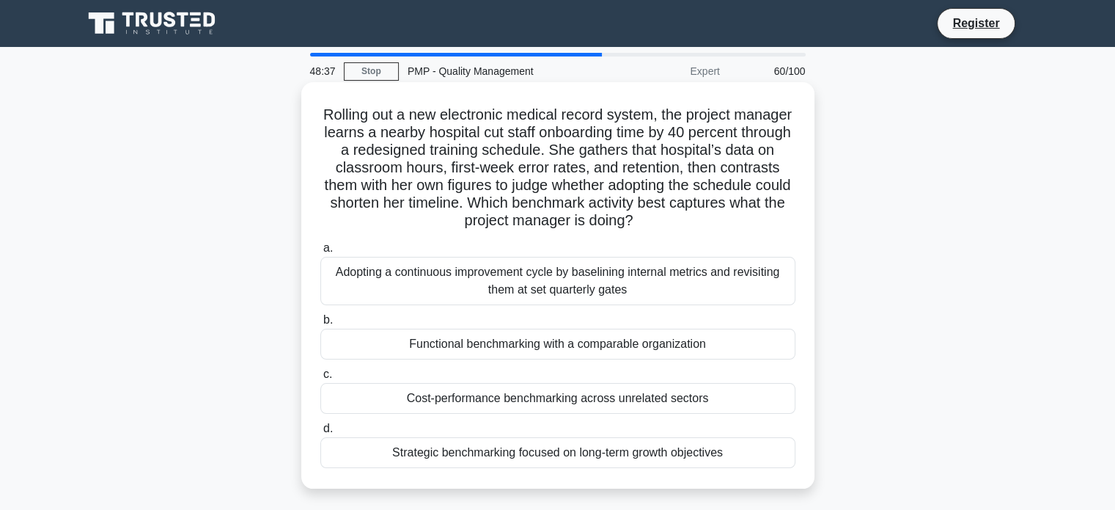
click at [636, 451] on div "Strategic benchmarking focused on long-term growth objectives" at bounding box center [557, 452] width 475 height 31
click at [320, 433] on input "d. Strategic benchmarking focused on long-term growth objectives" at bounding box center [320, 429] width 0 height 10
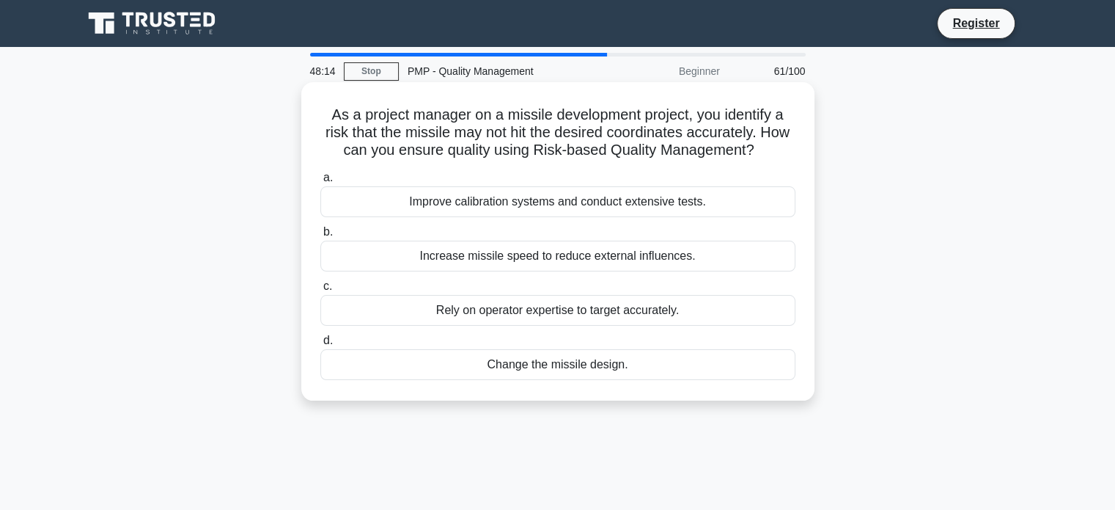
click at [627, 207] on div "Improve calibration systems and conduct extensive tests." at bounding box center [557, 201] width 475 height 31
click at [320, 183] on input "a. Improve calibration systems and conduct extensive tests." at bounding box center [320, 178] width 0 height 10
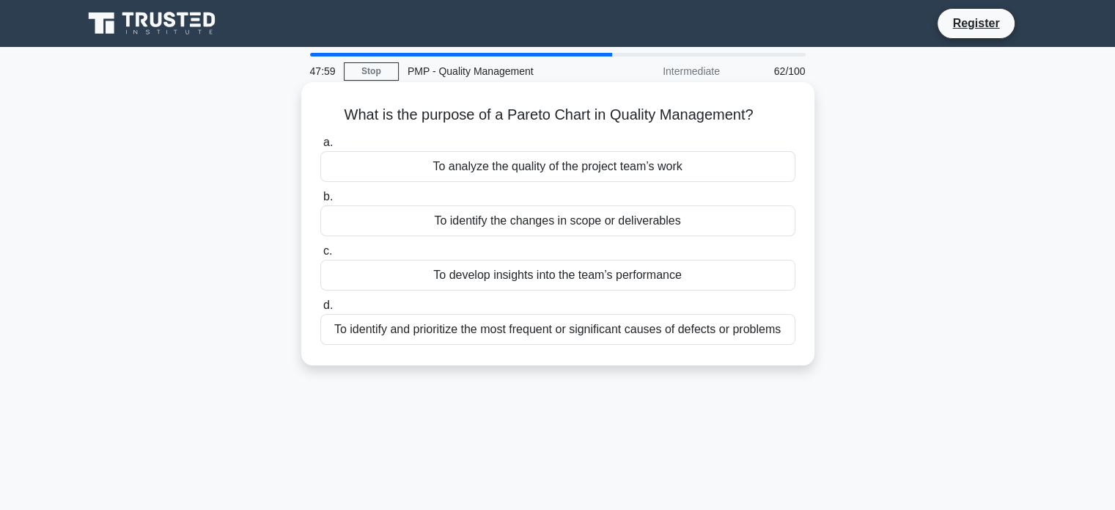
click at [657, 328] on div "To identify and prioritize the most frequent or significant causes of defects o…" at bounding box center [557, 329] width 475 height 31
click at [320, 310] on input "d. To identify and prioritize the most frequent or significant causes of defect…" at bounding box center [320, 306] width 0 height 10
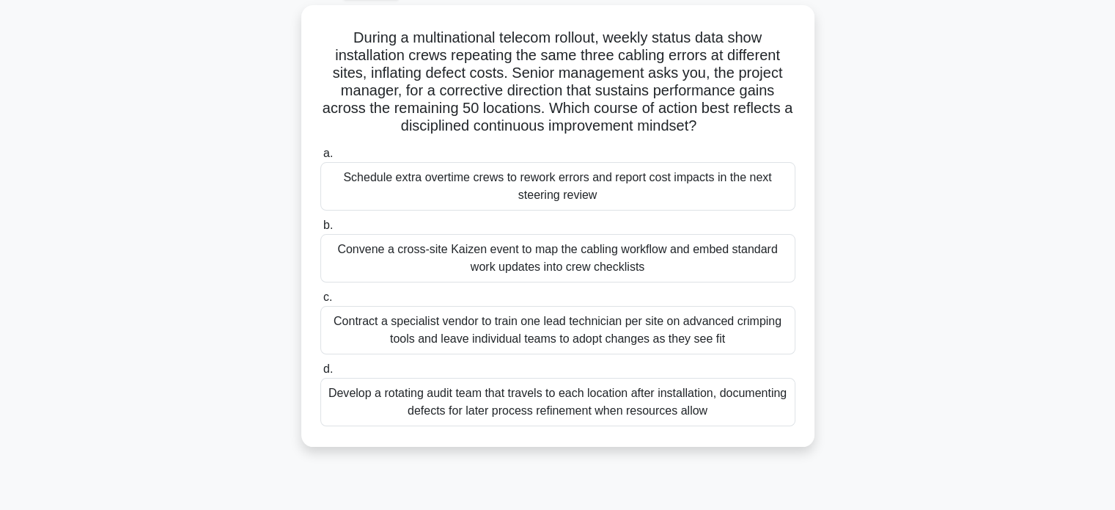
scroll to position [76, 0]
click at [532, 249] on div "Convene a cross-site Kaizen event to map the cabling workflow and embed standar…" at bounding box center [557, 259] width 475 height 48
click at [320, 231] on input "b. Convene a cross-site Kaizen event to map the cabling workflow and embed stan…" at bounding box center [320, 226] width 0 height 10
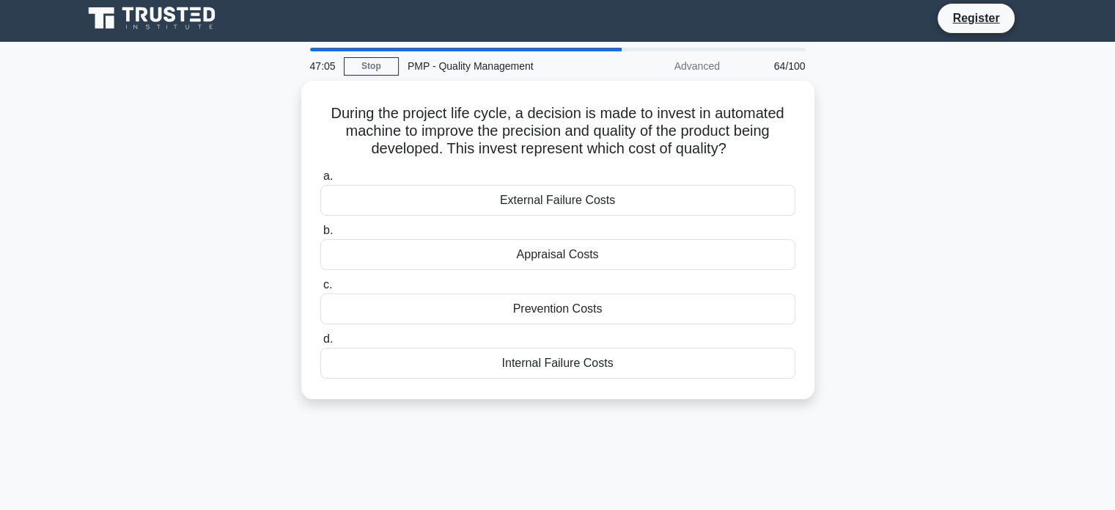
scroll to position [0, 0]
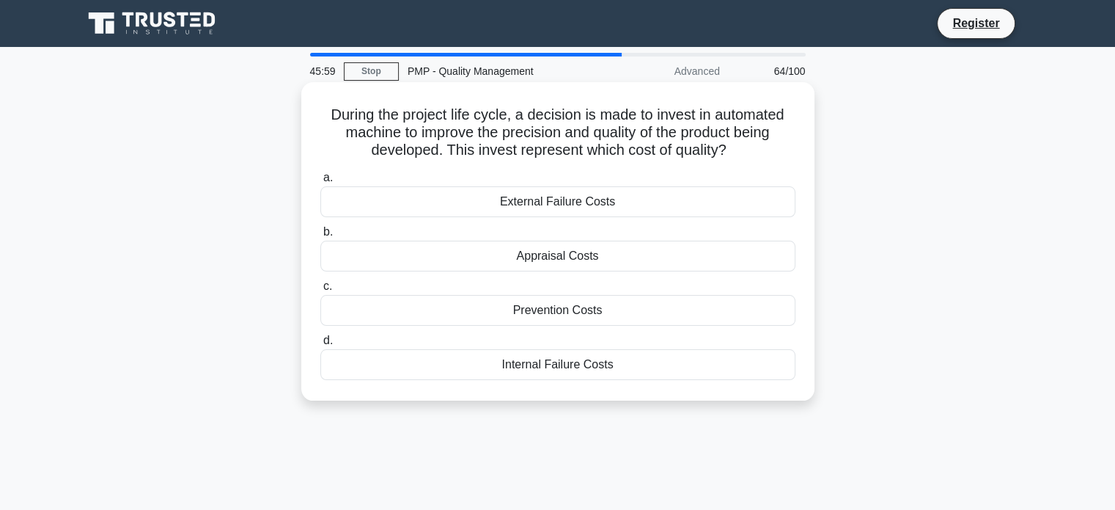
click at [573, 357] on div "Internal Failure Costs" at bounding box center [557, 364] width 475 height 31
click at [320, 345] on input "d. Internal Failure Costs" at bounding box center [320, 341] width 0 height 10
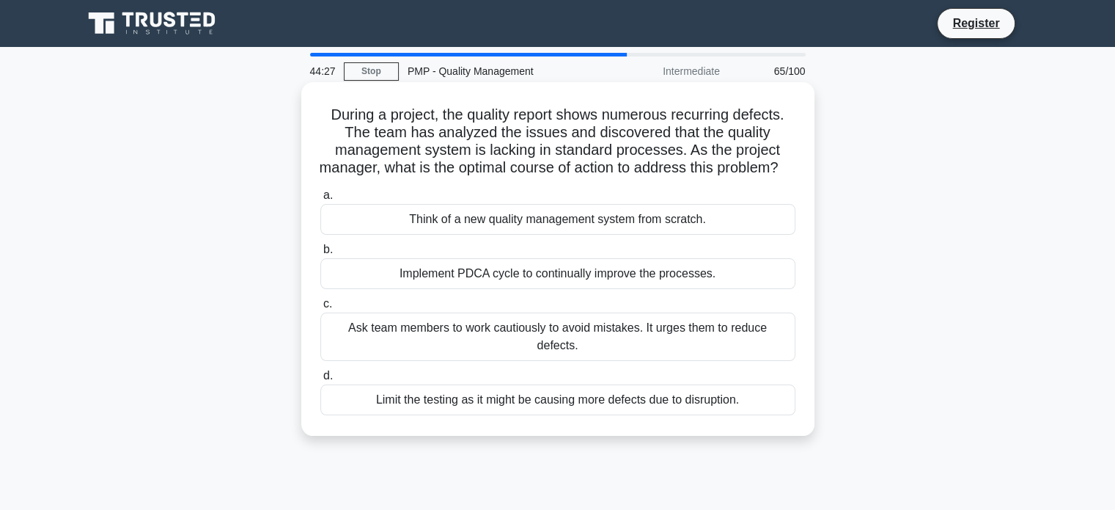
click at [625, 289] on div "Implement PDCA cycle to continually improve the processes." at bounding box center [557, 273] width 475 height 31
click at [320, 254] on input "b. Implement PDCA cycle to continually improve the processes." at bounding box center [320, 250] width 0 height 10
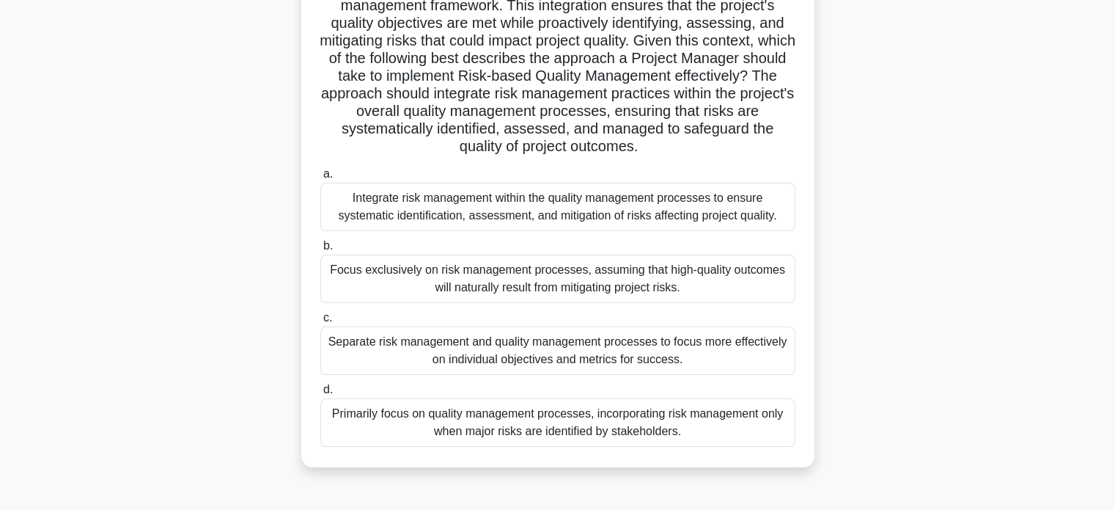
scroll to position [282, 0]
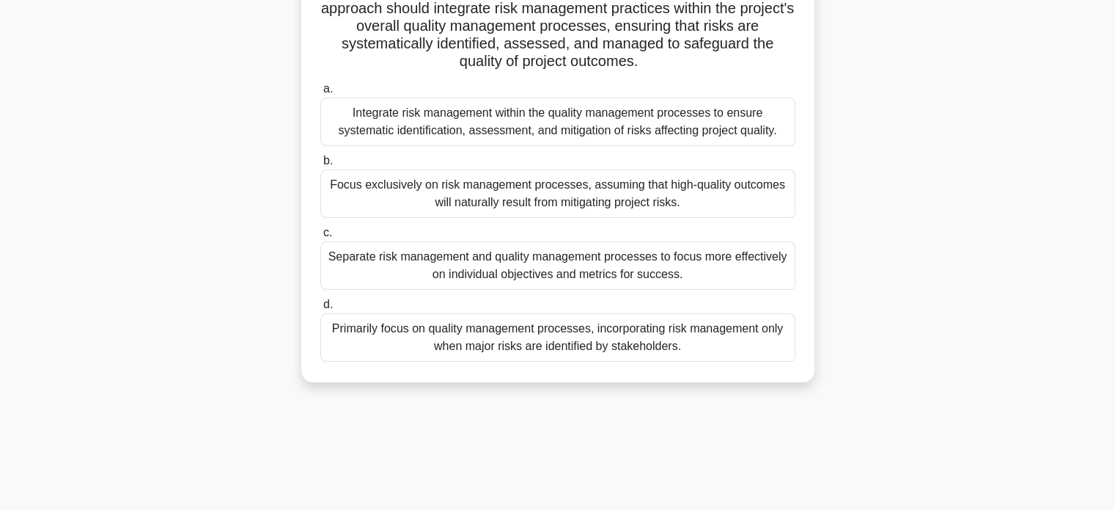
click at [658, 114] on div "Integrate risk management within the quality management processes to ensure sys…" at bounding box center [557, 122] width 475 height 48
click at [320, 94] on input "a. Integrate risk management within the quality management processes to ensure …" at bounding box center [320, 89] width 0 height 10
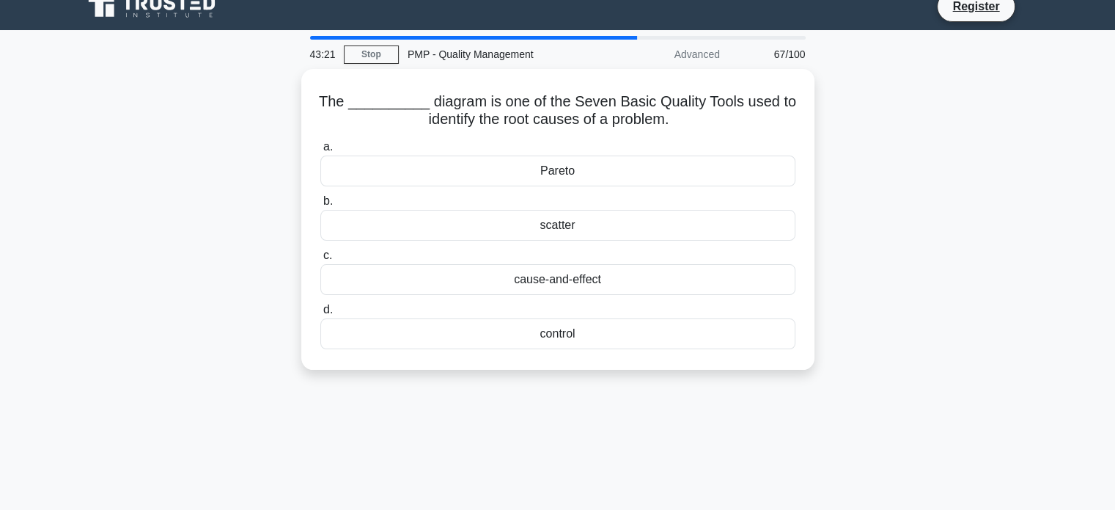
scroll to position [0, 0]
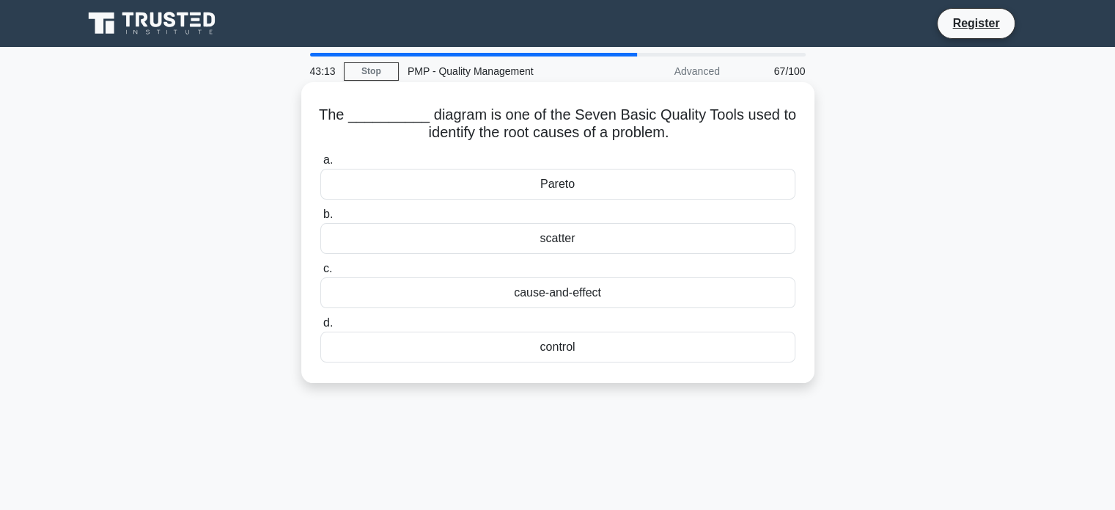
click at [609, 298] on div "cause-and-effect" at bounding box center [557, 292] width 475 height 31
click at [320, 273] on input "c. cause-and-effect" at bounding box center [320, 269] width 0 height 10
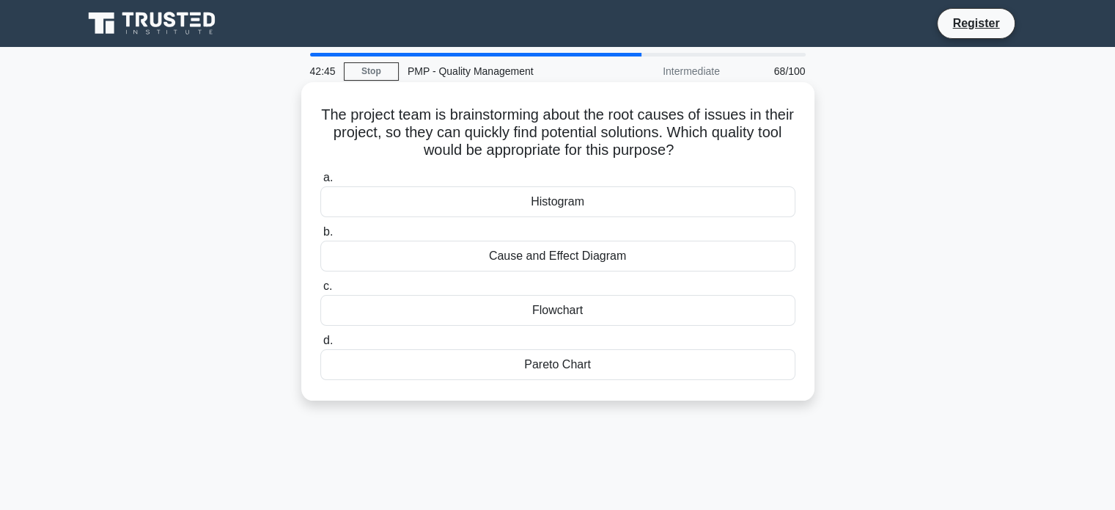
click at [556, 363] on div "Pareto Chart" at bounding box center [557, 364] width 475 height 31
click at [320, 345] on input "d. Pareto Chart" at bounding box center [320, 341] width 0 height 10
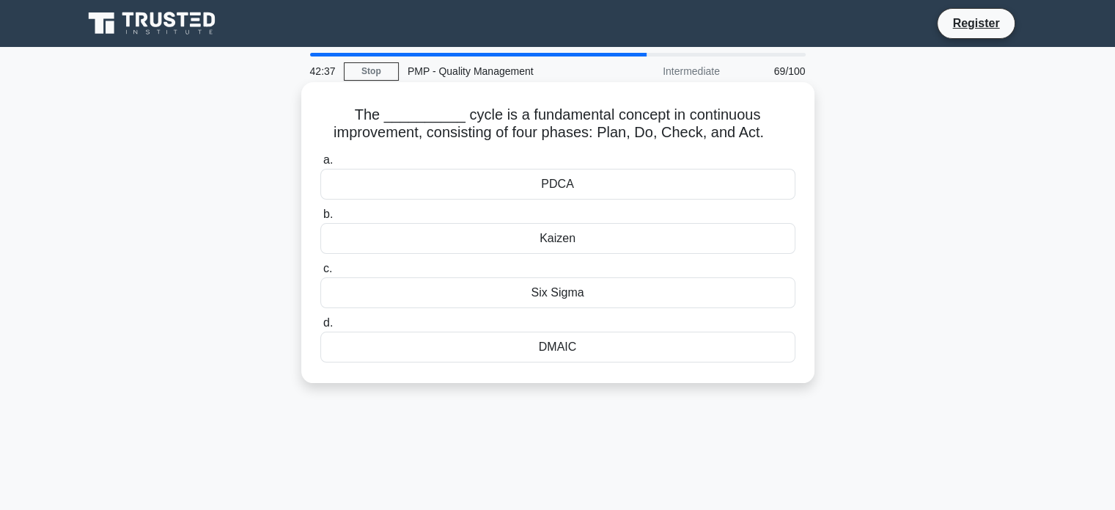
click at [537, 187] on div "PDCA" at bounding box center [557, 184] width 475 height 31
click at [320, 165] on input "a. PDCA" at bounding box center [320, 160] width 0 height 10
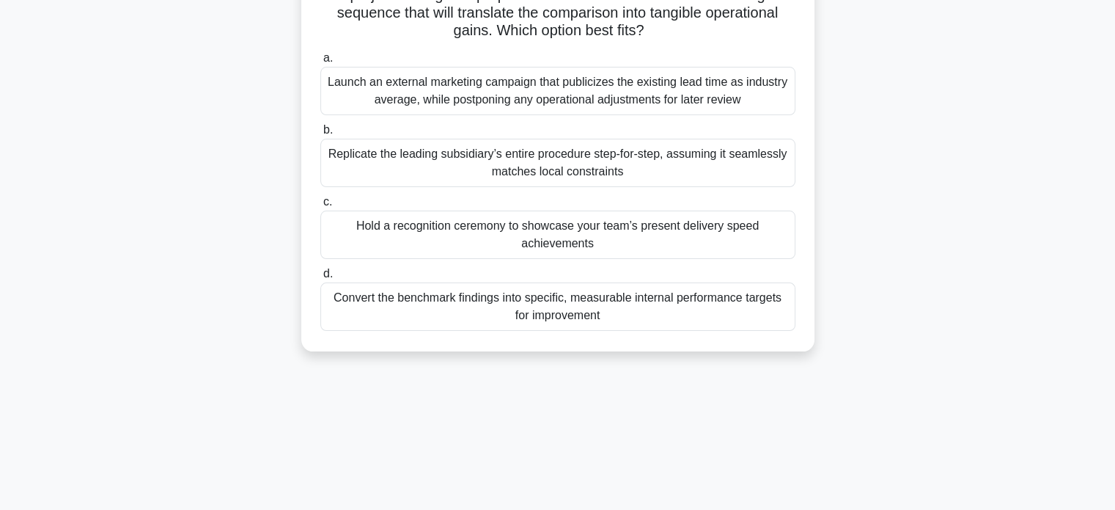
scroll to position [194, 0]
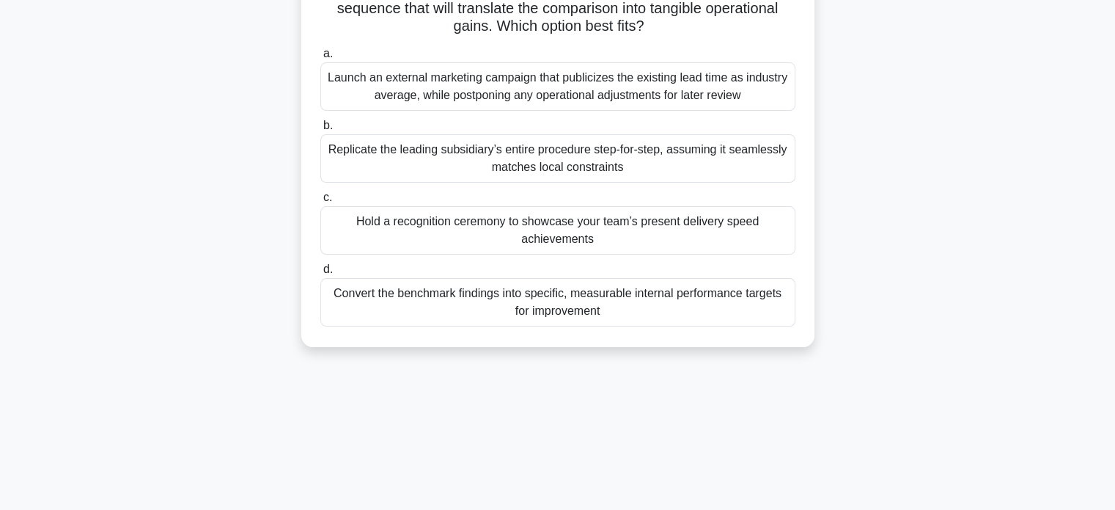
click at [521, 298] on div "Convert the benchmark findings into specific, measurable internal performance t…" at bounding box center [557, 302] width 475 height 48
click at [320, 274] on input "d. Convert the benchmark findings into specific, measurable internal performanc…" at bounding box center [320, 270] width 0 height 10
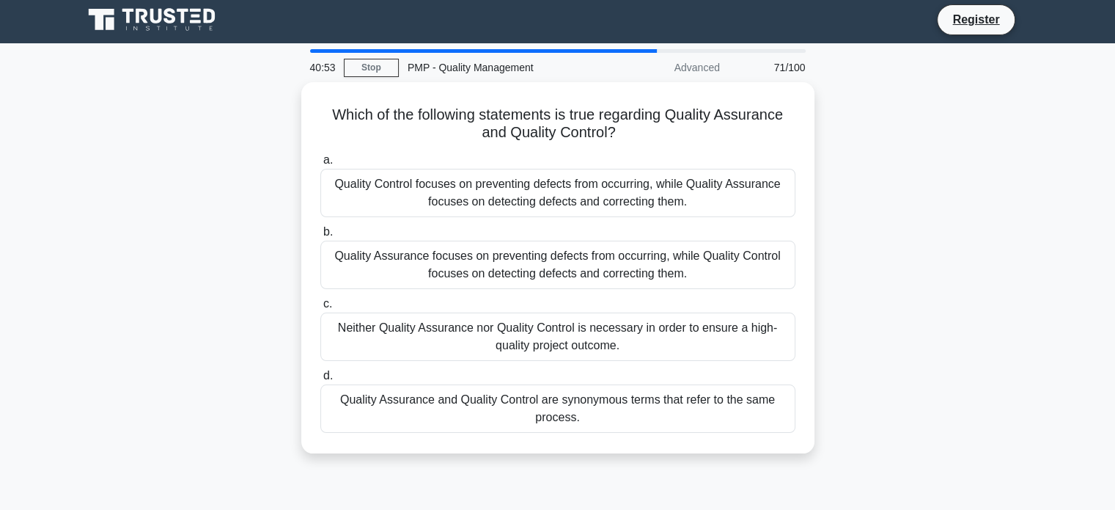
scroll to position [0, 0]
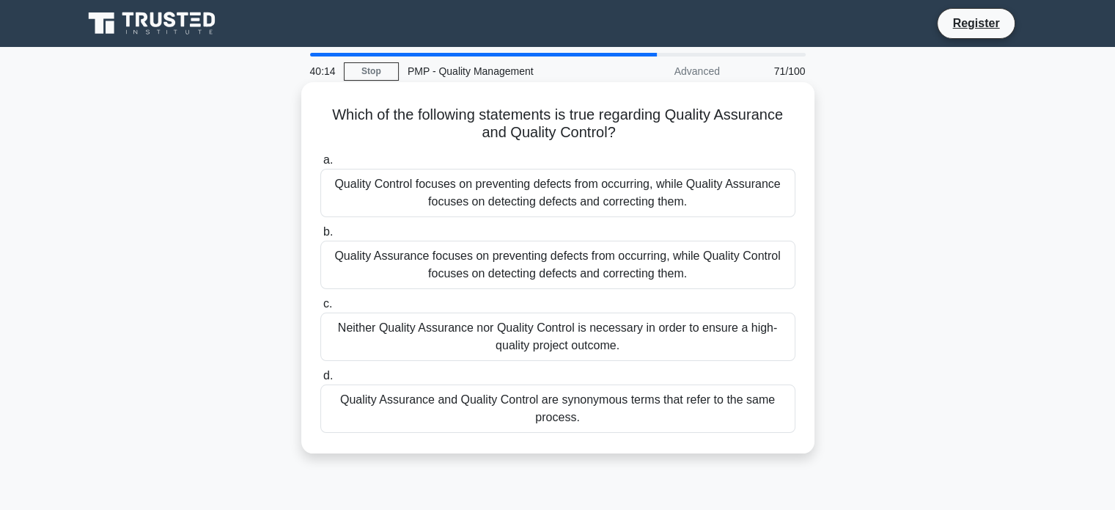
click at [554, 260] on div "Quality Assurance focuses on preventing defects from occurring, while Quality C…" at bounding box center [557, 264] width 475 height 48
click at [320, 237] on input "b. Quality Assurance focuses on preventing defects from occurring, while Qualit…" at bounding box center [320, 232] width 0 height 10
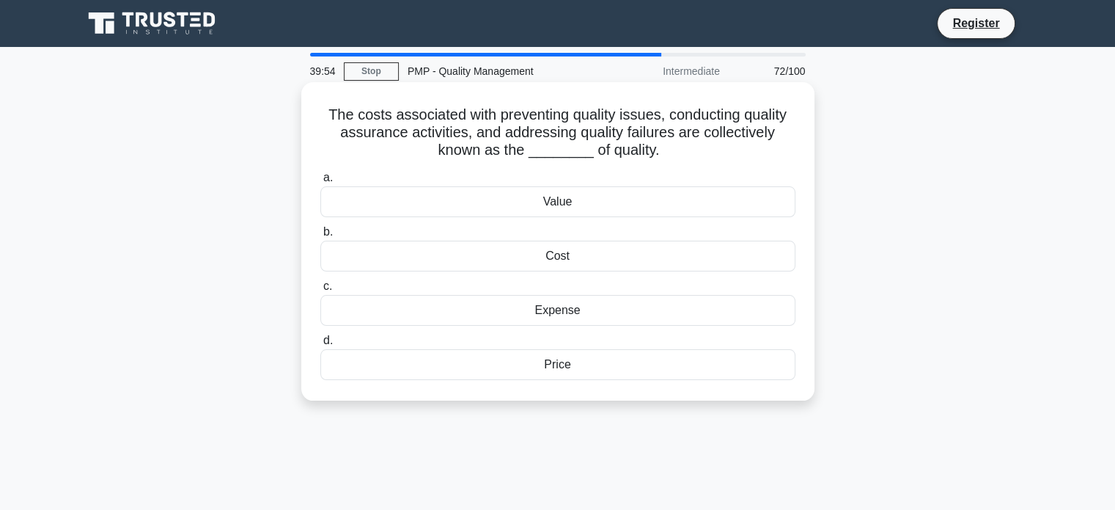
click at [577, 260] on div "Cost" at bounding box center [557, 255] width 475 height 31
click at [320, 237] on input "b. Cost" at bounding box center [320, 232] width 0 height 10
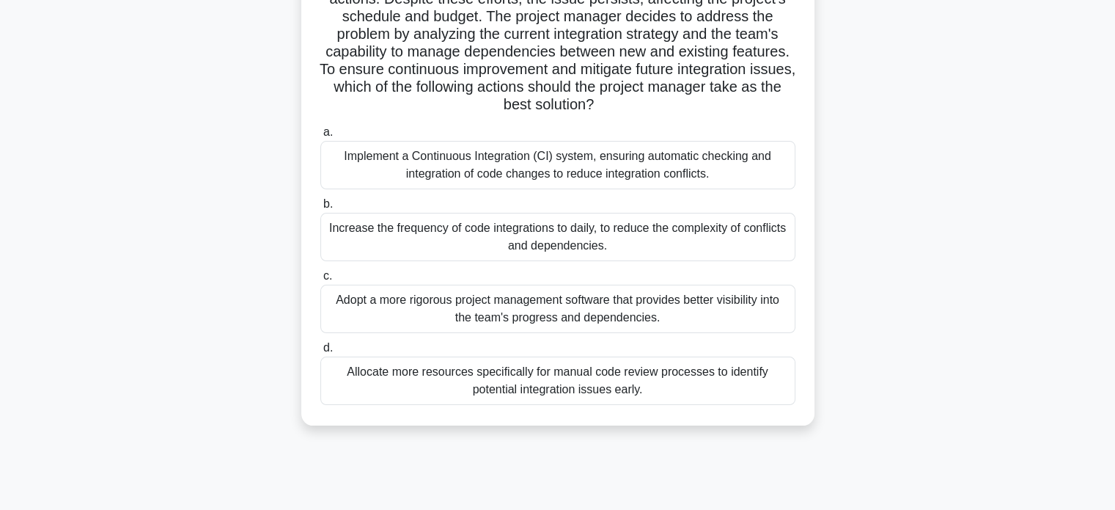
scroll to position [238, 0]
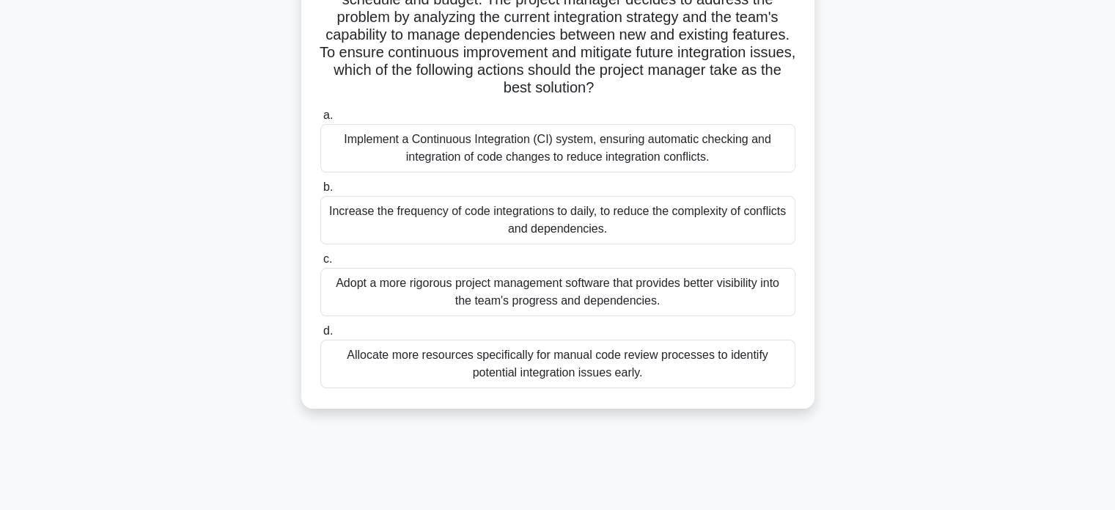
click at [507, 143] on div "Implement a Continuous Integration (CI) system, ensuring automatic checking and…" at bounding box center [557, 148] width 475 height 48
click at [320, 120] on input "a. Implement a Continuous Integration (CI) system, ensuring automatic checking …" at bounding box center [320, 116] width 0 height 10
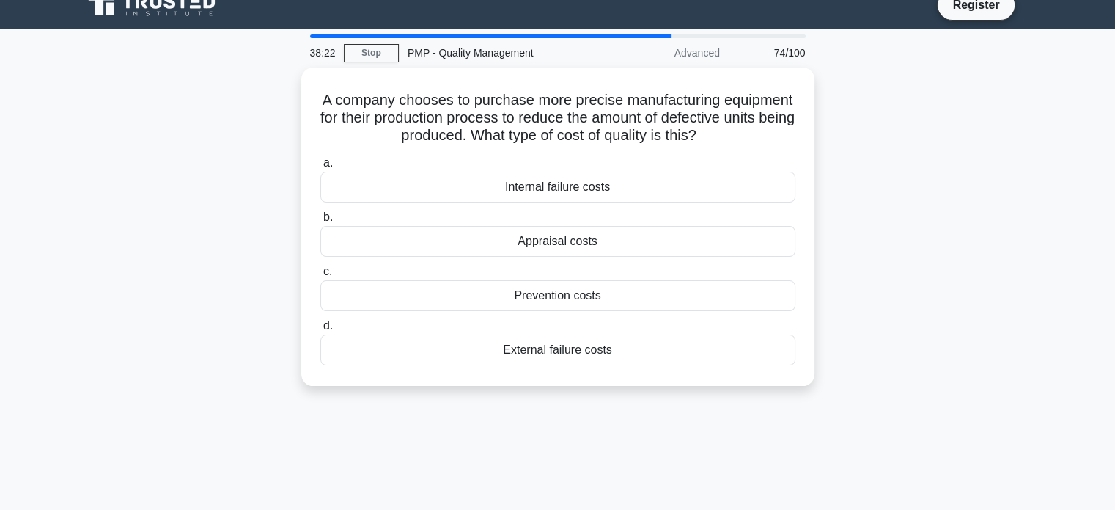
scroll to position [0, 0]
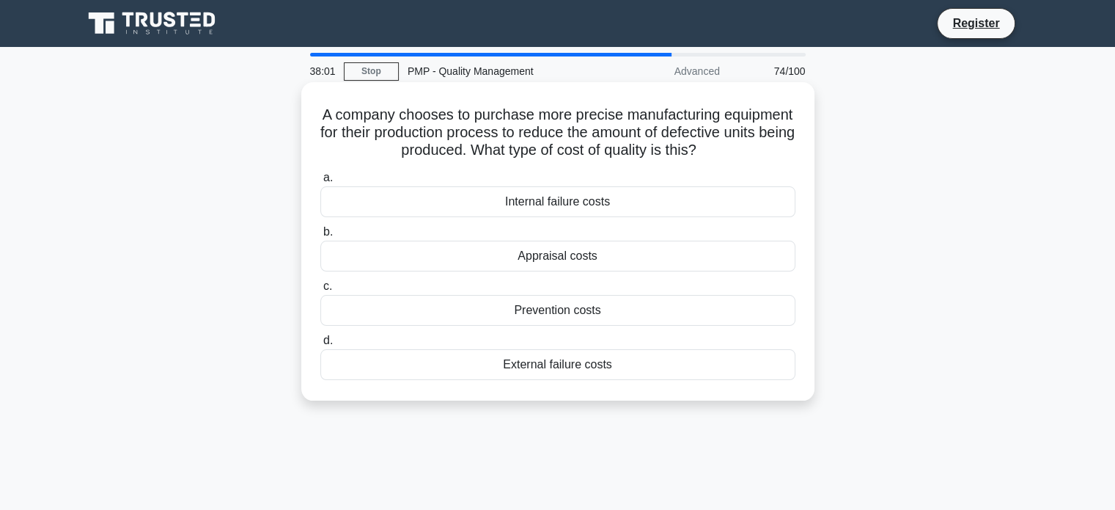
click at [562, 305] on div "Prevention costs" at bounding box center [557, 310] width 475 height 31
click at [320, 291] on input "c. Prevention costs" at bounding box center [320, 287] width 0 height 10
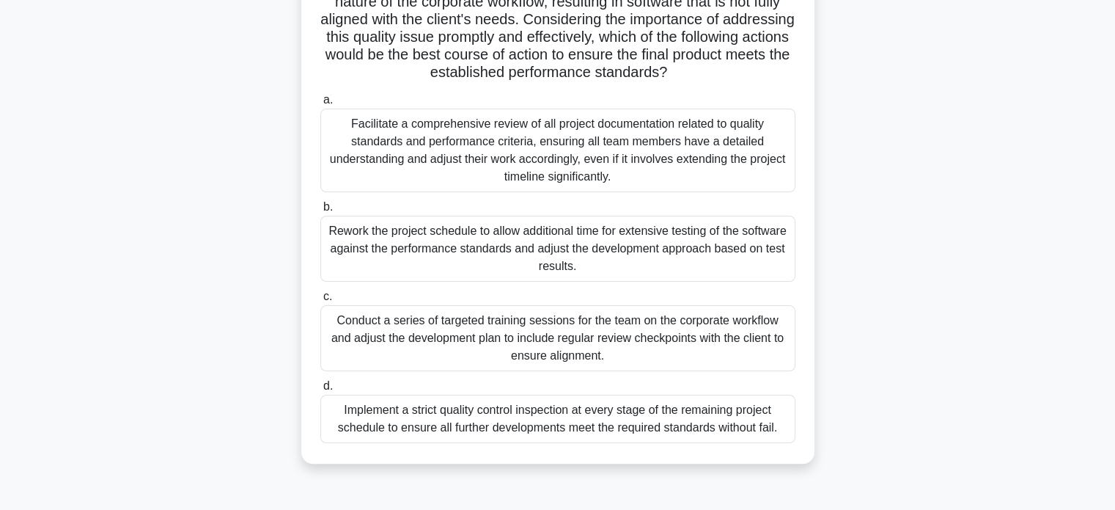
scroll to position [245, 0]
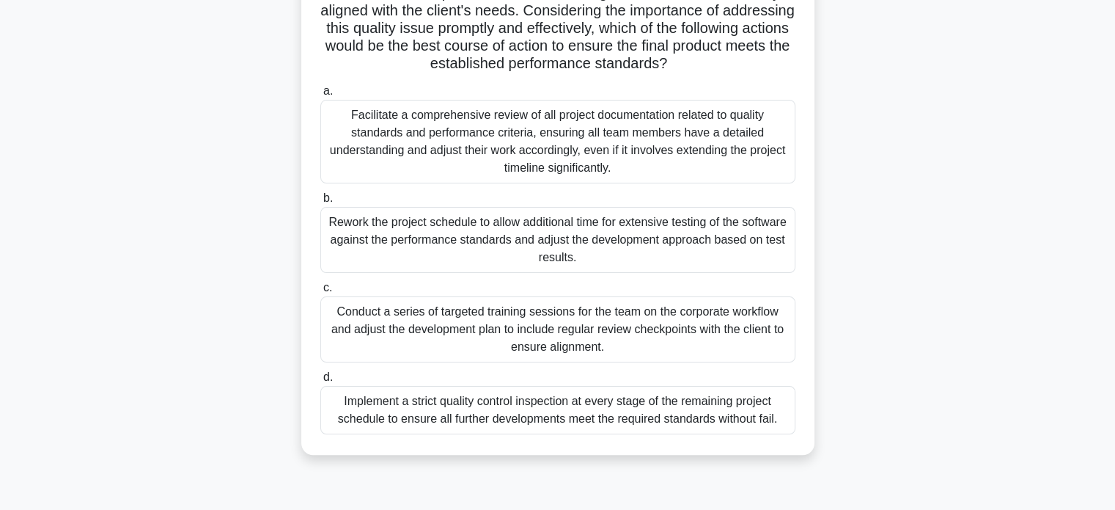
click at [414, 338] on div "Conduct a series of targeted training sessions for the team on the corporate wo…" at bounding box center [557, 329] width 475 height 66
click at [320, 293] on input "c. Conduct a series of targeted training sessions for the team on the corporate…" at bounding box center [320, 288] width 0 height 10
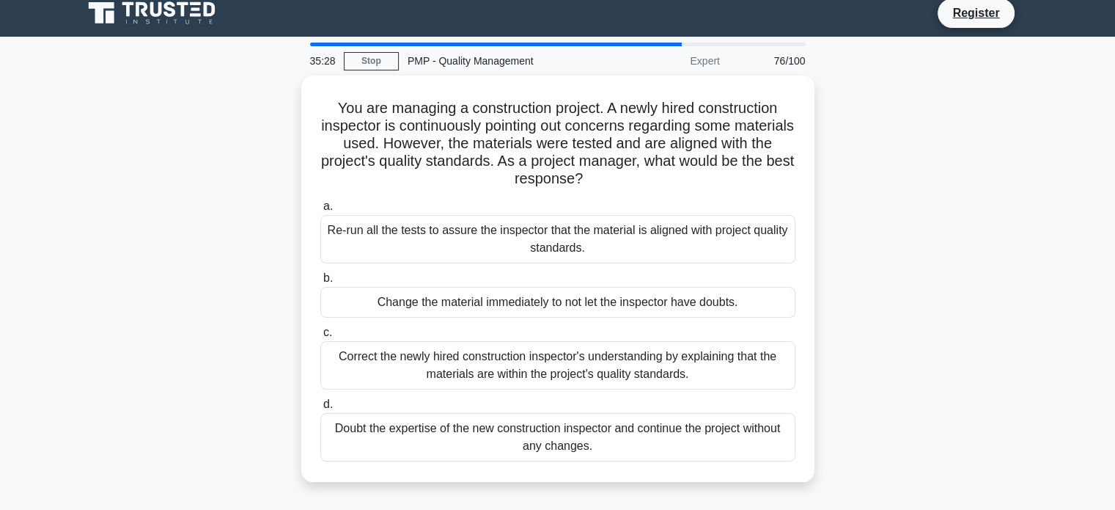
scroll to position [0, 0]
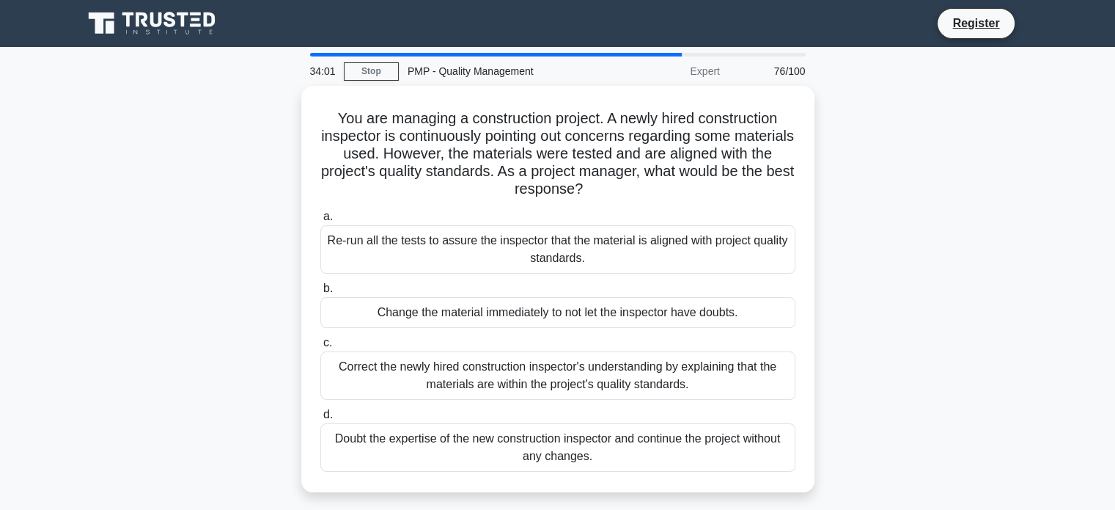
click at [870, 278] on div "You are managing a construction project. A newly hired construction inspector i…" at bounding box center [558, 298] width 968 height 424
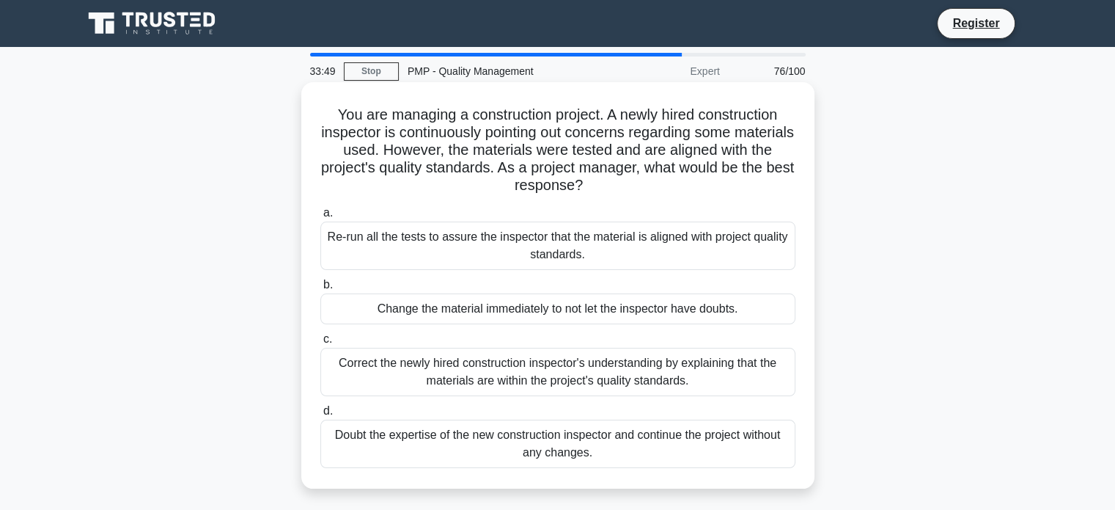
click at [504, 232] on div "Re-run all the tests to assure the inspector that the material is aligned with …" at bounding box center [557, 245] width 475 height 48
click at [320, 218] on input "a. Re-run all the tests to assure the inspector that the material is aligned wi…" at bounding box center [320, 213] width 0 height 10
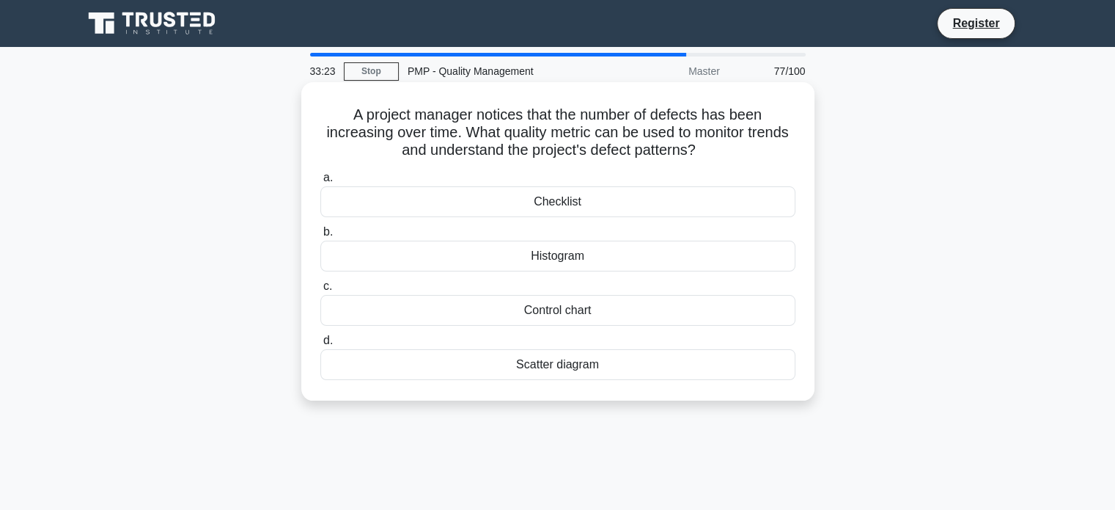
click at [581, 315] on div "Control chart" at bounding box center [557, 310] width 475 height 31
click at [320, 291] on input "c. Control chart" at bounding box center [320, 287] width 0 height 10
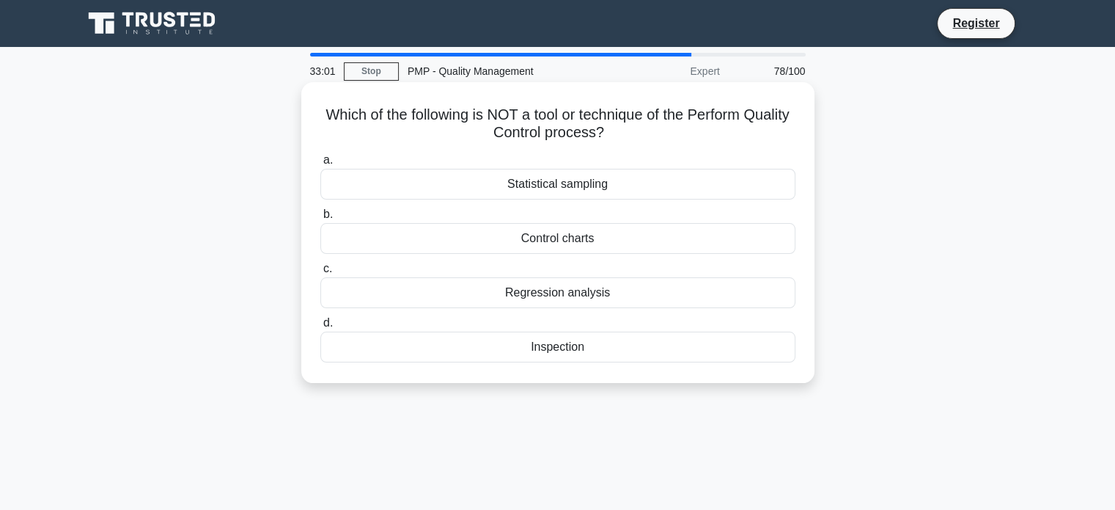
click at [525, 282] on div "Regression analysis" at bounding box center [557, 292] width 475 height 31
click at [320, 273] on input "c. Regression analysis" at bounding box center [320, 269] width 0 height 10
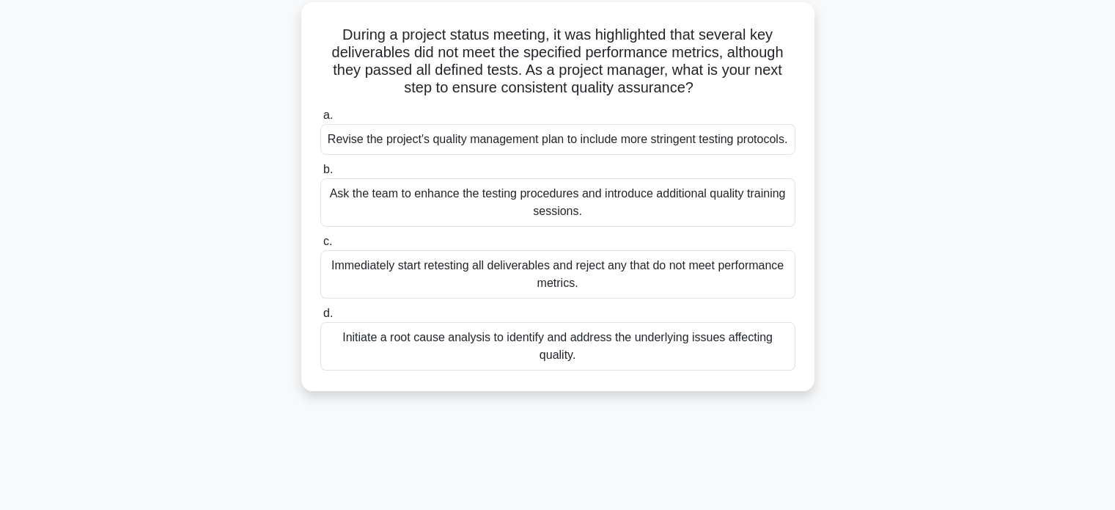
scroll to position [85, 0]
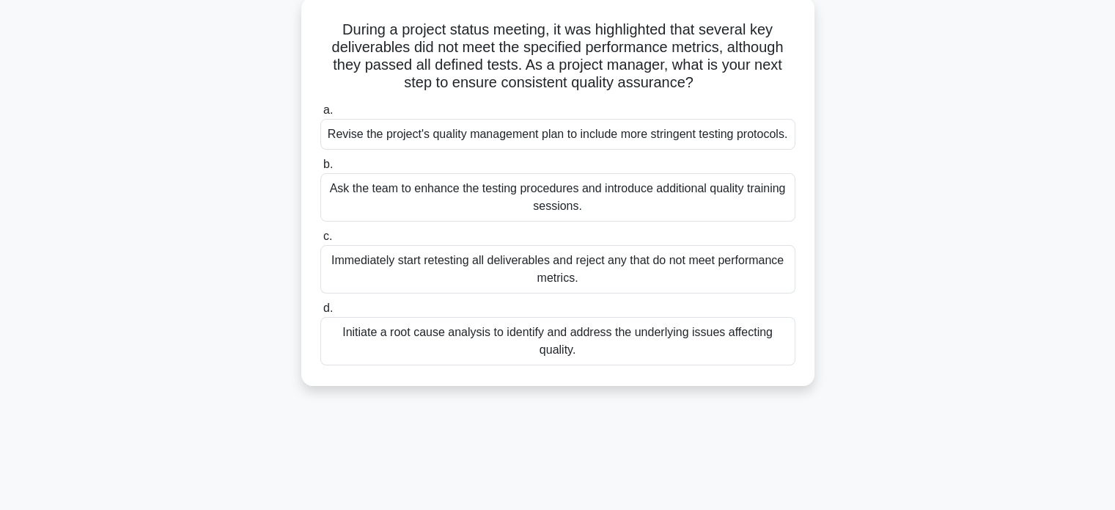
click at [549, 359] on div "Initiate a root cause analysis to identify and address the underlying issues af…" at bounding box center [557, 341] width 475 height 48
click at [320, 313] on input "d. Initiate a root cause analysis to identify and address the underlying issues…" at bounding box center [320, 309] width 0 height 10
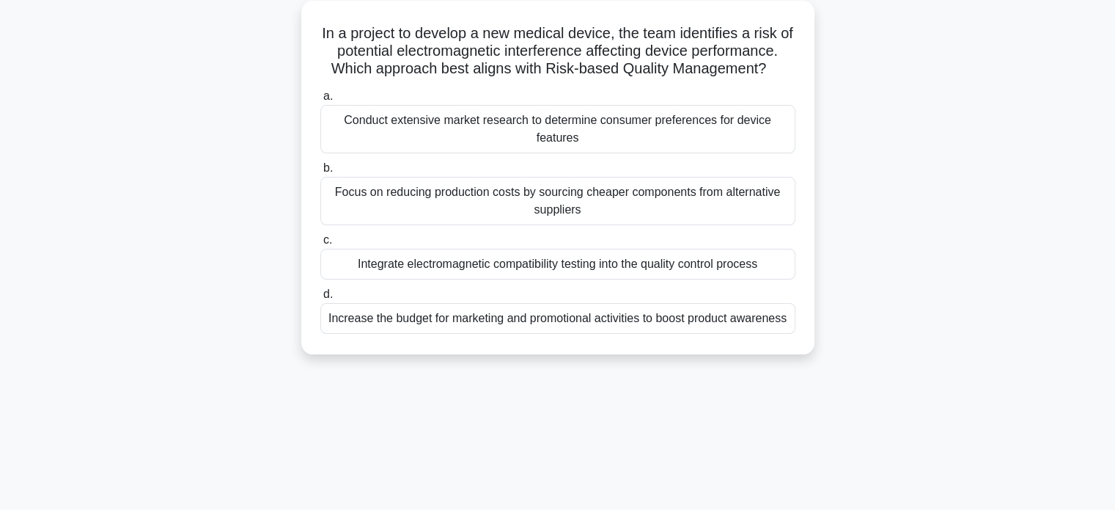
scroll to position [0, 0]
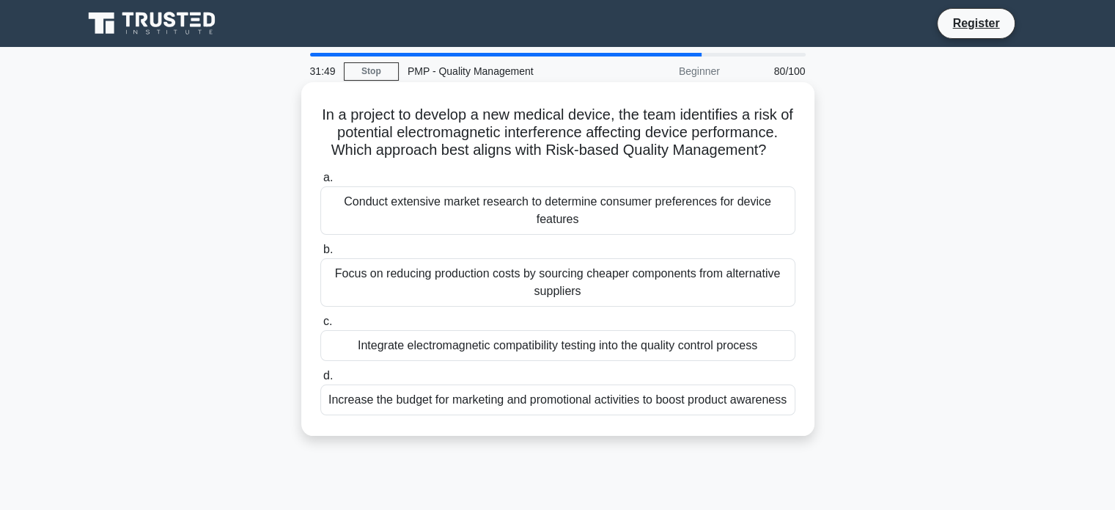
click at [592, 342] on div "Integrate electromagnetic compatibility testing into the quality control process" at bounding box center [557, 345] width 475 height 31
click at [320, 326] on input "c. Integrate electromagnetic compatibility testing into the quality control pro…" at bounding box center [320, 322] width 0 height 10
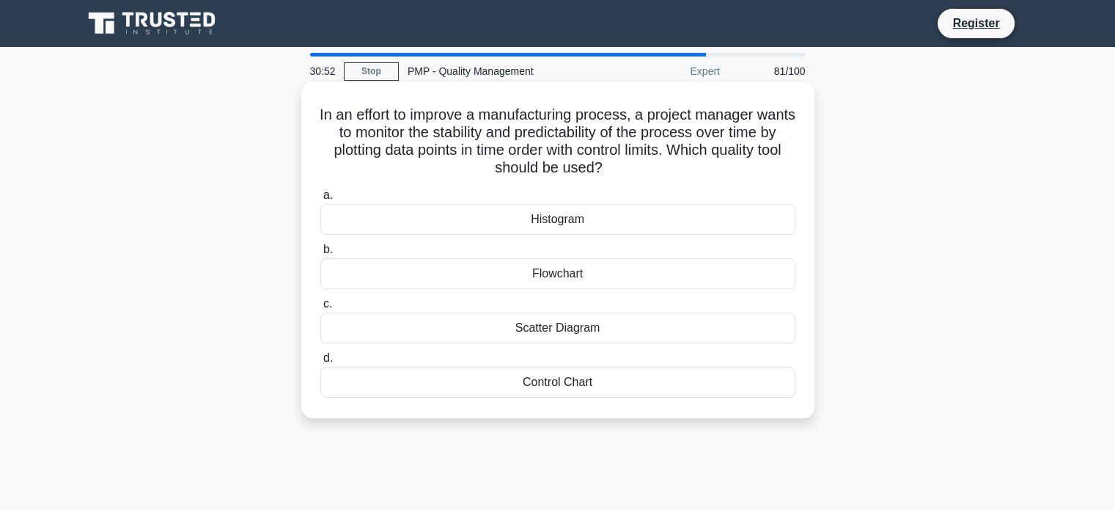
click at [620, 392] on div "Control Chart" at bounding box center [557, 382] width 475 height 31
click at [320, 363] on input "d. Control Chart" at bounding box center [320, 358] width 0 height 10
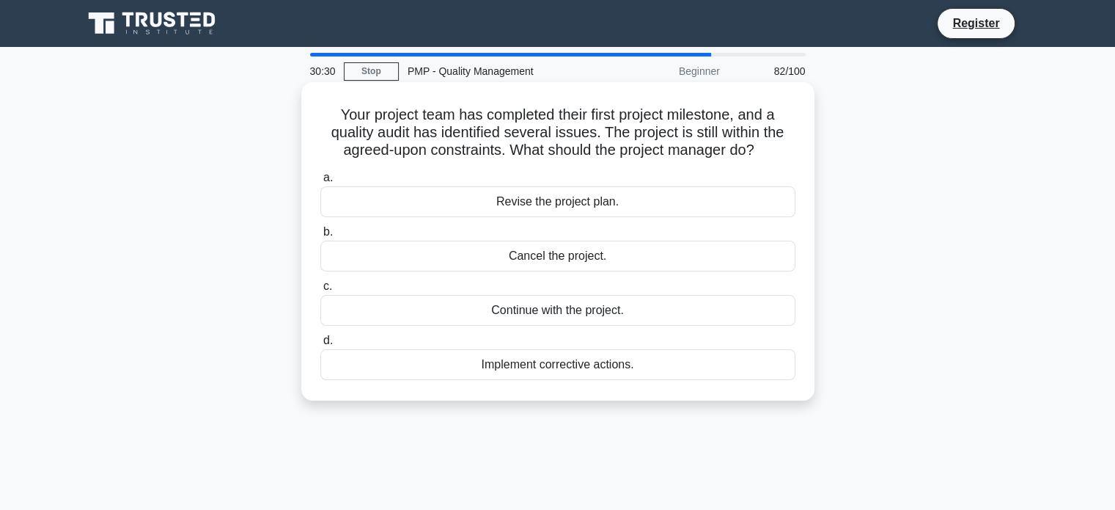
click at [584, 370] on div "Implement corrective actions." at bounding box center [557, 364] width 475 height 31
click at [320, 345] on input "d. Implement corrective actions." at bounding box center [320, 341] width 0 height 10
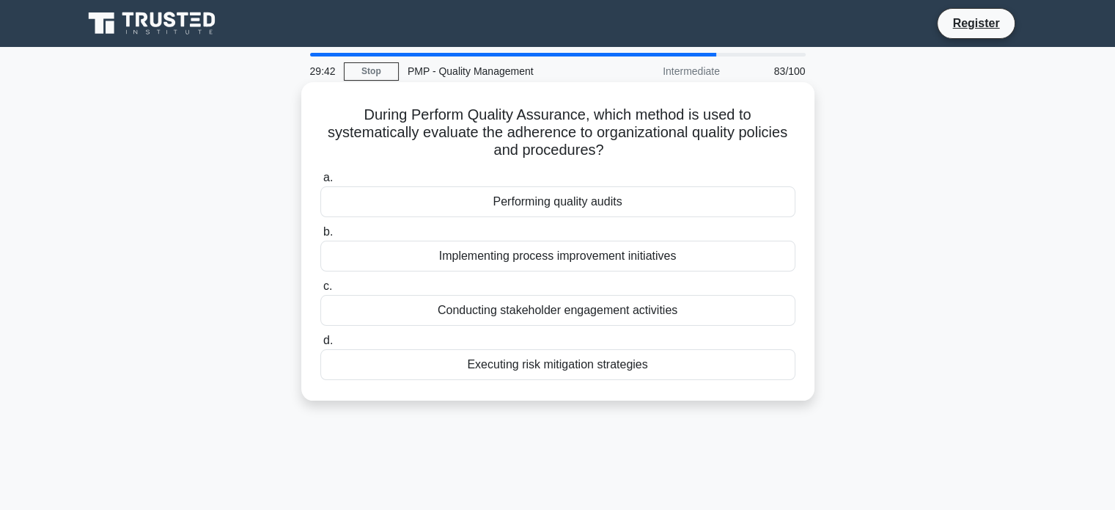
click at [559, 203] on div "Performing quality audits" at bounding box center [557, 201] width 475 height 31
click at [320, 183] on input "a. Performing quality audits" at bounding box center [320, 178] width 0 height 10
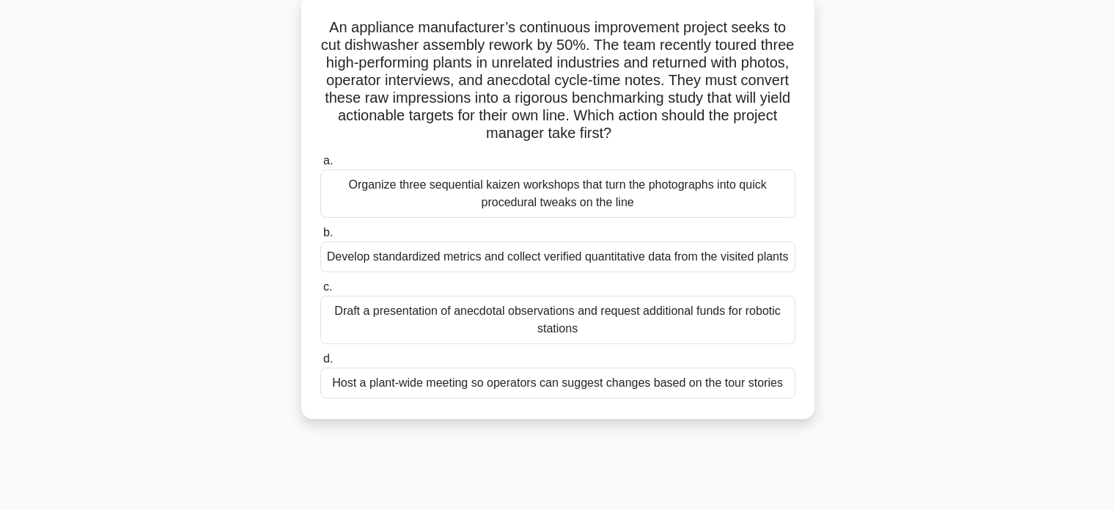
scroll to position [91, 0]
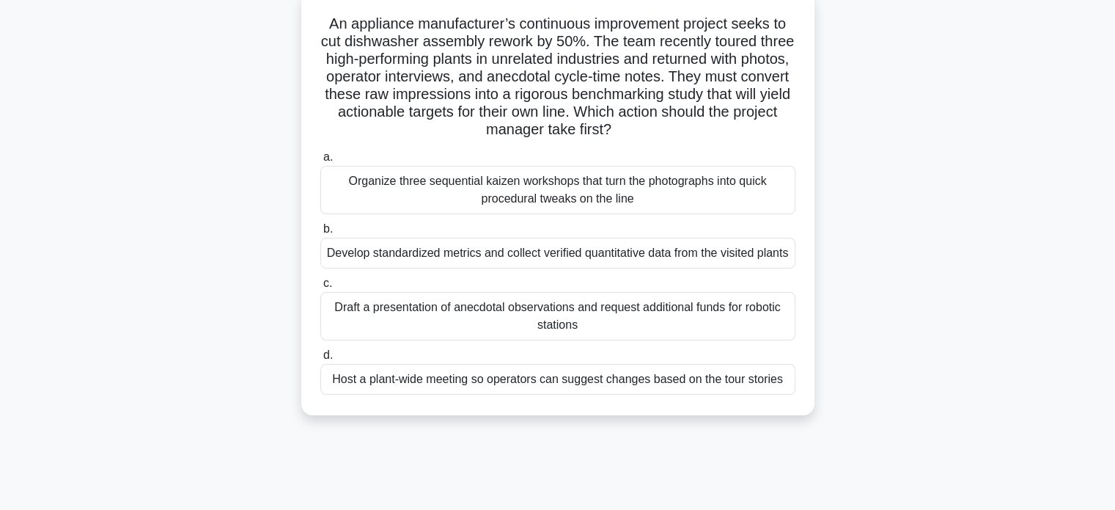
click at [522, 254] on div "Develop standardized metrics and collect verified quantitative data from the vi…" at bounding box center [557, 253] width 475 height 31
click at [320, 234] on input "b. Develop standardized metrics and collect verified quantitative data from the…" at bounding box center [320, 229] width 0 height 10
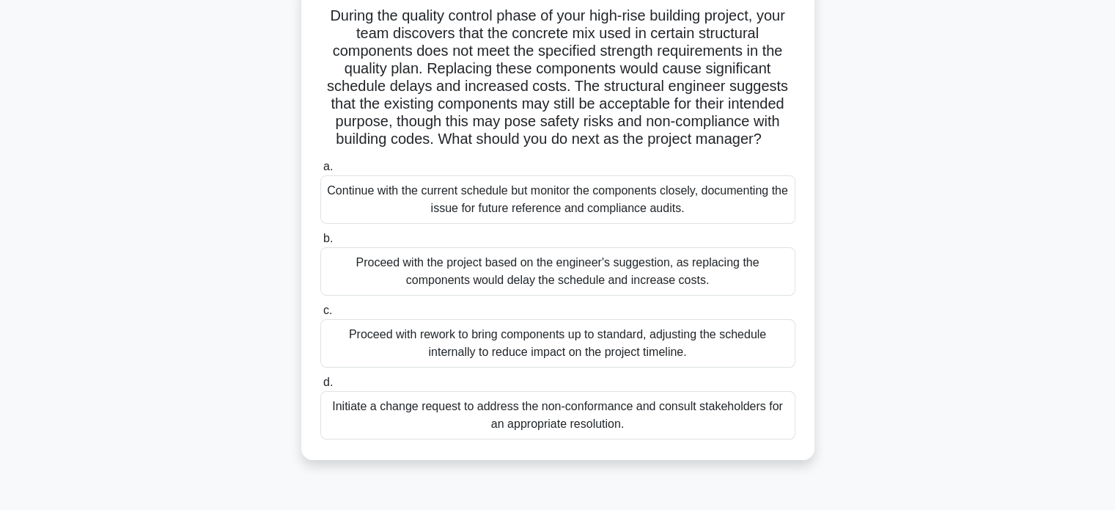
scroll to position [106, 0]
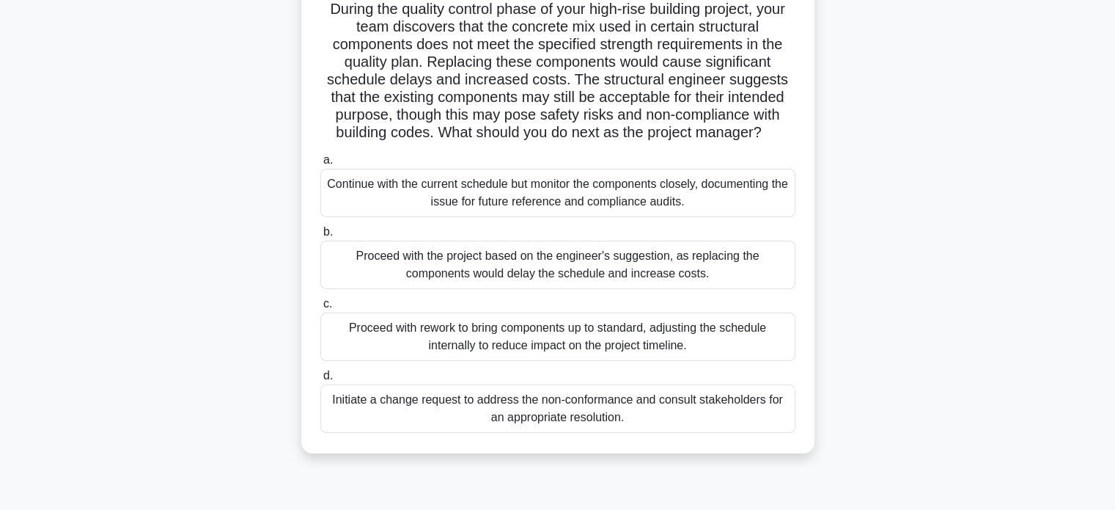
click at [562, 390] on div "Initiate a change request to address the non-conformance and consult stakeholde…" at bounding box center [557, 408] width 475 height 48
click at [320, 381] on input "d. Initiate a change request to address the non-conformance and consult stakeho…" at bounding box center [320, 376] width 0 height 10
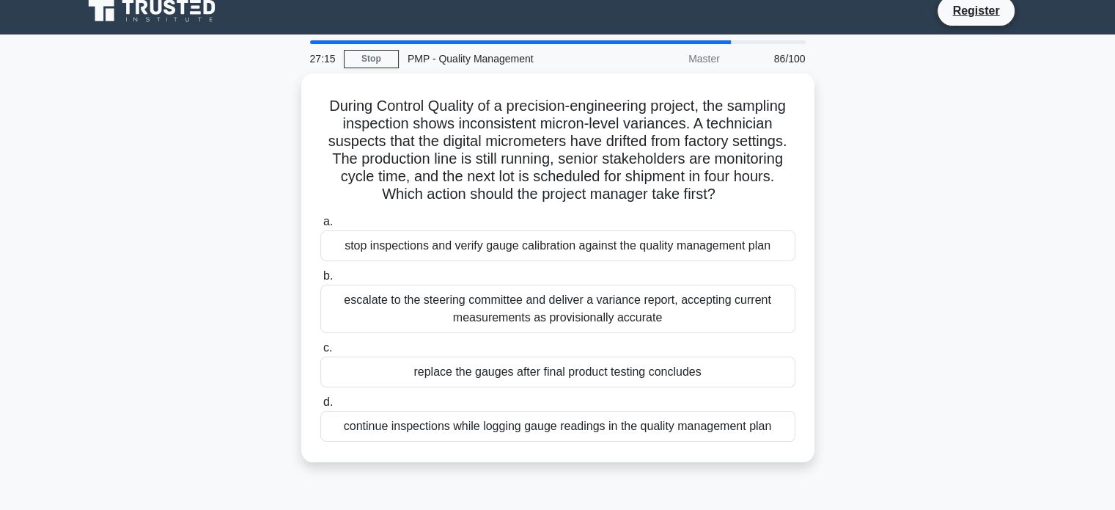
scroll to position [0, 0]
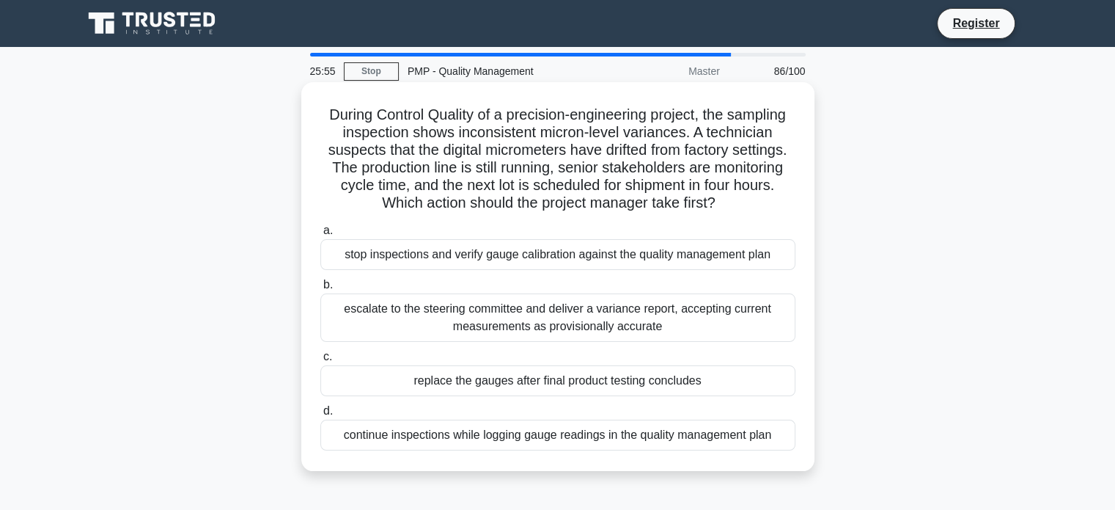
click at [542, 442] on div "continue inspections while logging gauge readings in the quality management plan" at bounding box center [557, 434] width 475 height 31
click at [320, 416] on input "d. continue inspections while logging gauge readings in the quality management …" at bounding box center [320, 411] width 0 height 10
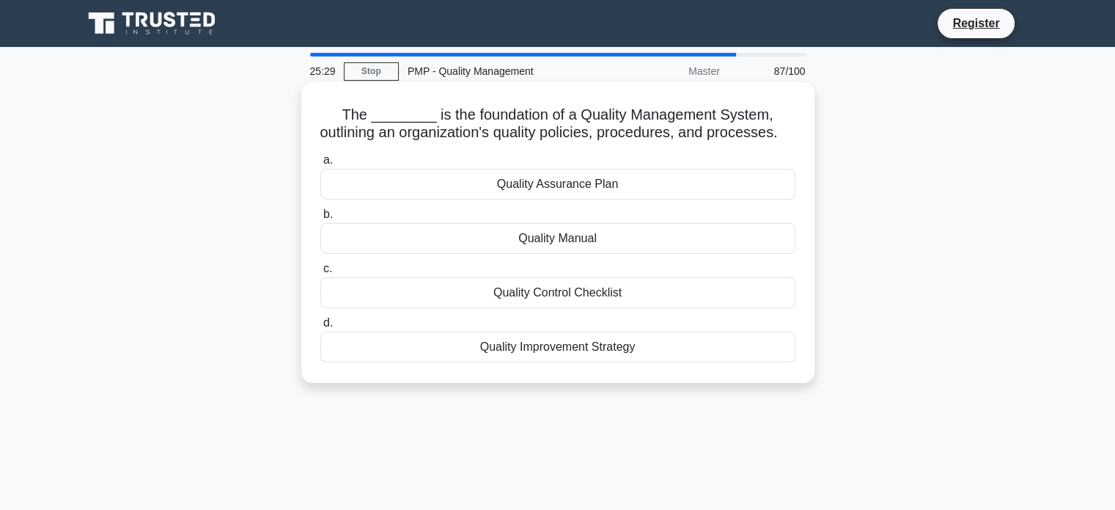
click at [582, 199] on div "Quality Assurance Plan" at bounding box center [557, 184] width 475 height 31
click at [320, 165] on input "a. Quality Assurance Plan" at bounding box center [320, 160] width 0 height 10
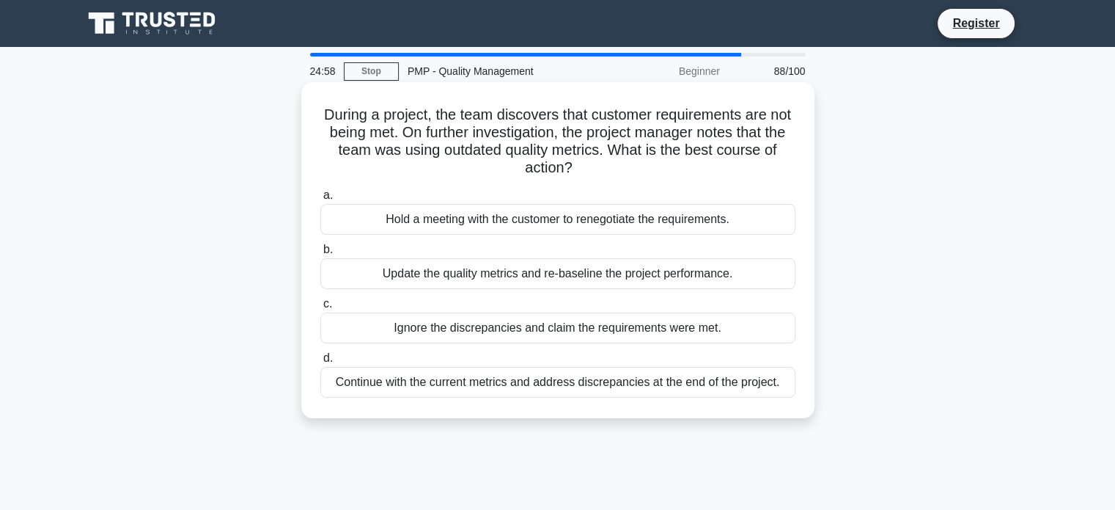
click at [514, 276] on div "Update the quality metrics and re-baseline the project performance." at bounding box center [557, 273] width 475 height 31
click at [320, 254] on input "b. Update the quality metrics and re-baseline the project performance." at bounding box center [320, 250] width 0 height 10
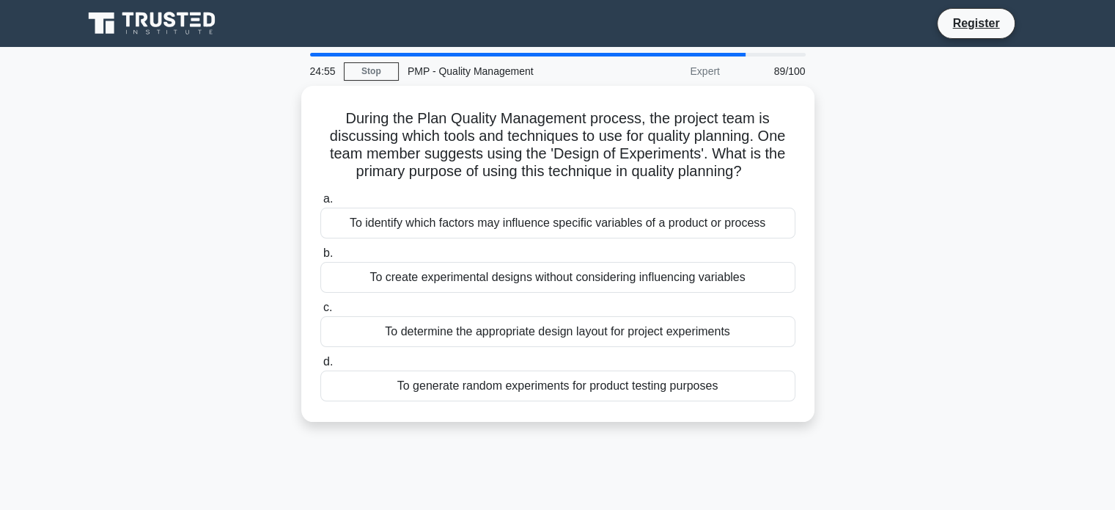
click at [1027, 238] on div "During the Plan Quality Management process, the project team is discussing whic…" at bounding box center [558, 262] width 968 height 353
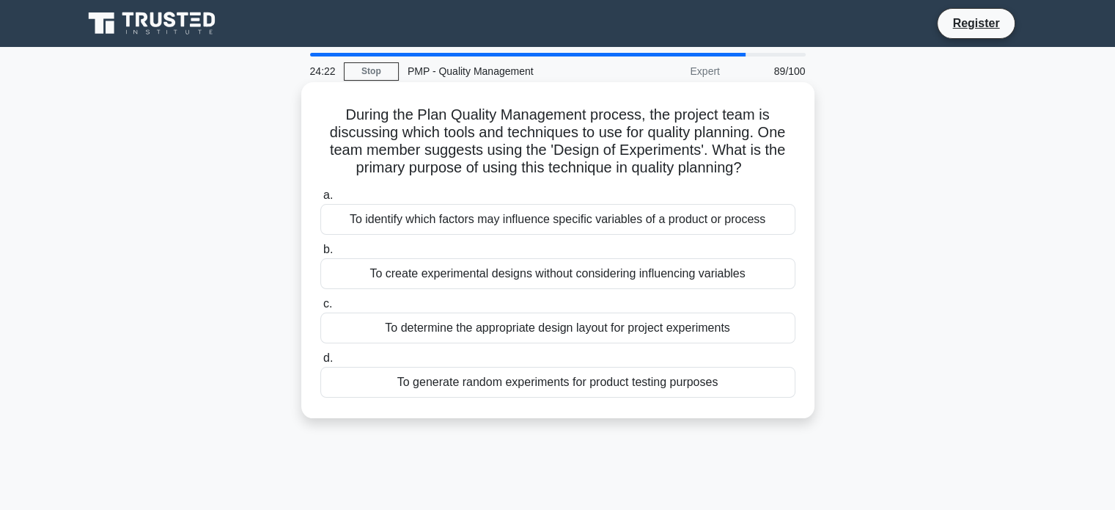
click at [534, 225] on div "To identify which factors may influence specific variables of a product or proc…" at bounding box center [557, 219] width 475 height 31
click at [320, 200] on input "a. To identify which factors may influence specific variables of a product or p…" at bounding box center [320, 196] width 0 height 10
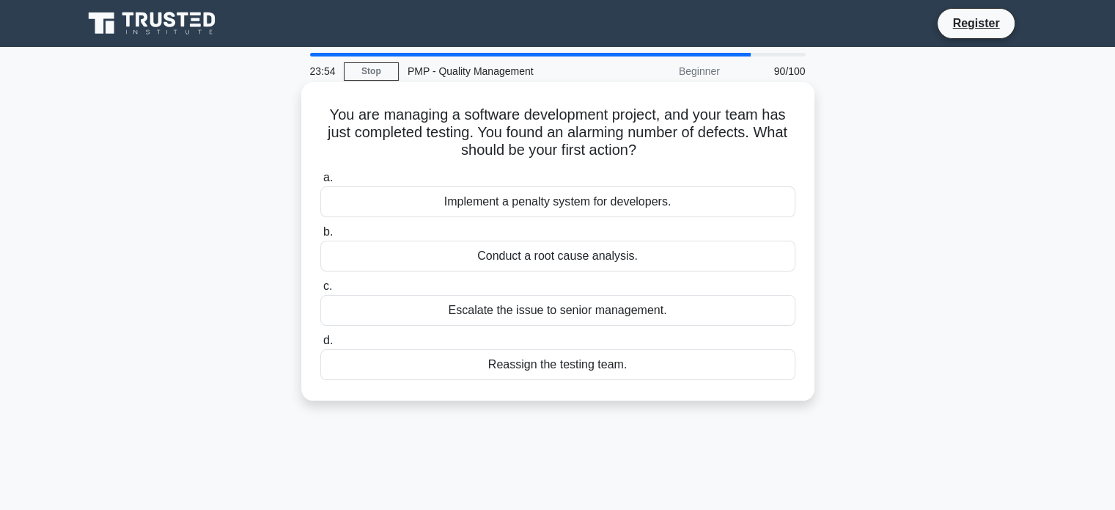
click at [584, 261] on div "Conduct a root cause analysis." at bounding box center [557, 255] width 475 height 31
click at [320, 237] on input "b. Conduct a root cause analysis." at bounding box center [320, 232] width 0 height 10
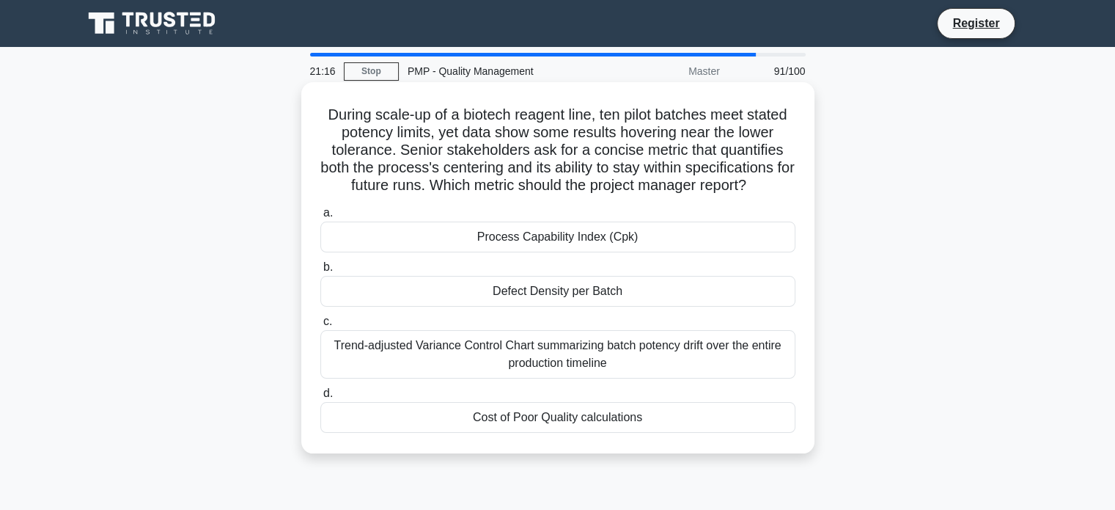
click at [540, 354] on div "Trend-adjusted Variance Control Chart summarizing batch potency drift over the …" at bounding box center [557, 354] width 475 height 48
click at [320, 326] on input "c. Trend-adjusted Variance Control Chart summarizing batch potency drift over t…" at bounding box center [320, 322] width 0 height 10
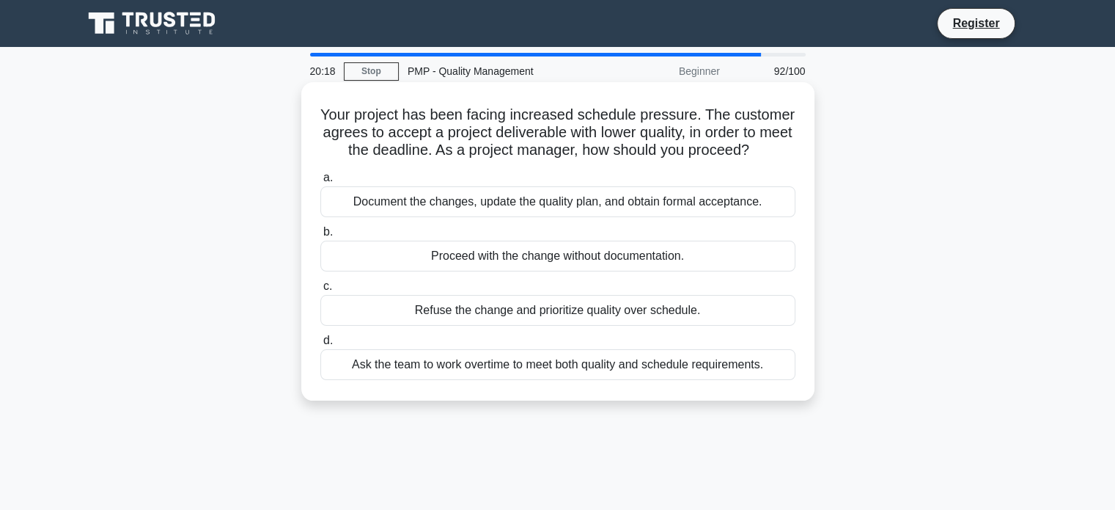
click at [509, 206] on div "Document the changes, update the quality plan, and obtain formal acceptance." at bounding box center [557, 201] width 475 height 31
click at [320, 183] on input "a. Document the changes, update the quality plan, and obtain formal acceptance." at bounding box center [320, 178] width 0 height 10
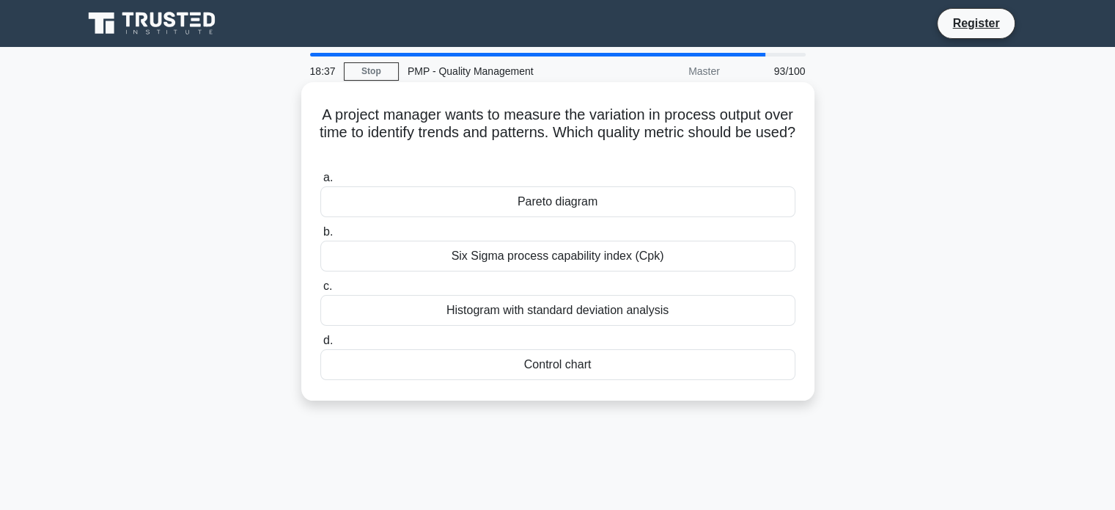
click at [586, 304] on div "Histogram with standard deviation analysis" at bounding box center [557, 310] width 475 height 31
click at [320, 291] on input "c. Histogram with standard deviation analysis" at bounding box center [320, 287] width 0 height 10
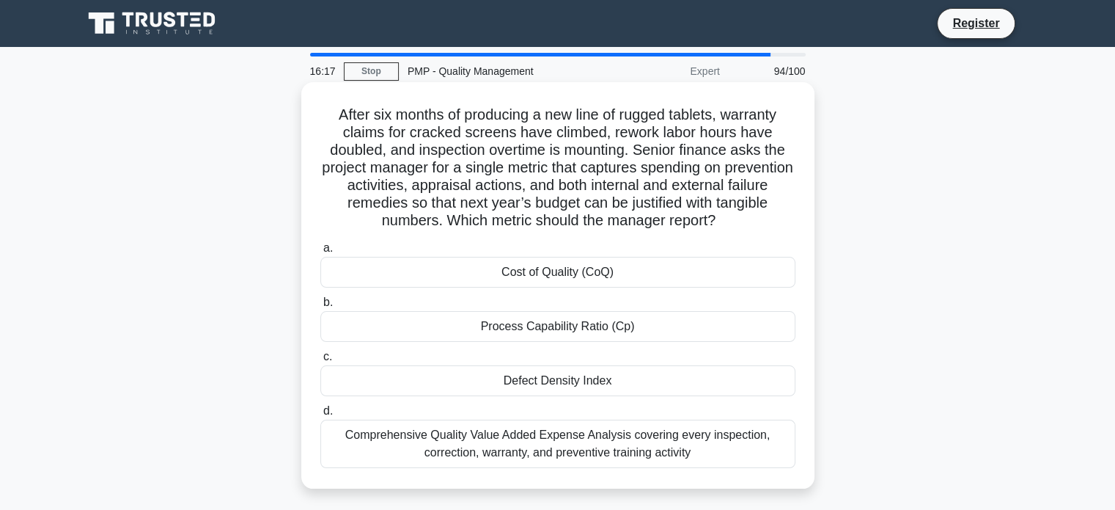
click at [559, 444] on div "Comprehensive Quality Value Added Expense Analysis covering every inspection, c…" at bounding box center [557, 443] width 475 height 48
click at [320, 416] on input "d. Comprehensive Quality Value Added Expense Analysis covering every inspection…" at bounding box center [320, 411] width 0 height 10
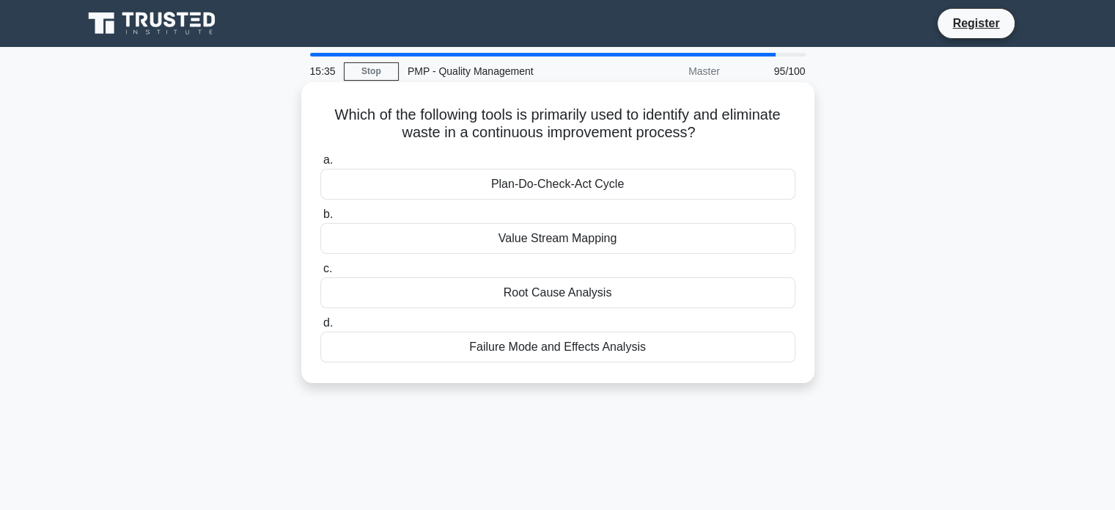
click at [545, 236] on div "Value Stream Mapping" at bounding box center [557, 238] width 475 height 31
click at [320, 219] on input "b. Value Stream Mapping" at bounding box center [320, 215] width 0 height 10
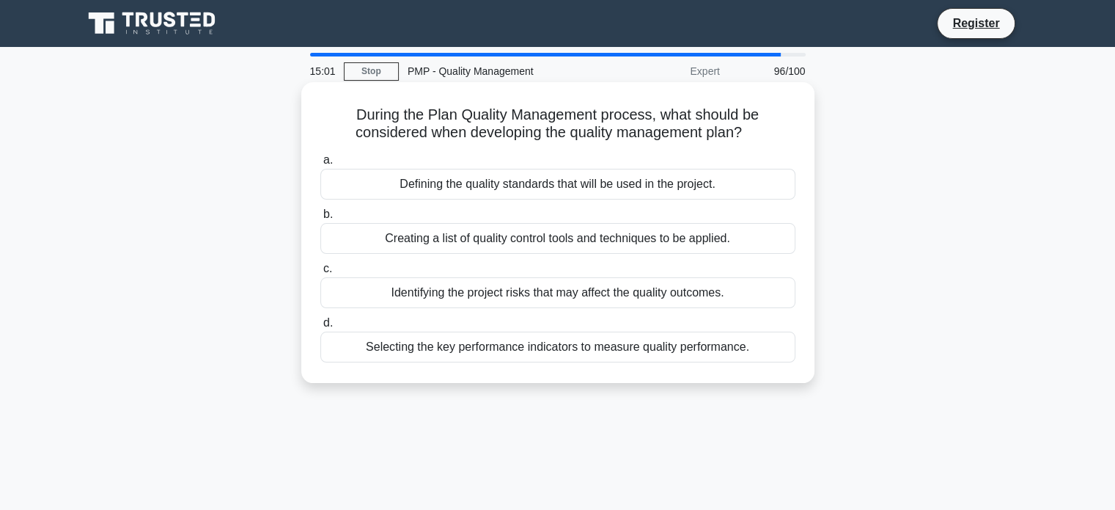
click at [554, 185] on div "Defining the quality standards that will be used in the project." at bounding box center [557, 184] width 475 height 31
click at [320, 165] on input "a. Defining the quality standards that will be used in the project." at bounding box center [320, 160] width 0 height 10
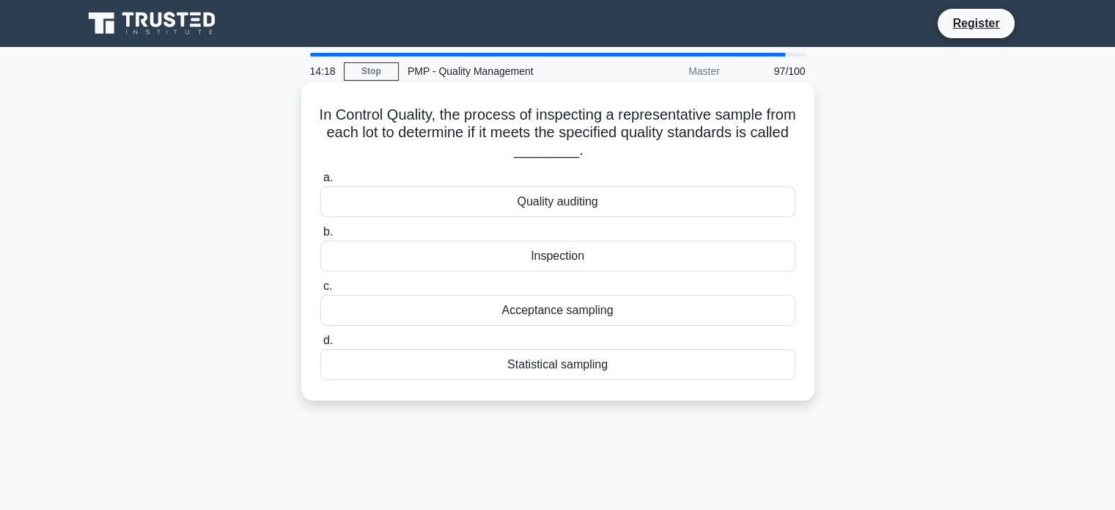
click at [558, 365] on div "Statistical sampling" at bounding box center [557, 364] width 475 height 31
click at [320, 345] on input "d. Statistical sampling" at bounding box center [320, 341] width 0 height 10
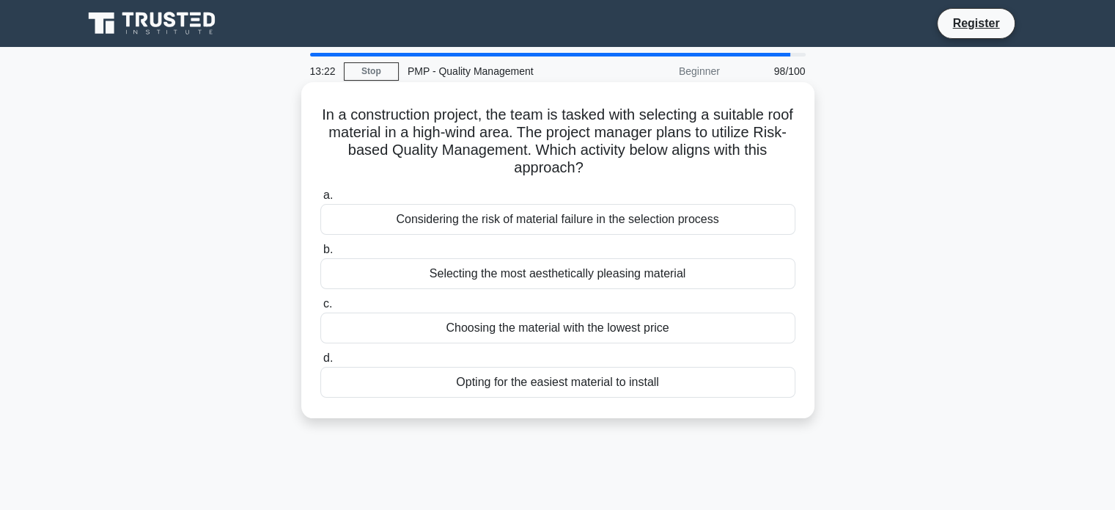
click at [563, 222] on div "Considering the risk of material failure in the selection process" at bounding box center [557, 219] width 475 height 31
click at [320, 200] on input "a. Considering the risk of material failure in the selection process" at bounding box center [320, 196] width 0 height 10
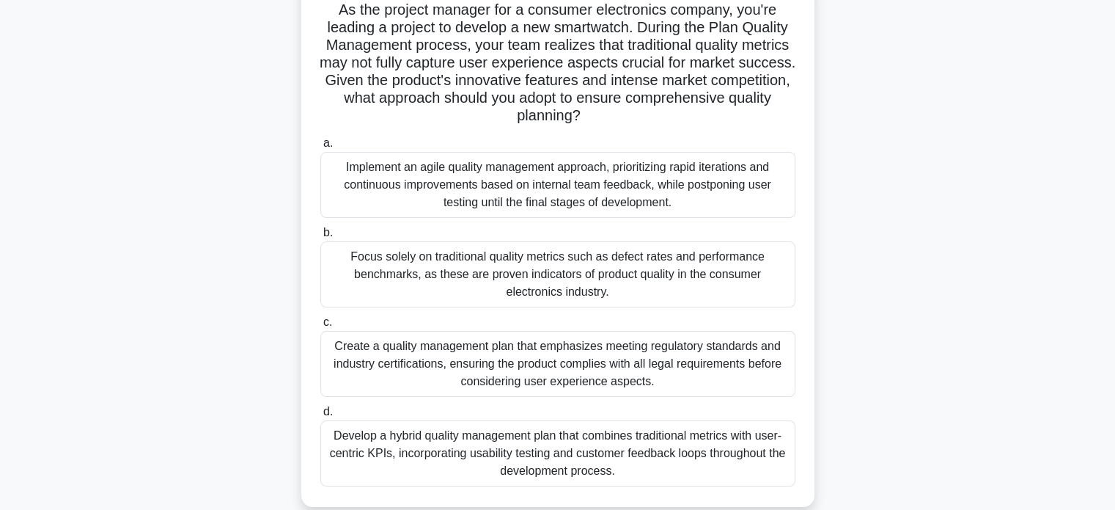
scroll to position [106, 0]
click at [578, 431] on div "Develop a hybrid quality management plan that combines traditional metrics with…" at bounding box center [557, 452] width 475 height 66
click at [320, 416] on input "d. Develop a hybrid quality management plan that combines traditional metrics w…" at bounding box center [320, 411] width 0 height 10
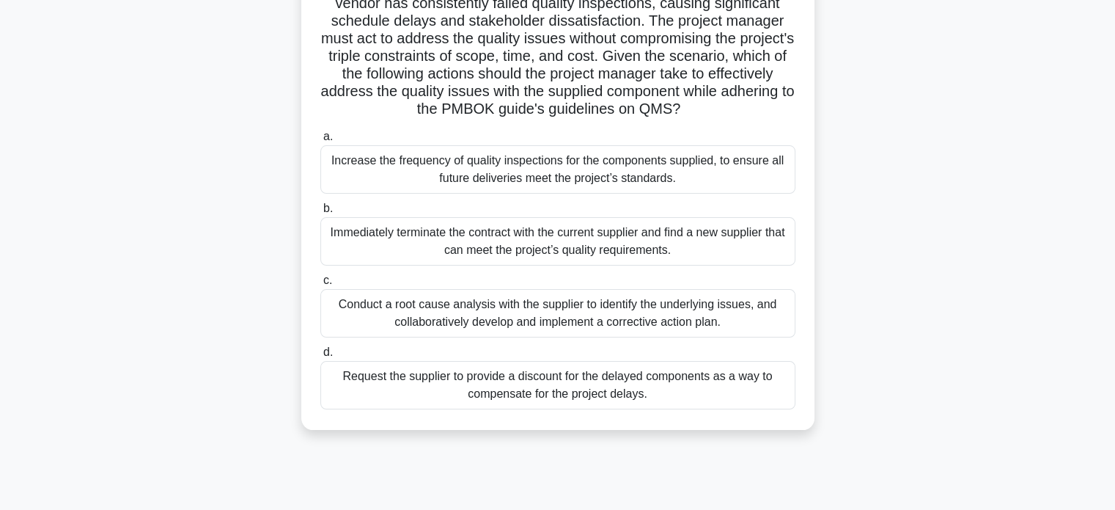
scroll to position [282, 0]
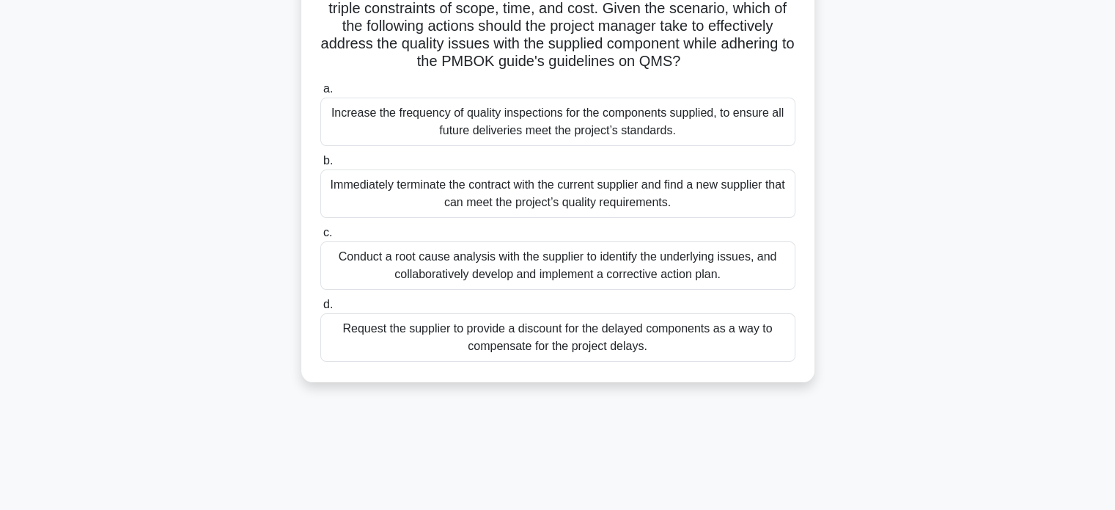
click at [516, 290] on div "Conduct a root cause analysis with the supplier to identify the underlying issu…" at bounding box center [557, 265] width 475 height 48
click at [320, 238] on input "c. Conduct a root cause analysis with the supplier to identify the underlying i…" at bounding box center [320, 233] width 0 height 10
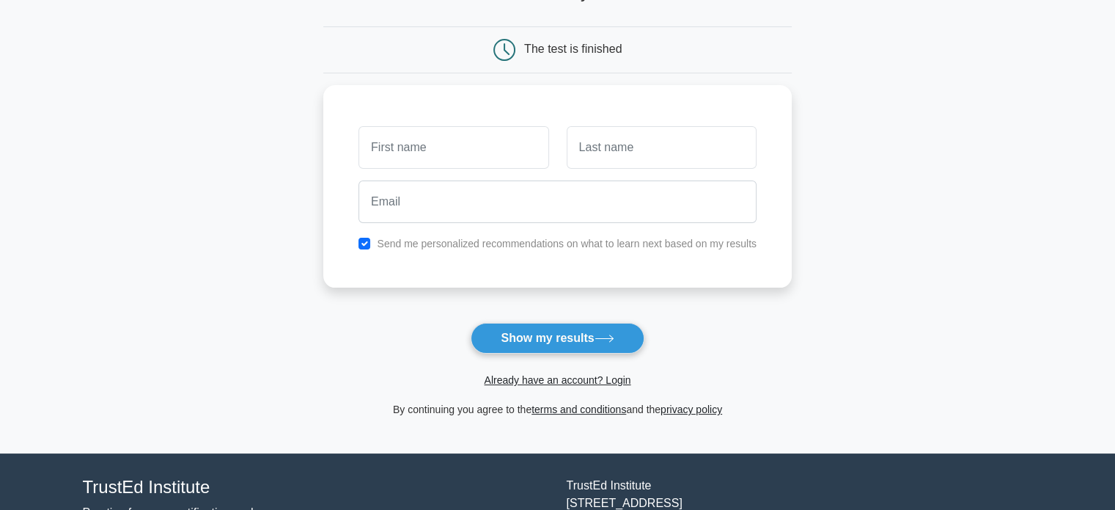
scroll to position [122, 0]
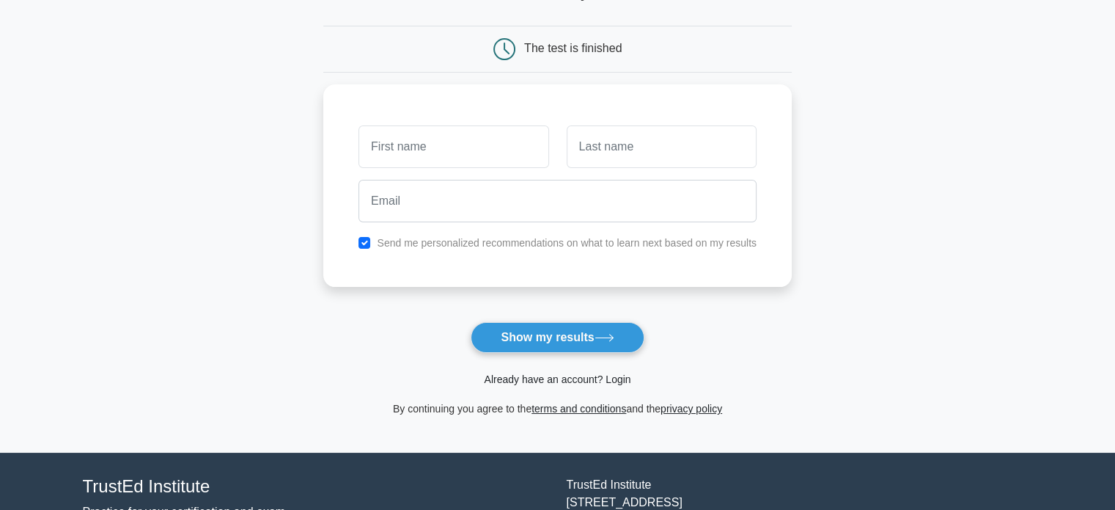
click at [526, 381] on link "Already have an account? Login" at bounding box center [557, 379] width 147 height 12
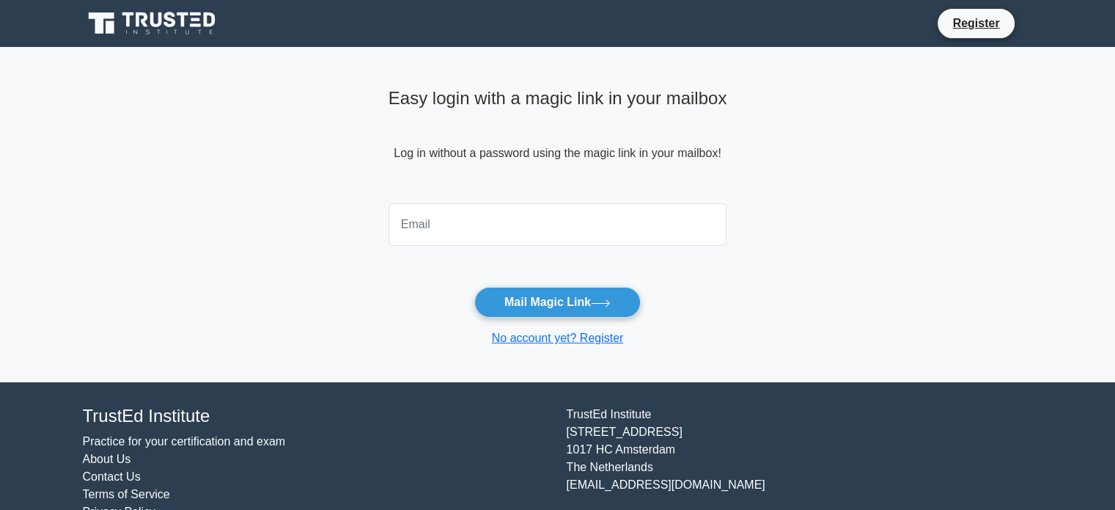
click at [523, 224] on input "email" at bounding box center [558, 224] width 339 height 43
type input "[EMAIL_ADDRESS][DOMAIN_NAME]"
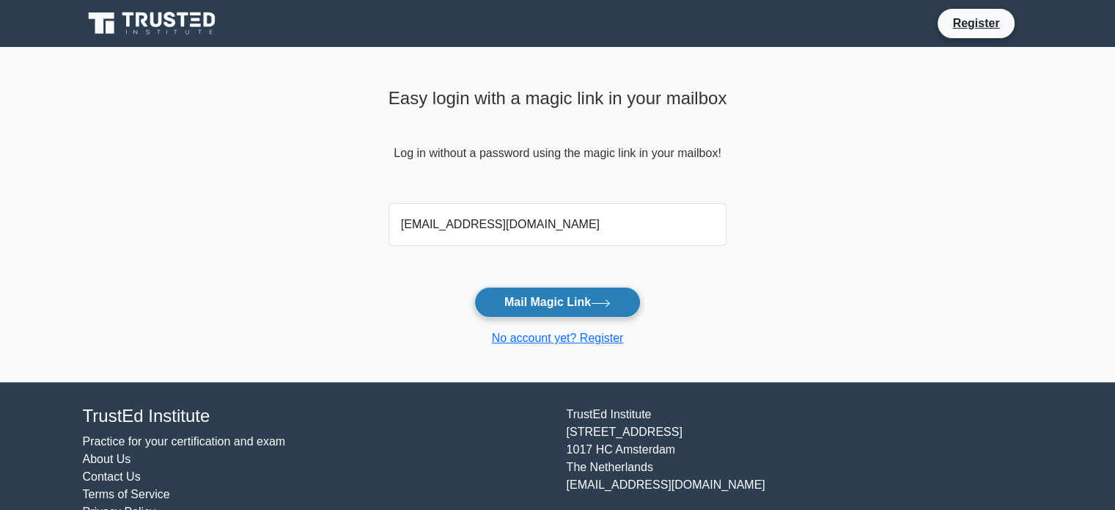
click at [554, 299] on button "Mail Magic Link" at bounding box center [557, 302] width 166 height 31
